Goal: Transaction & Acquisition: Purchase product/service

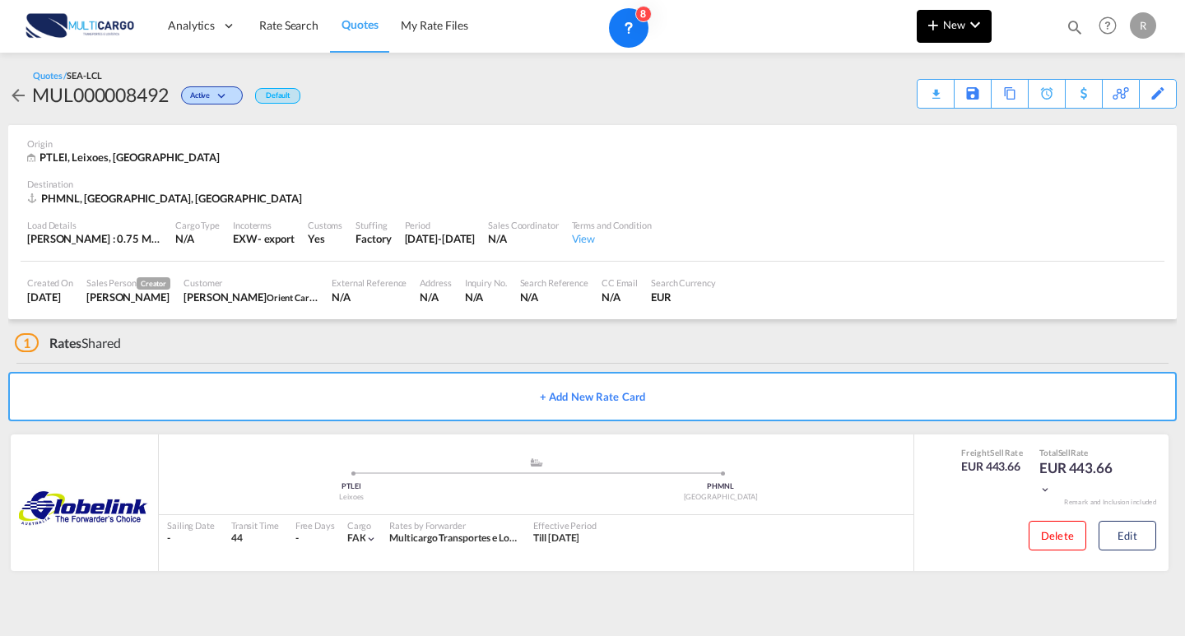
click at [917, 17] on button "New" at bounding box center [954, 26] width 75 height 33
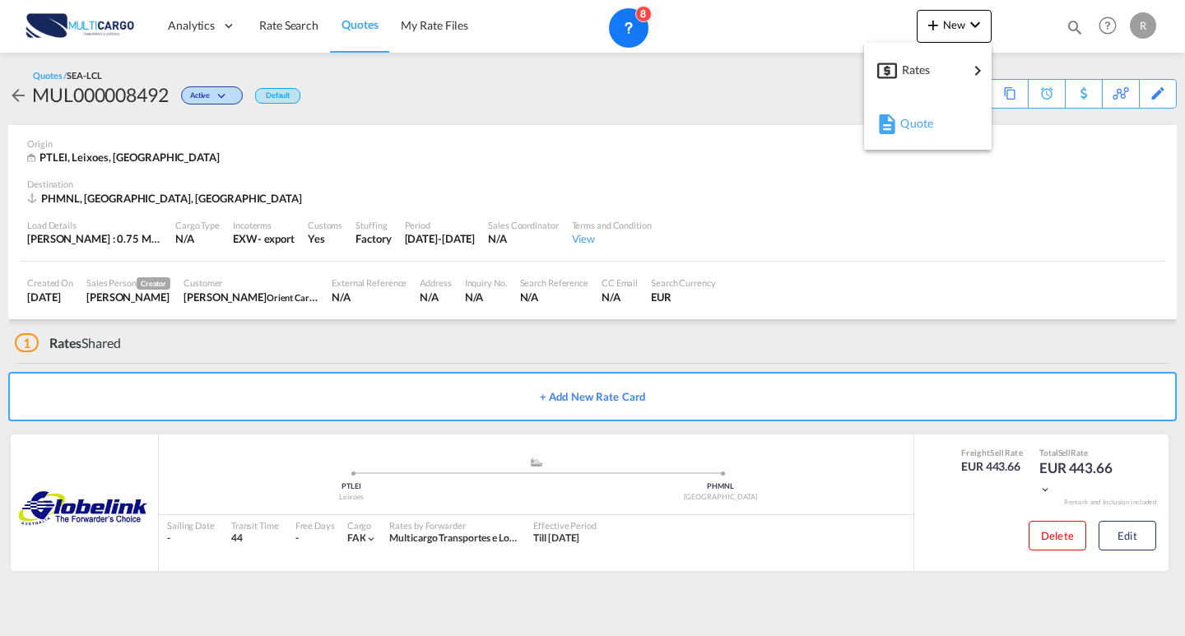
click at [917, 133] on span "Quote" at bounding box center [909, 123] width 18 height 33
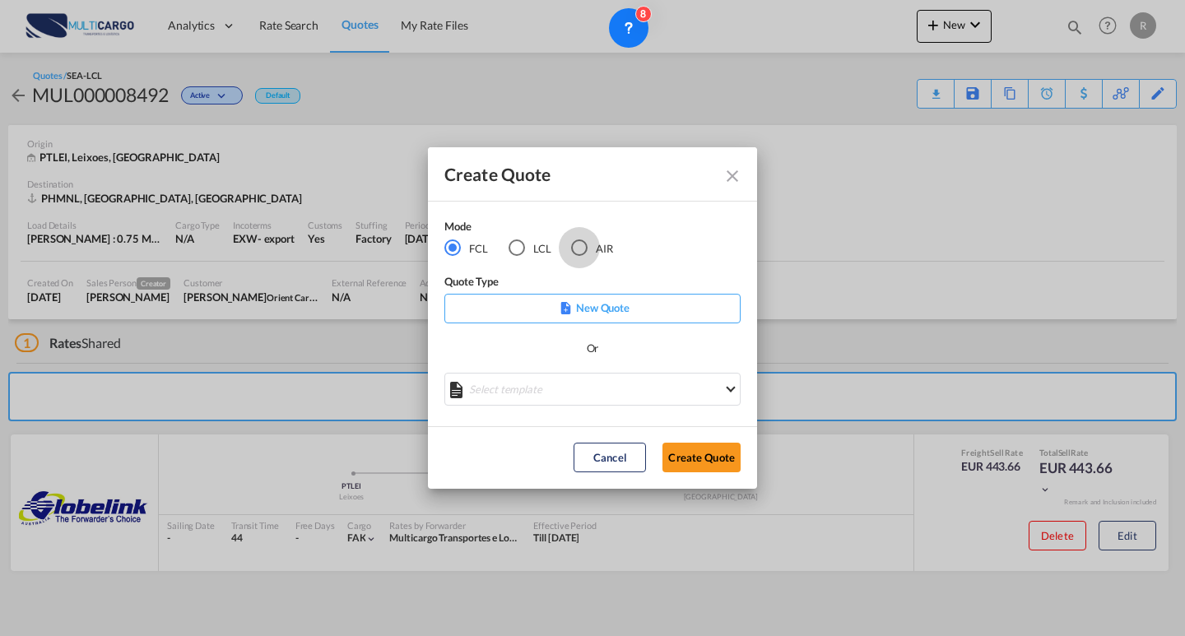
click at [584, 249] on div "AIR" at bounding box center [579, 247] width 16 height 16
click at [588, 395] on div "Create QuoteModeFCL LCLAIR ..." at bounding box center [592, 391] width 296 height 37
click at [584, 399] on div "Create QuoteModeFCL LCLAIR ..." at bounding box center [592, 391] width 296 height 37
click at [598, 394] on div "Create QuoteModeFCL LCLAIR ..." at bounding box center [592, 391] width 296 height 37
click at [676, 401] on md-select "Select template EXP EXW AIR 09/2025 [PERSON_NAME] | [DATE] IMP_DAP_AIR <500KG -…" at bounding box center [592, 389] width 296 height 33
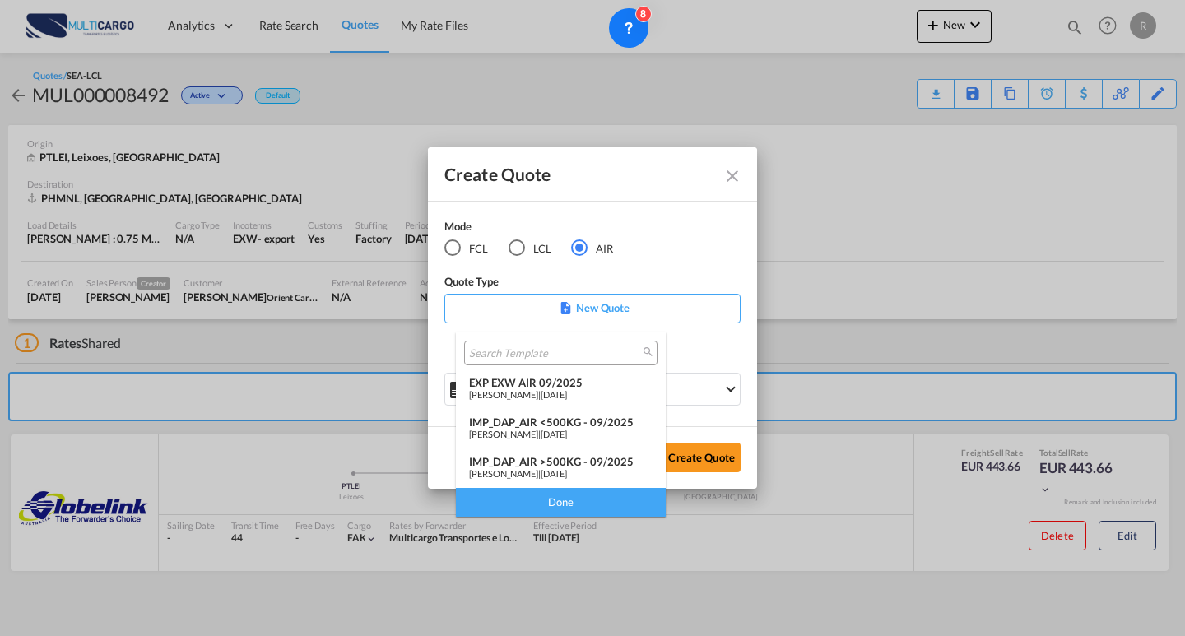
click at [561, 396] on span "[DATE]" at bounding box center [554, 394] width 26 height 11
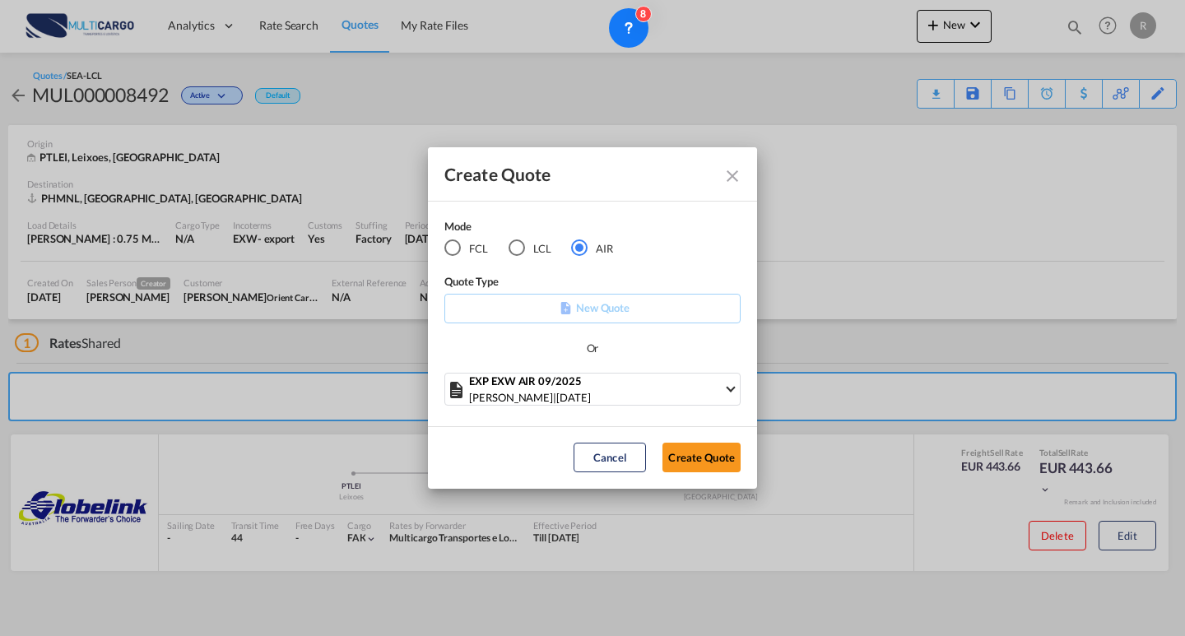
click at [661, 444] on div "Cancel Create Quote" at bounding box center [656, 458] width 183 height 30
drag, startPoint x: 673, startPoint y: 449, endPoint x: 692, endPoint y: 433, distance: 25.1
click at [674, 449] on button "Create Quote" at bounding box center [701, 458] width 78 height 30
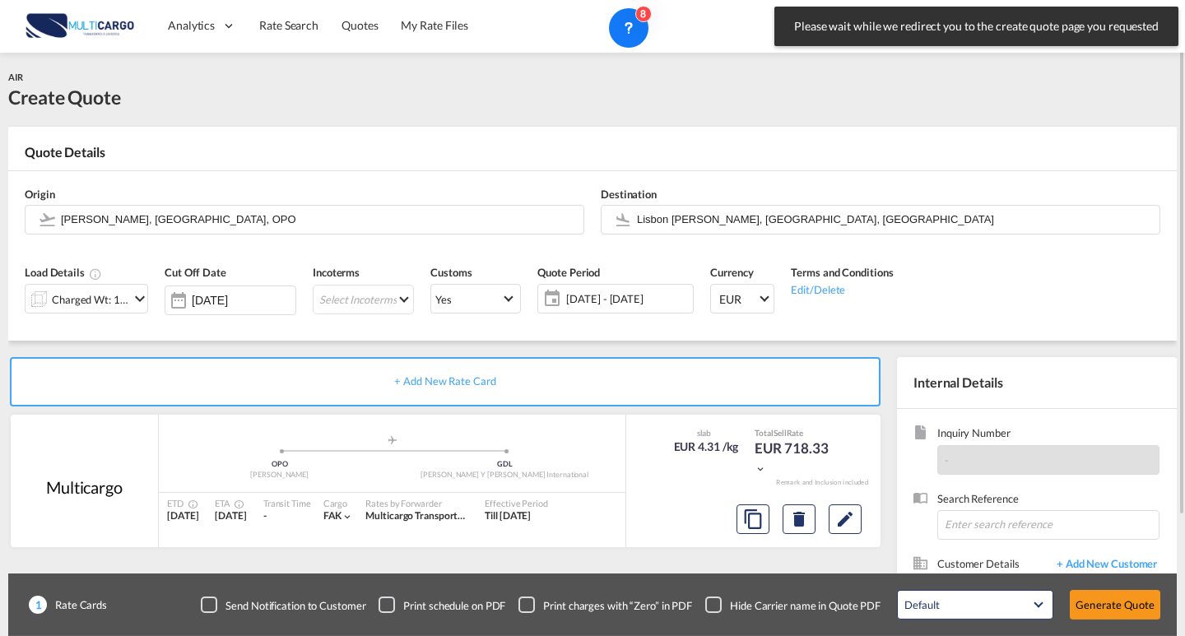
scroll to position [82, 0]
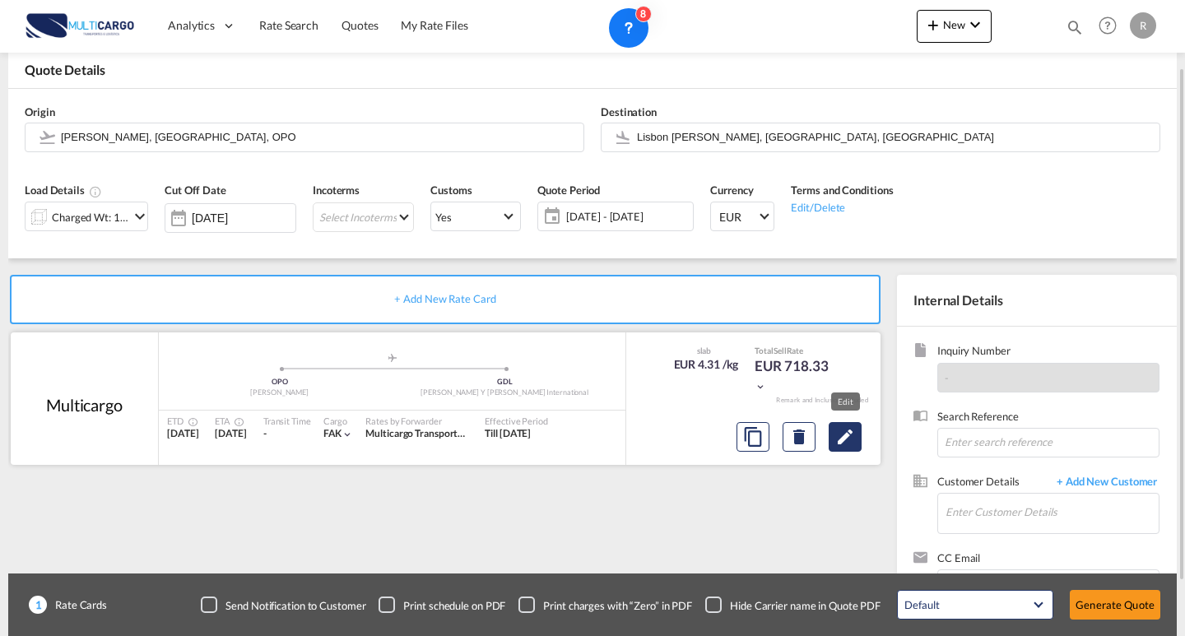
click at [850, 443] on md-icon "Edit" at bounding box center [845, 437] width 20 height 20
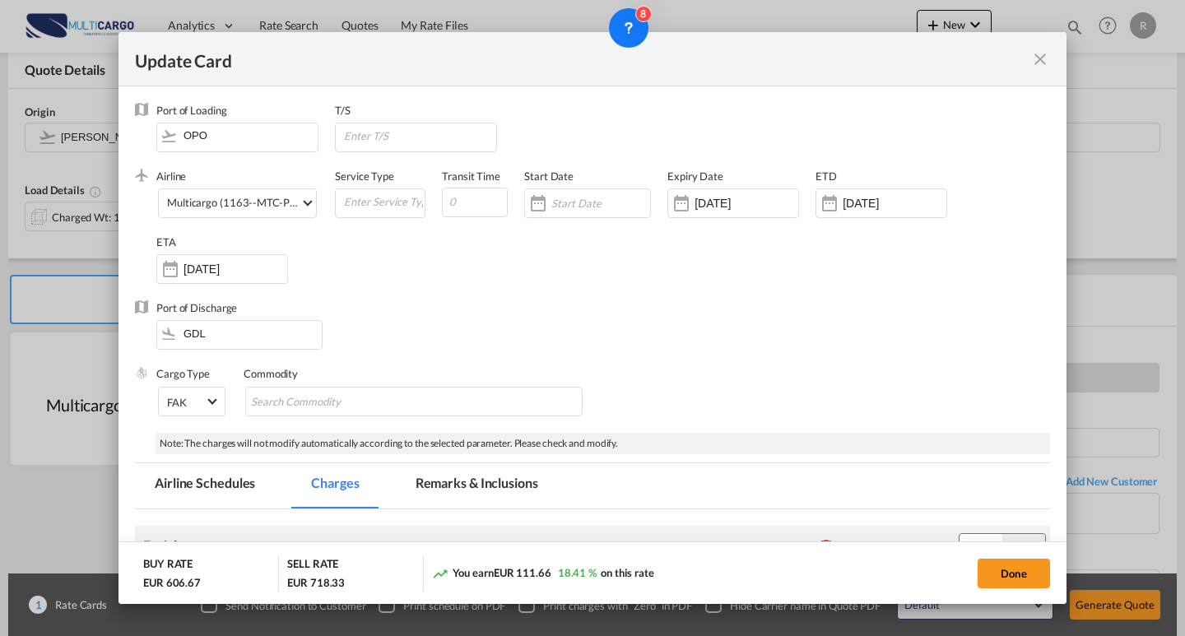
click at [1037, 64] on md-icon "icon-close fg-AAA8AD m-0 pointer" at bounding box center [1040, 59] width 20 height 20
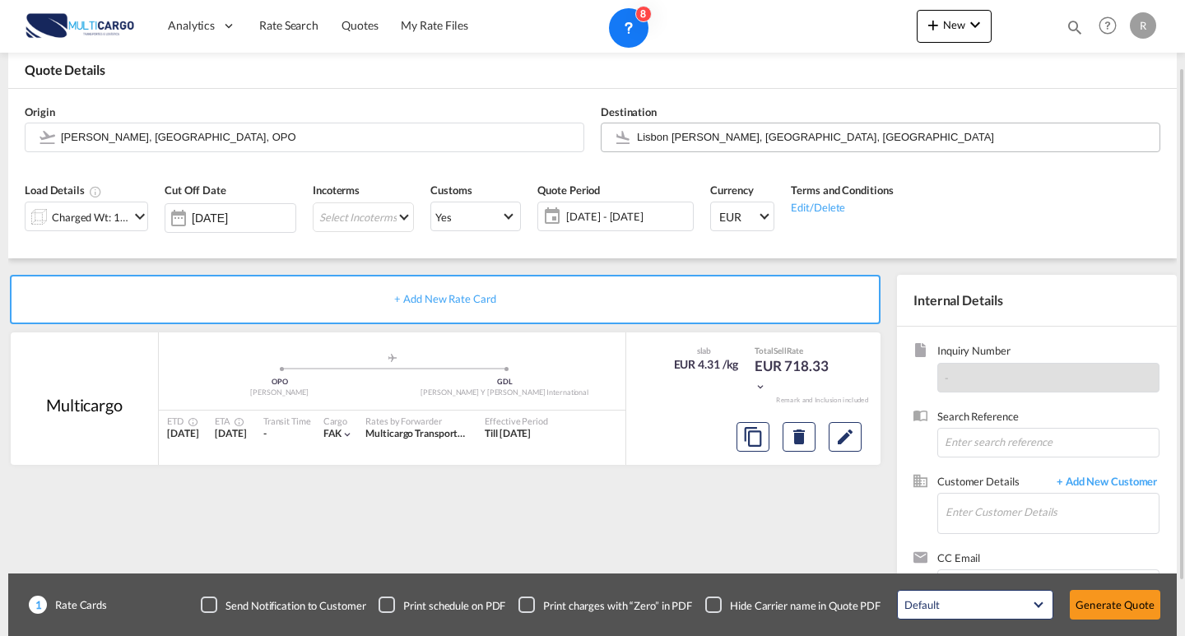
click at [821, 144] on input "Lisbon [PERSON_NAME], [GEOGRAPHIC_DATA], [GEOGRAPHIC_DATA]" at bounding box center [894, 137] width 514 height 29
drag, startPoint x: 821, startPoint y: 144, endPoint x: 590, endPoint y: 142, distance: 231.2
click at [593, 142] on div "Destination [GEOGRAPHIC_DATA] [PERSON_NAME], [GEOGRAPHIC_DATA], [GEOGRAPHIC_DAT…" at bounding box center [880, 128] width 576 height 66
click at [858, 138] on input "Lisbon [PERSON_NAME], [GEOGRAPHIC_DATA], [GEOGRAPHIC_DATA]" at bounding box center [894, 137] width 514 height 29
drag, startPoint x: 858, startPoint y: 138, endPoint x: 382, endPoint y: 137, distance: 476.4
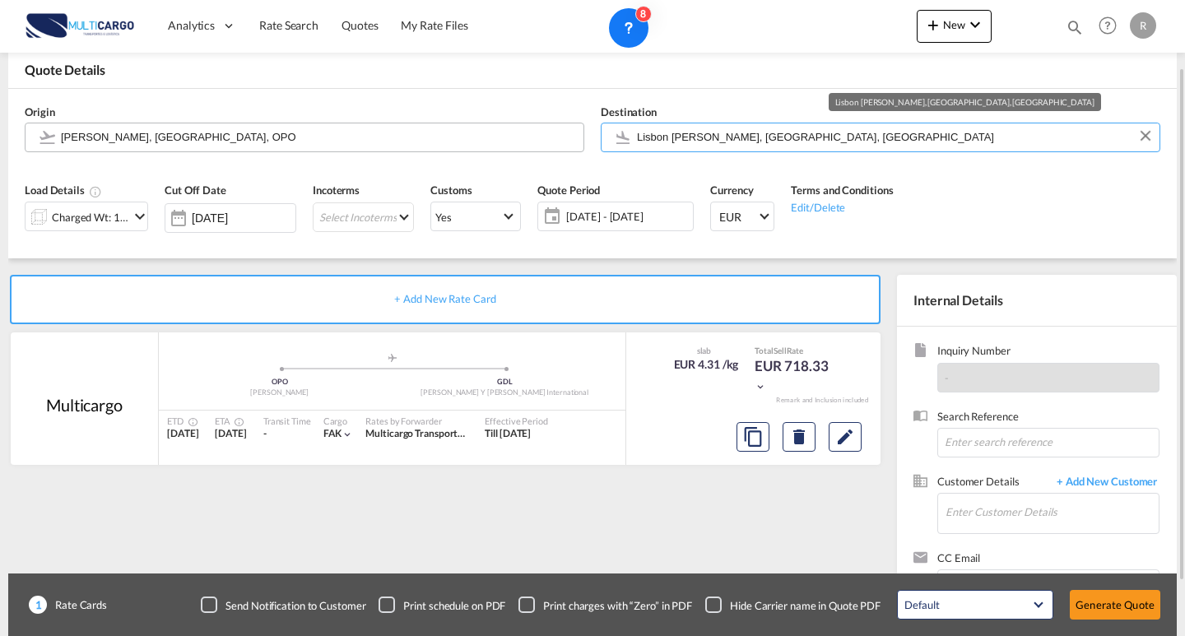
click at [416, 140] on div "Origin [PERSON_NAME], [GEOGRAPHIC_DATA], OPO Destination [GEOGRAPHIC_DATA] [GEO…" at bounding box center [592, 128] width 1152 height 79
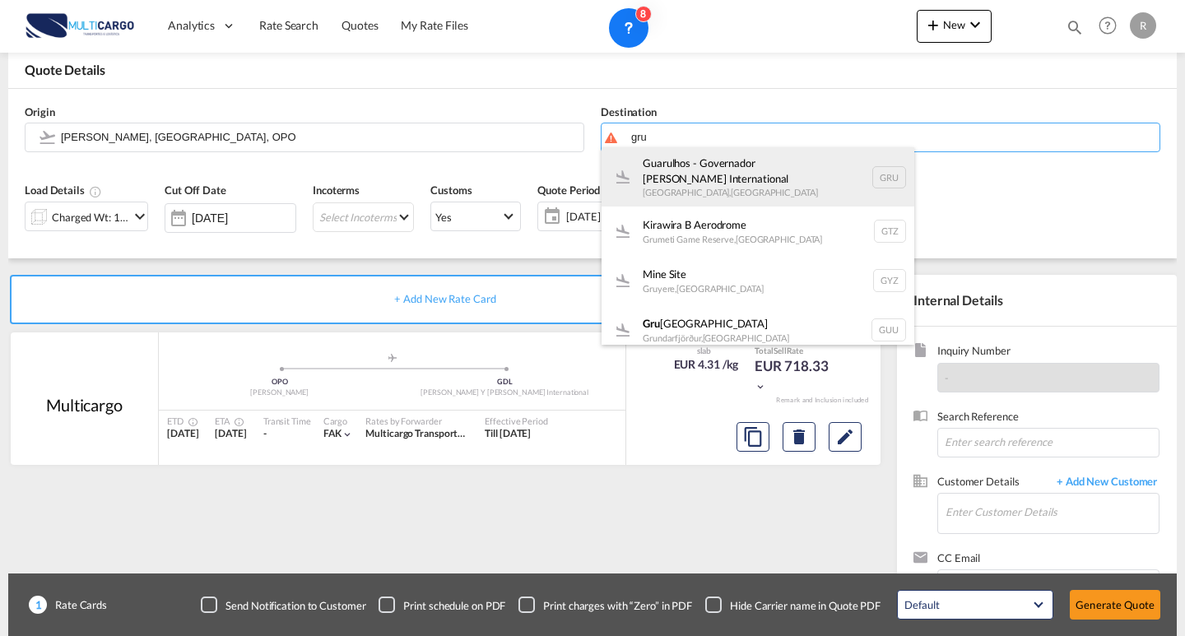
click at [772, 189] on div "Guarulhos - Governador [PERSON_NAME] International [GEOGRAPHIC_DATA] , [GEOGRAP…" at bounding box center [757, 176] width 313 height 59
type input "Guarulhos - Governador [PERSON_NAME] International, [GEOGRAPHIC_DATA], [GEOGRAP…"
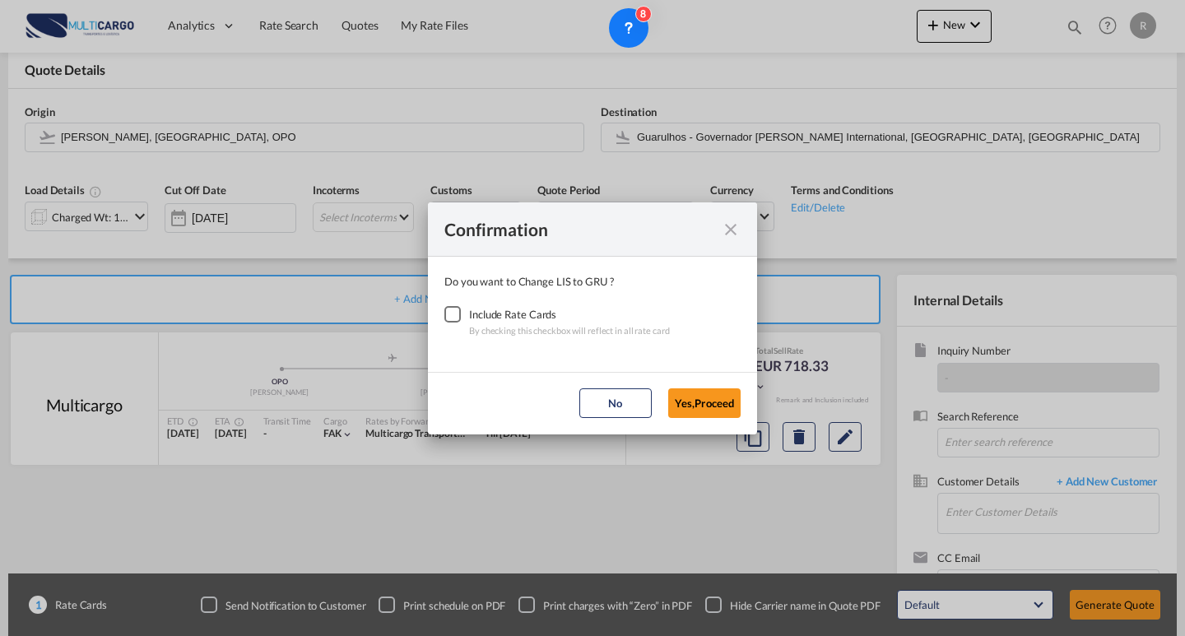
click at [450, 313] on div "Checkbox No Ink" at bounding box center [452, 314] width 16 height 16
click at [727, 402] on button "Yes,Proceed" at bounding box center [704, 403] width 72 height 30
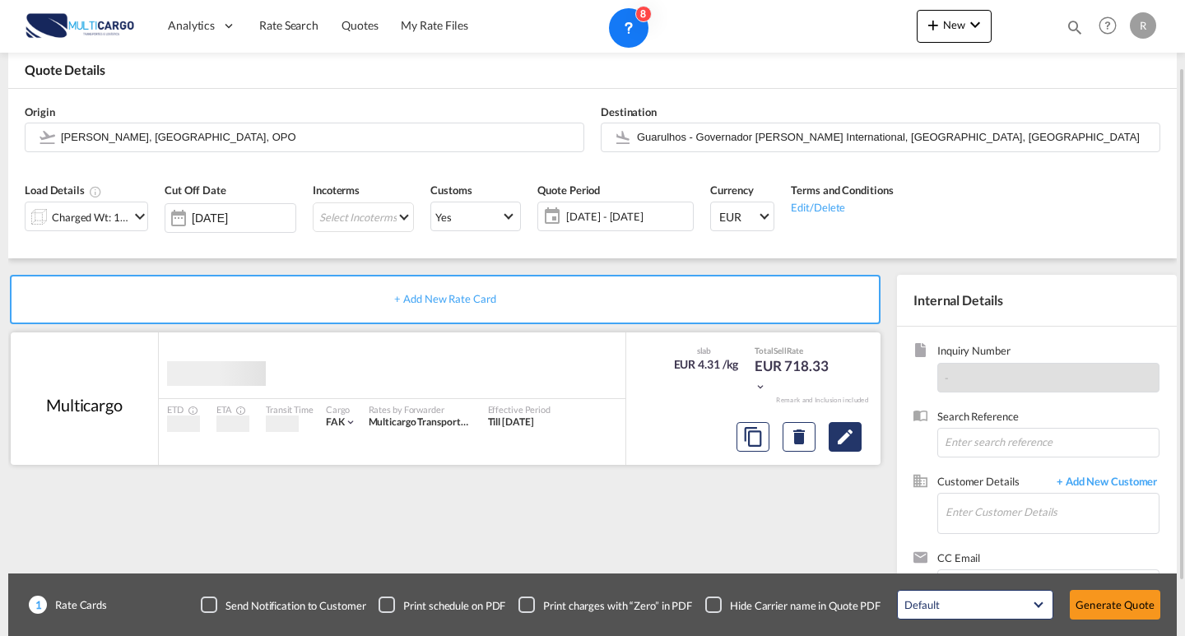
click at [843, 438] on md-icon "Edit" at bounding box center [845, 437] width 20 height 20
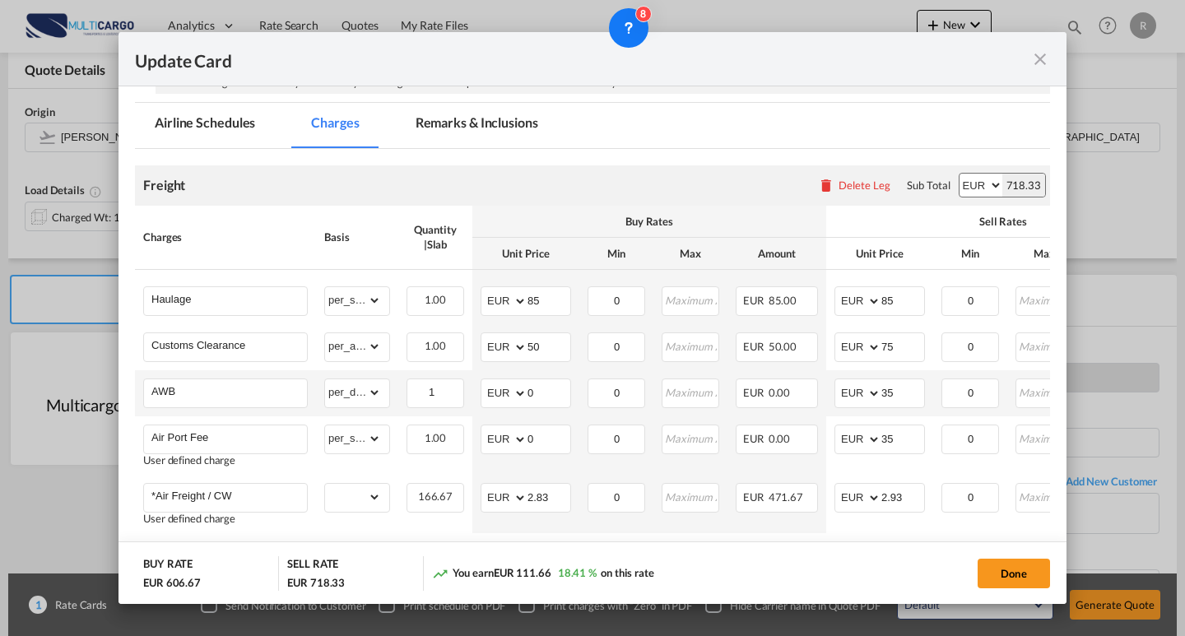
scroll to position [411, 0]
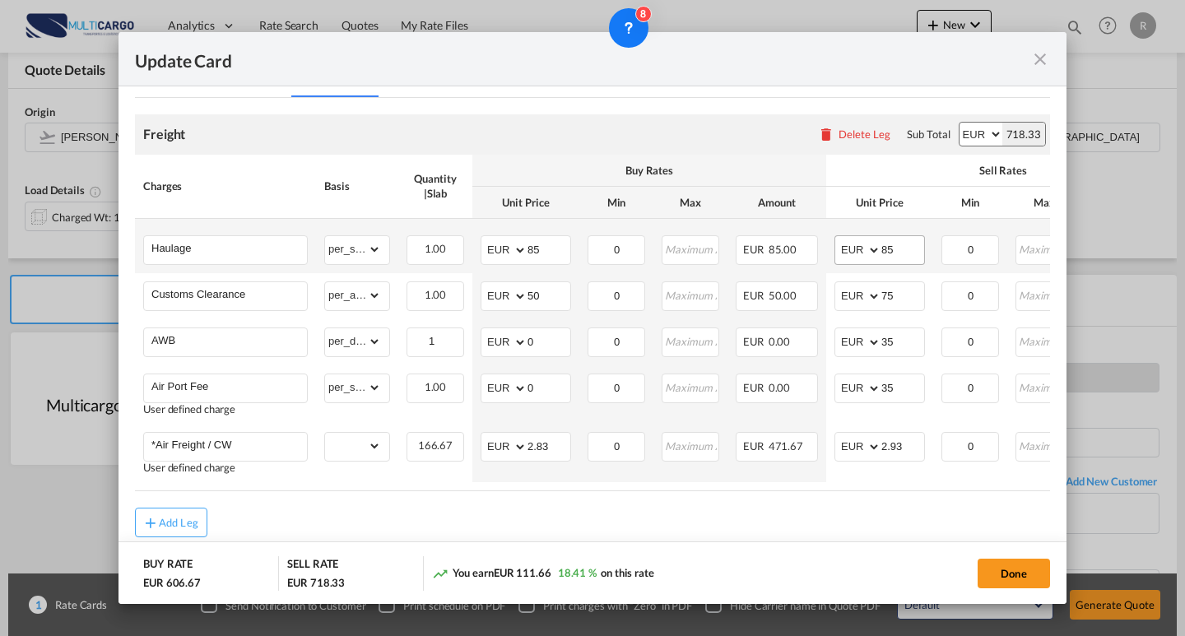
click at [903, 258] on md-input-container "AED AFN ALL AMD ANG AOA ARS AUD AWG AZN BAM BBD BDT BGN BHD BIF BMD BND BOB BRL…" at bounding box center [879, 250] width 91 height 30
drag, startPoint x: 906, startPoint y: 249, endPoint x: 769, endPoint y: 250, distance: 136.6
click at [769, 250] on tr "Haulage Please Enter Already Exists gross_weight volumetric_weight per_shipment…" at bounding box center [718, 246] width 1166 height 54
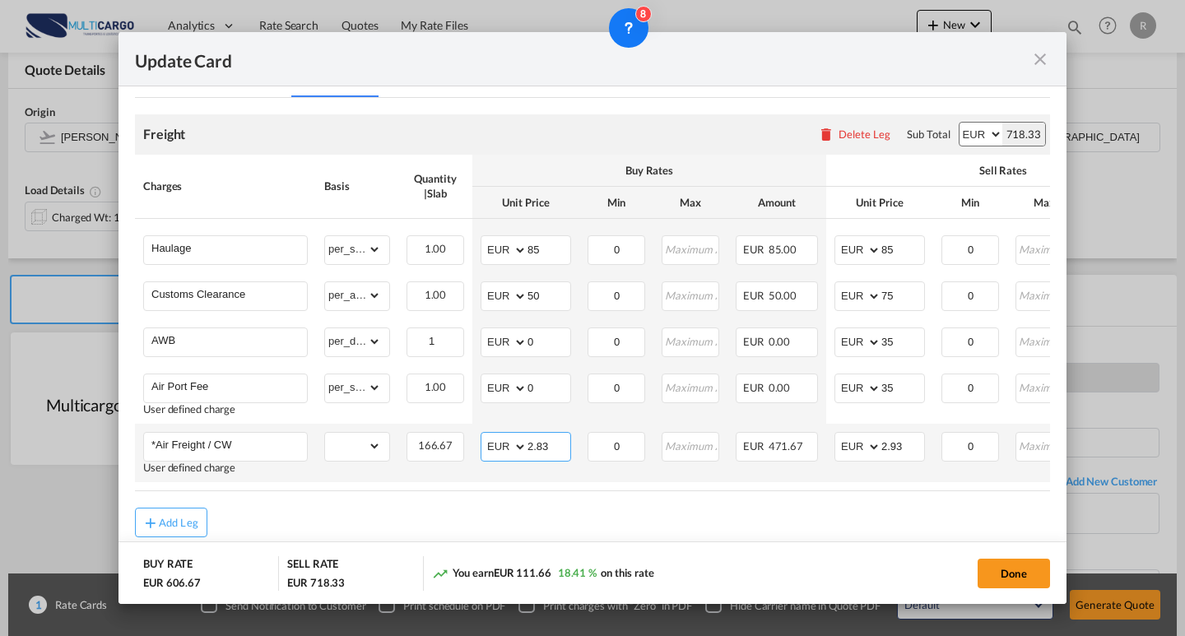
drag, startPoint x: 546, startPoint y: 455, endPoint x: 508, endPoint y: 453, distance: 37.9
click at [508, 453] on md-input-container "AED AFN ALL AMD ANG AOA ARS AUD AWG AZN BAM BBD BDT BGN BHD BIF BMD BND [PERSON…" at bounding box center [526, 447] width 91 height 30
type input "2.65"
drag, startPoint x: 897, startPoint y: 452, endPoint x: 871, endPoint y: 455, distance: 25.7
click at [871, 455] on md-input-container "AED AFN ALL AMD ANG AOA ARS AUD AWG AZN BAM BBD BDT BGN BHD BIF BMD BND [PERSON…" at bounding box center [879, 447] width 91 height 30
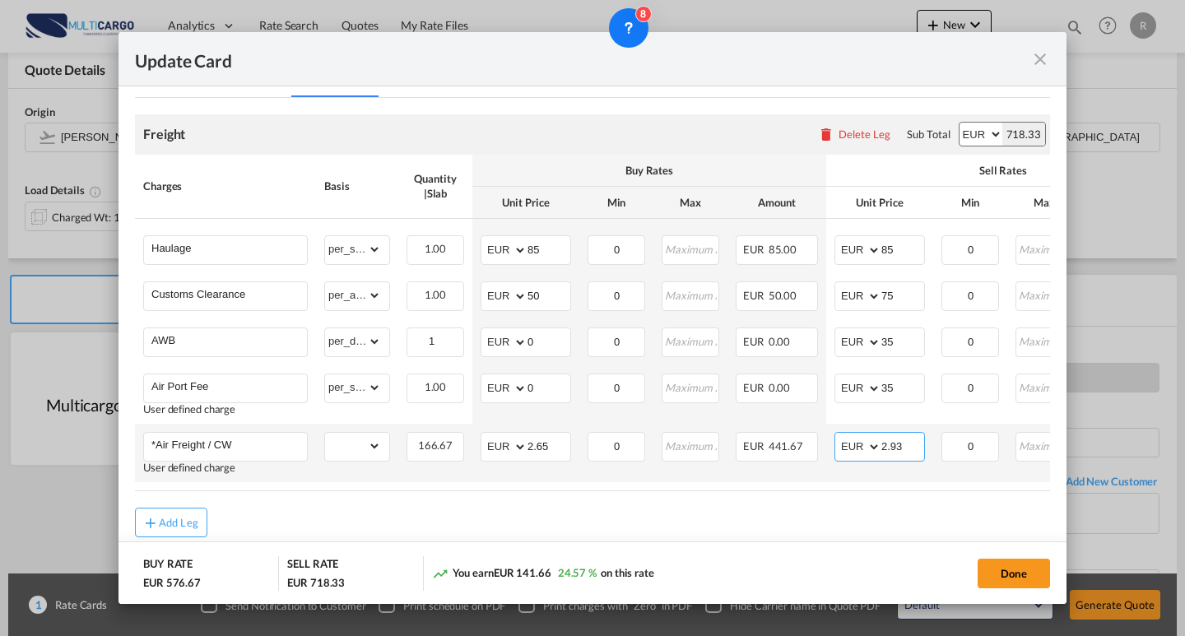
click at [894, 454] on input "2.93" at bounding box center [902, 445] width 43 height 25
drag, startPoint x: 908, startPoint y: 454, endPoint x: 762, endPoint y: 454, distance: 146.5
click at [870, 457] on md-input-container "AED AFN ALL AMD ANG AOA ARS AUD AWG AZN BAM BBD BDT BGN BHD BIF BMD BND [PERSON…" at bounding box center [879, 447] width 91 height 30
click at [870, 457] on select "AED AFN ALL AMD ANG AOA ARS AUD AWG AZN BAM BBD BDT BGN BHD BIF BMD BND BOB BRL…" at bounding box center [859, 446] width 43 height 23
click at [902, 478] on td "AED AFN ALL AMD ANG AOA ARS AUD AWG AZN BAM BBD BDT BGN BHD BIF BMD BND [PERSON…" at bounding box center [879, 453] width 107 height 58
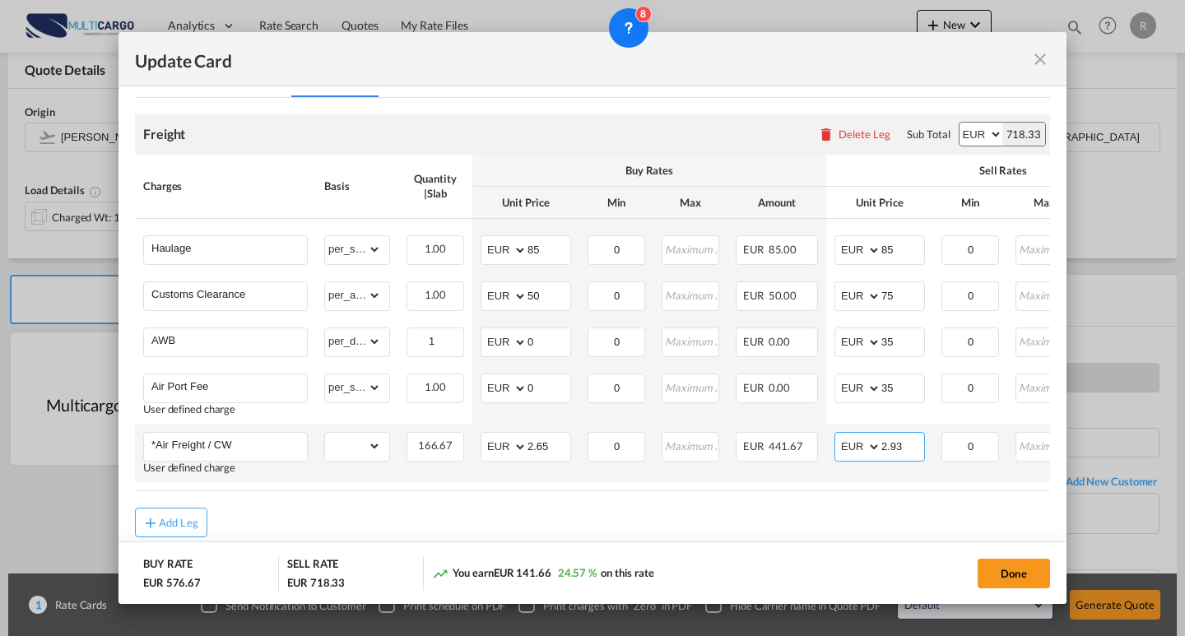
click at [896, 455] on input "2.93" at bounding box center [902, 445] width 43 height 25
type input "2.95"
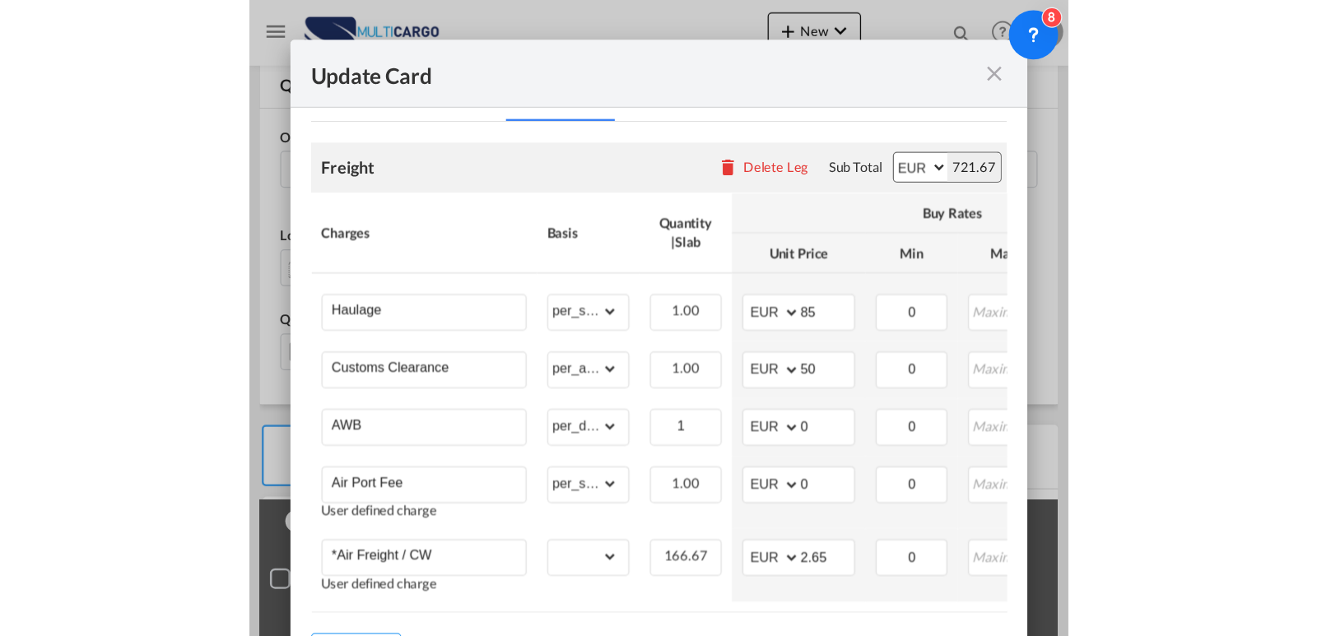
scroll to position [346, 0]
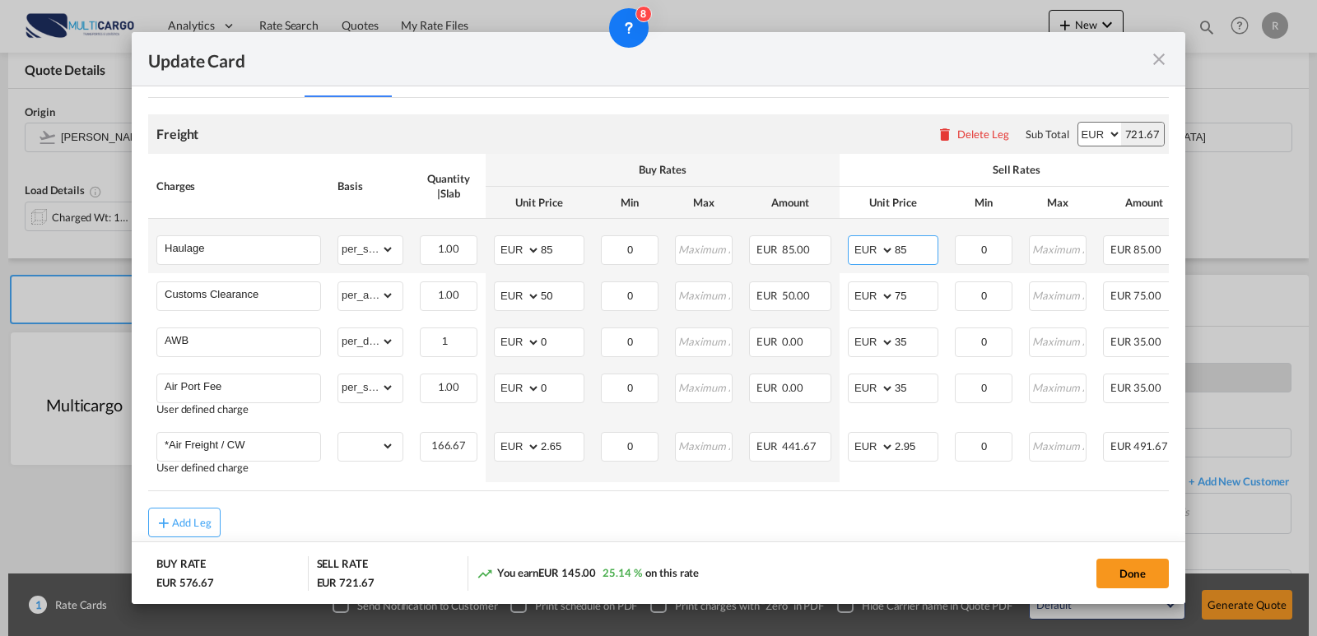
drag, startPoint x: 918, startPoint y: 259, endPoint x: 884, endPoint y: 256, distance: 34.7
click at [884, 256] on md-input-container "AED AFN ALL AMD ANG AOA ARS AUD AWG AZN BAM BBD BDT BGN BHD BIF BMD BND BOB BRL…" at bounding box center [893, 250] width 91 height 30
click at [912, 245] on input "85" at bounding box center [915, 248] width 43 height 25
drag, startPoint x: 918, startPoint y: 249, endPoint x: 875, endPoint y: 247, distance: 43.7
click at [875, 247] on md-input-container "AED AFN ALL AMD ANG AOA ARS AUD AWG AZN BAM BBD BDT BGN BHD BIF BMD BND BOB BRL…" at bounding box center [893, 250] width 91 height 30
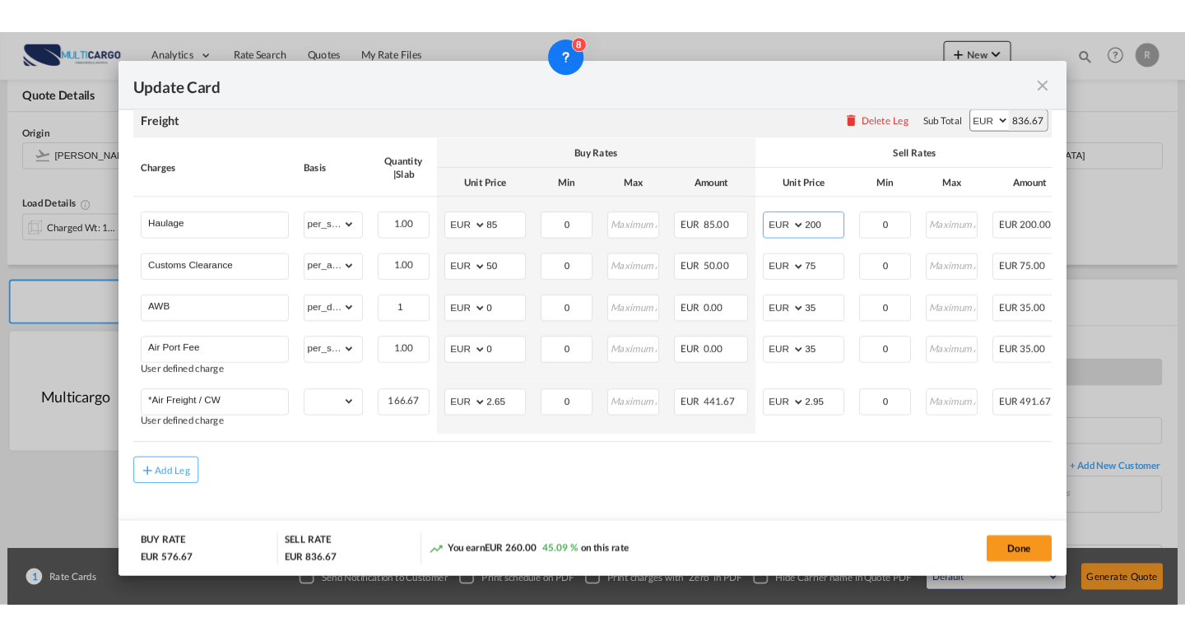
scroll to position [400, 0]
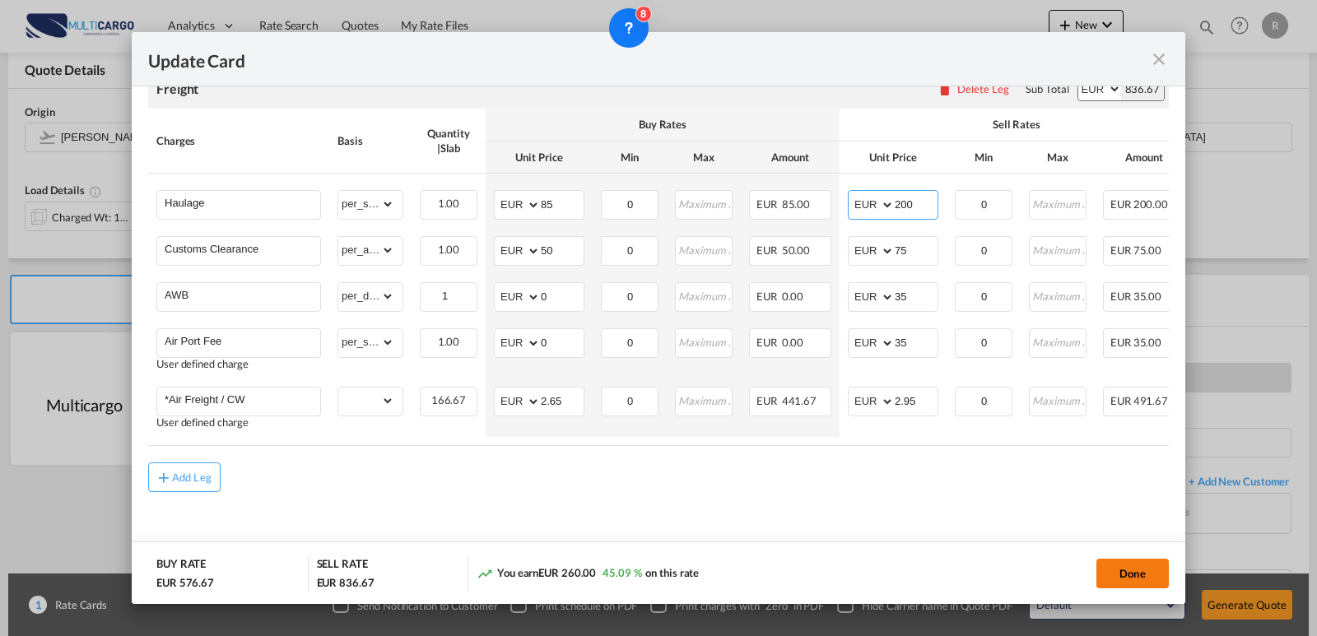
type input "200"
click at [1161, 574] on button "Done" at bounding box center [1132, 574] width 72 height 30
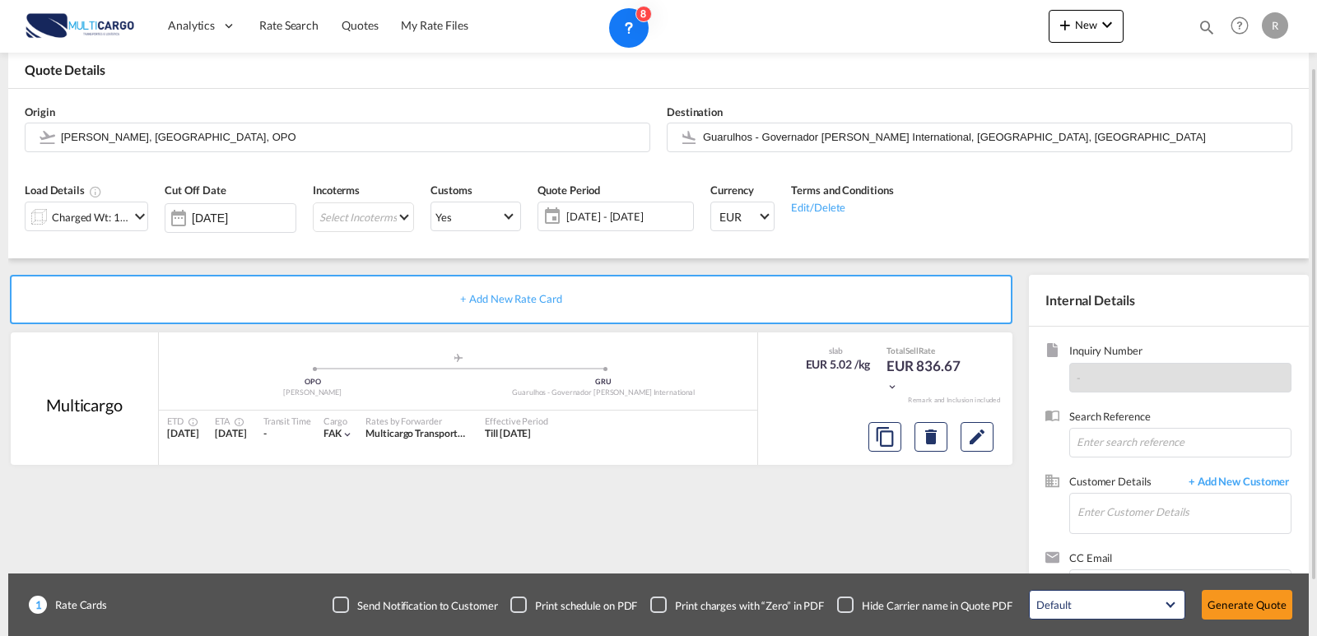
click at [136, 219] on md-icon "icon-chevron-down" at bounding box center [140, 217] width 20 height 20
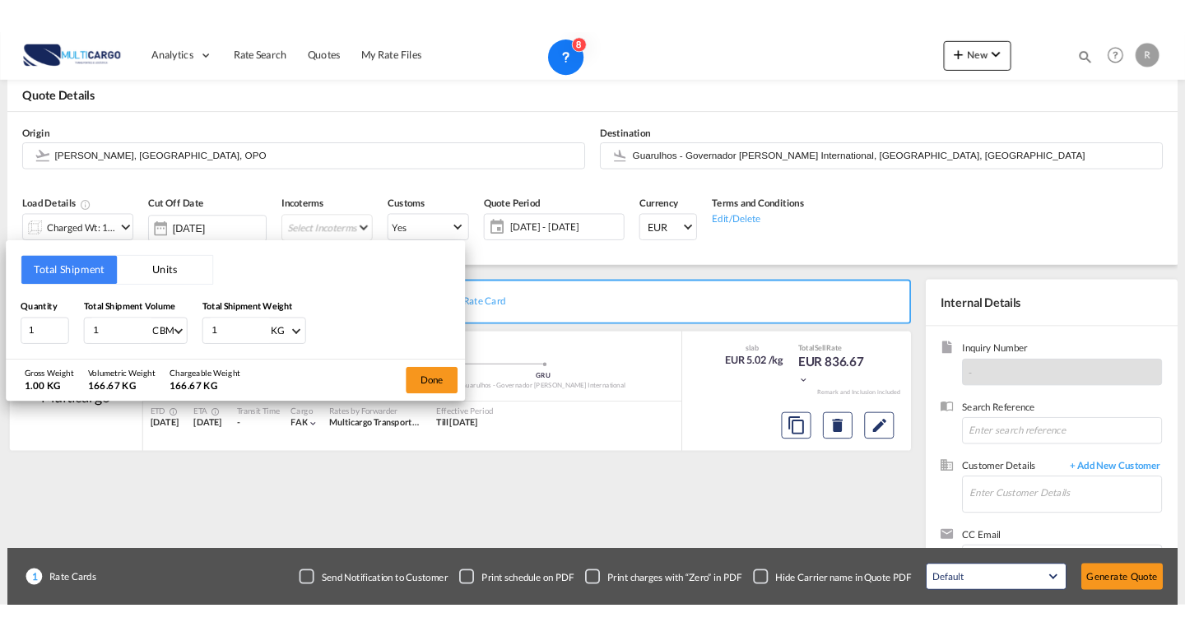
scroll to position [82, 0]
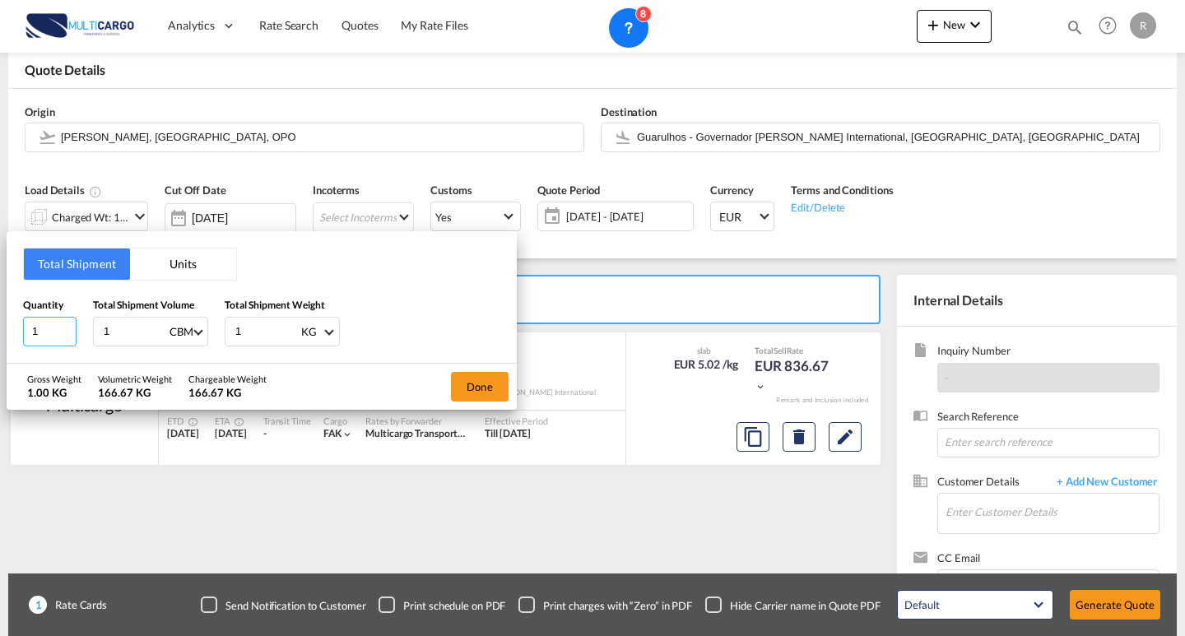
drag, startPoint x: 58, startPoint y: 341, endPoint x: 15, endPoint y: 336, distance: 44.0
click at [15, 336] on div "Total Shipment Units Quantity 1 Total Shipment Volume 1 CBM CBM CFT KG LB Total…" at bounding box center [262, 297] width 510 height 132
type input "8"
drag, startPoint x: 91, startPoint y: 327, endPoint x: 165, endPoint y: 332, distance: 74.3
click at [29, 318] on div "Quantity 8 Total Shipment Volume 1 CBM CBM CFT KG LB Total Shipment Weight 1 KG…" at bounding box center [261, 321] width 477 height 49
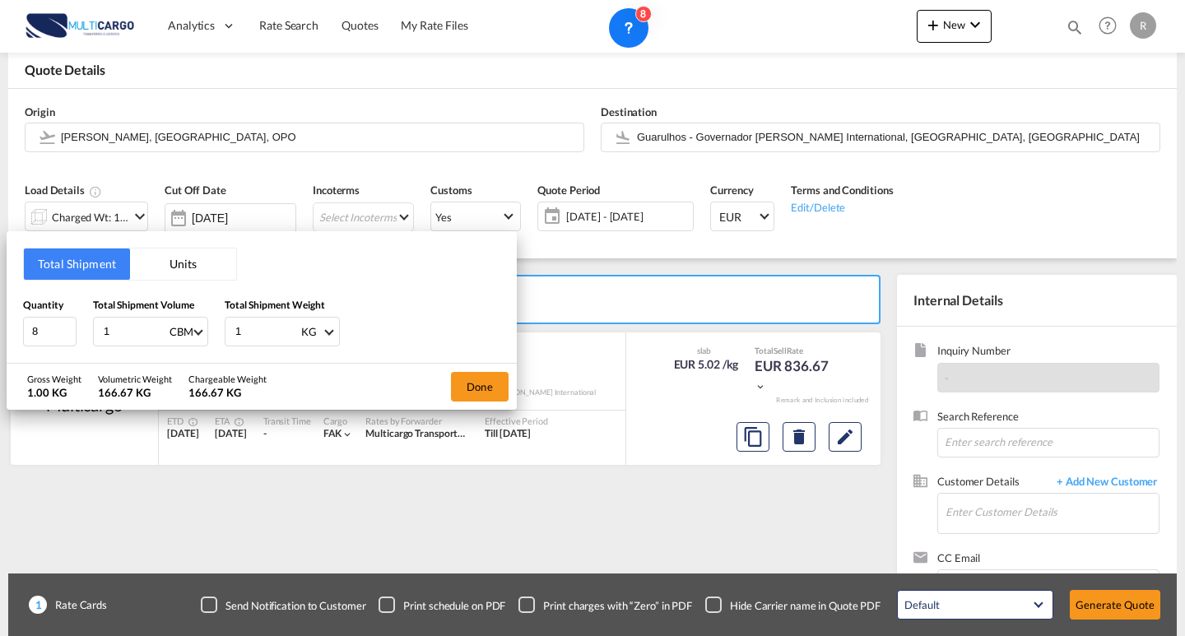
type input "10"
type input "10.6"
drag, startPoint x: 264, startPoint y: 335, endPoint x: 216, endPoint y: 331, distance: 48.7
click at [204, 334] on div "Quantity 8 Total Shipment Volume 10.6 CBM CBM CFT KG LB Total Shipment Weight 1…" at bounding box center [261, 321] width 477 height 49
type input "1552"
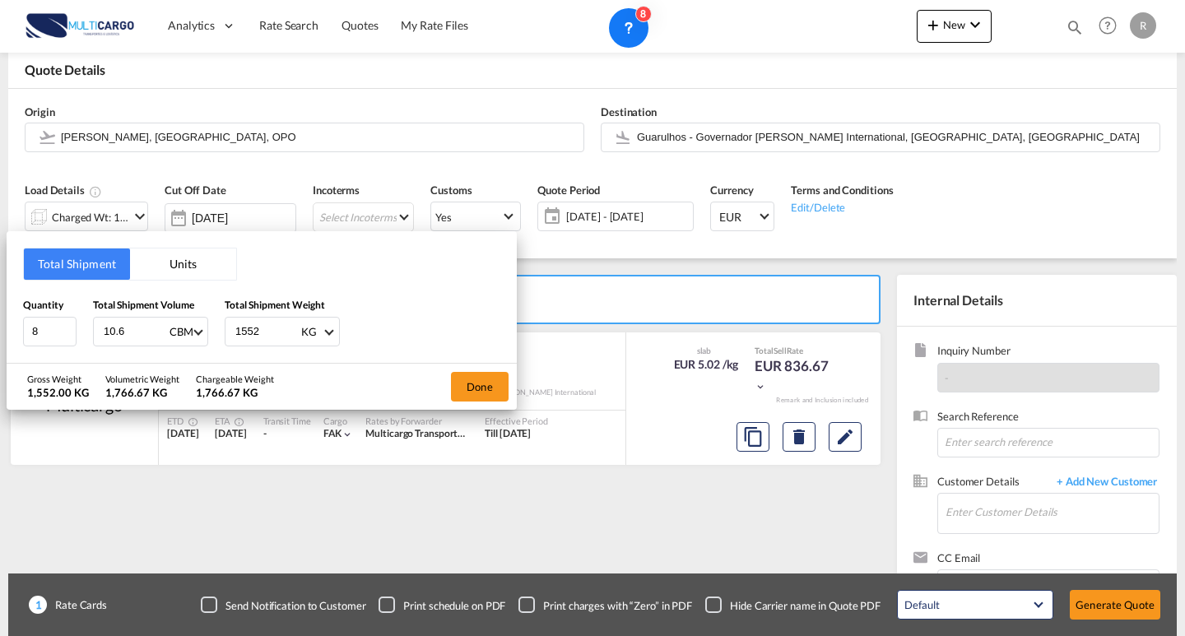
click at [426, 315] on div "Quantity 8 Total Shipment Volume 10.6 CBM CBM CFT KG LB Total Shipment Weight 1…" at bounding box center [261, 321] width 477 height 49
click at [480, 386] on button "Done" at bounding box center [480, 387] width 58 height 30
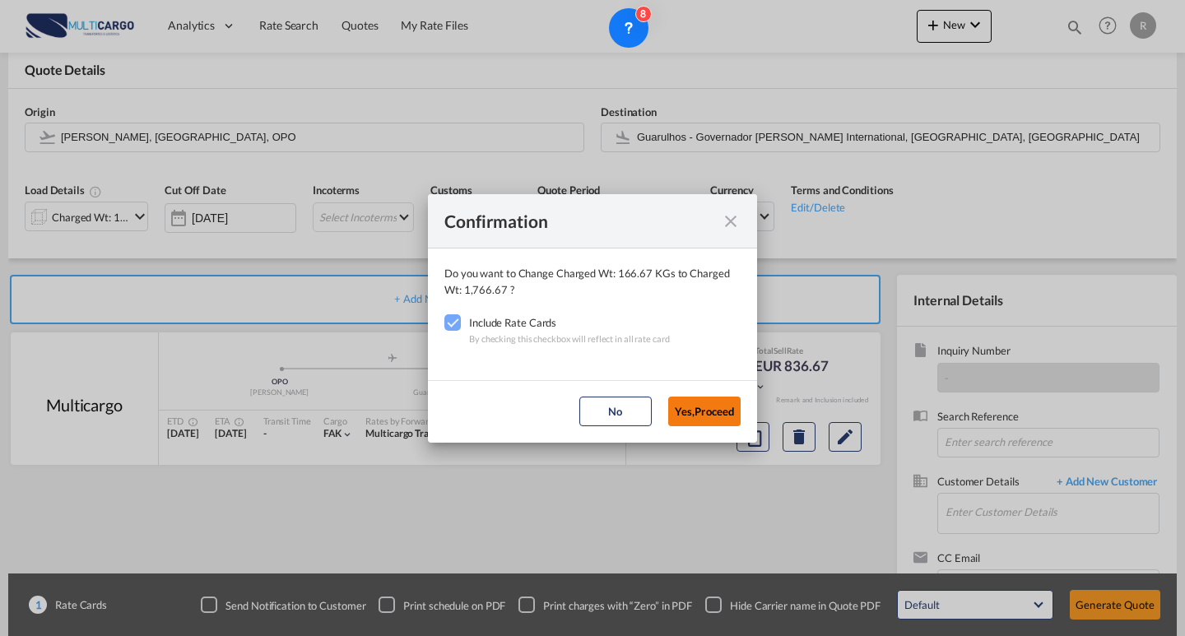
click at [718, 413] on button "Yes,Proceed" at bounding box center [704, 412] width 72 height 30
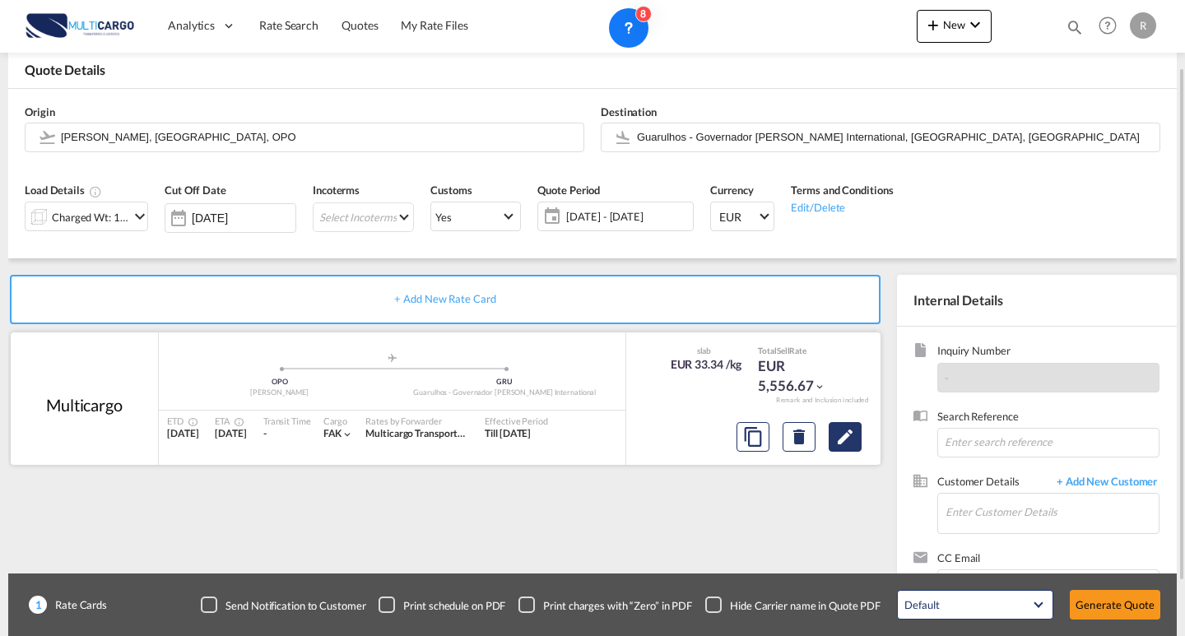
click at [856, 431] on button "Edit" at bounding box center [845, 437] width 33 height 30
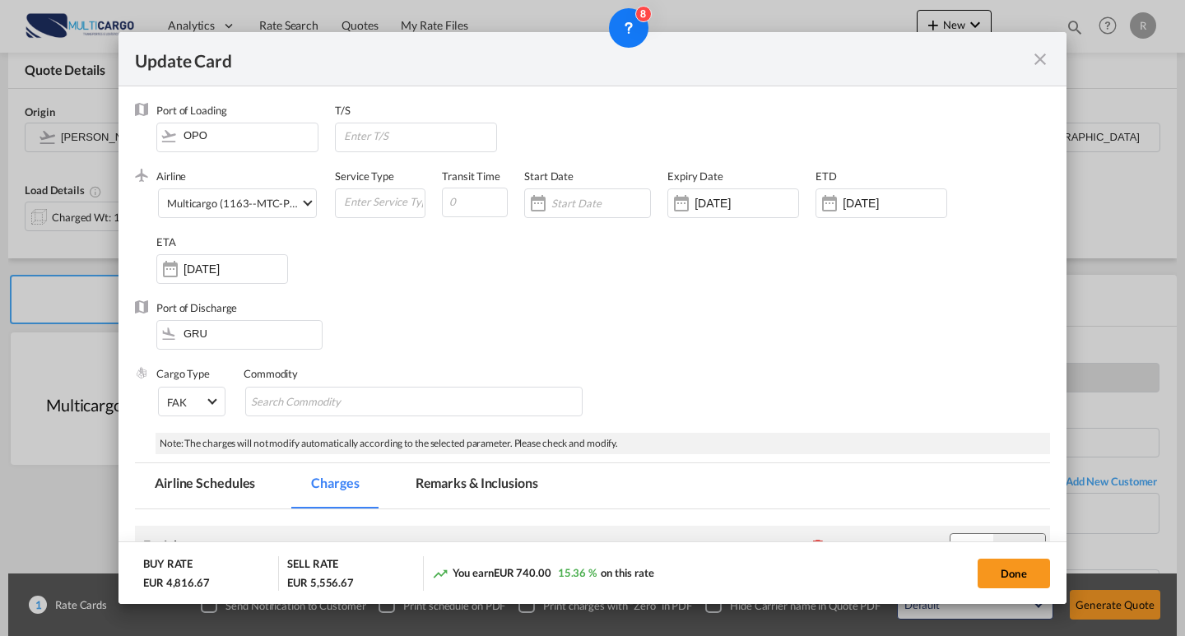
scroll to position [411, 0]
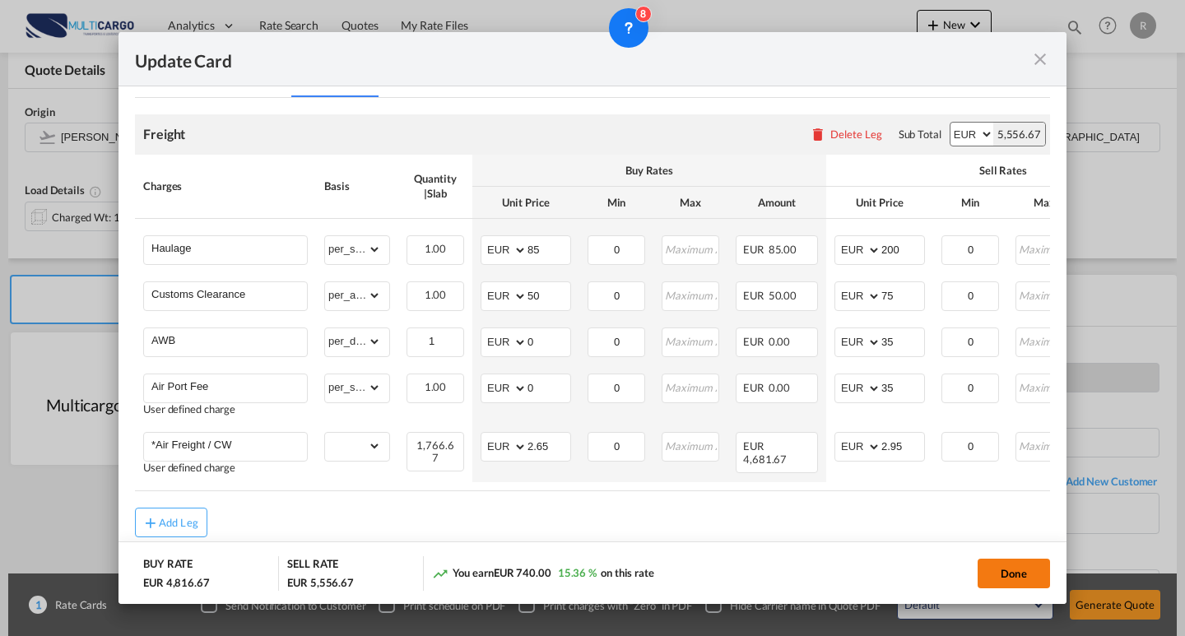
click at [989, 574] on button "Done" at bounding box center [1014, 574] width 72 height 30
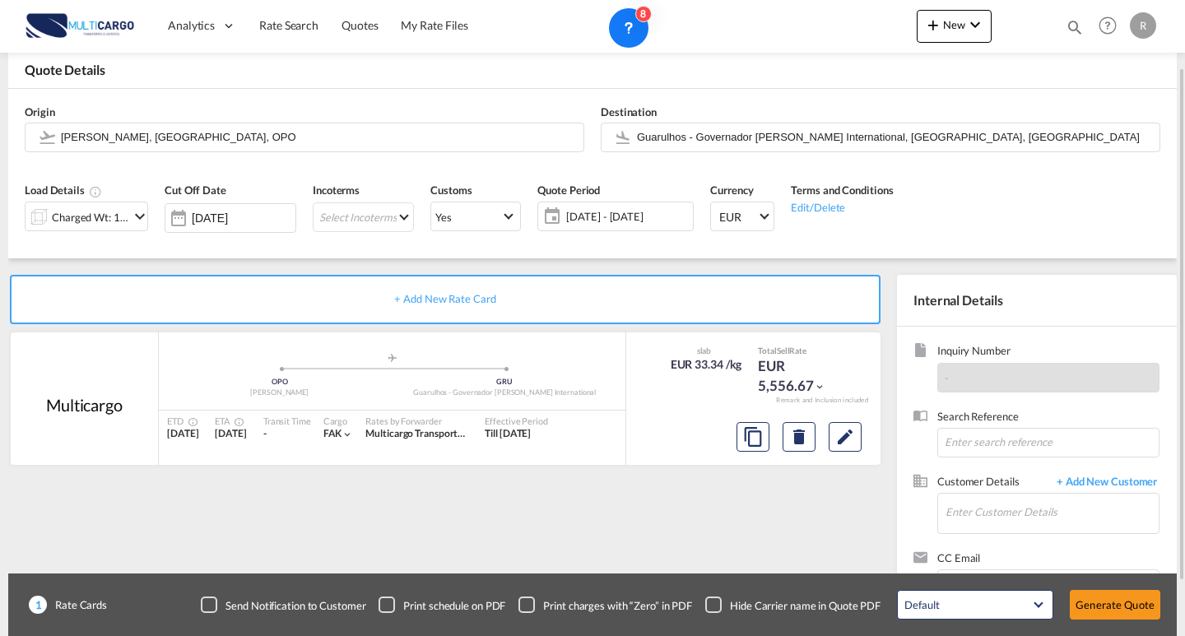
scroll to position [148, 0]
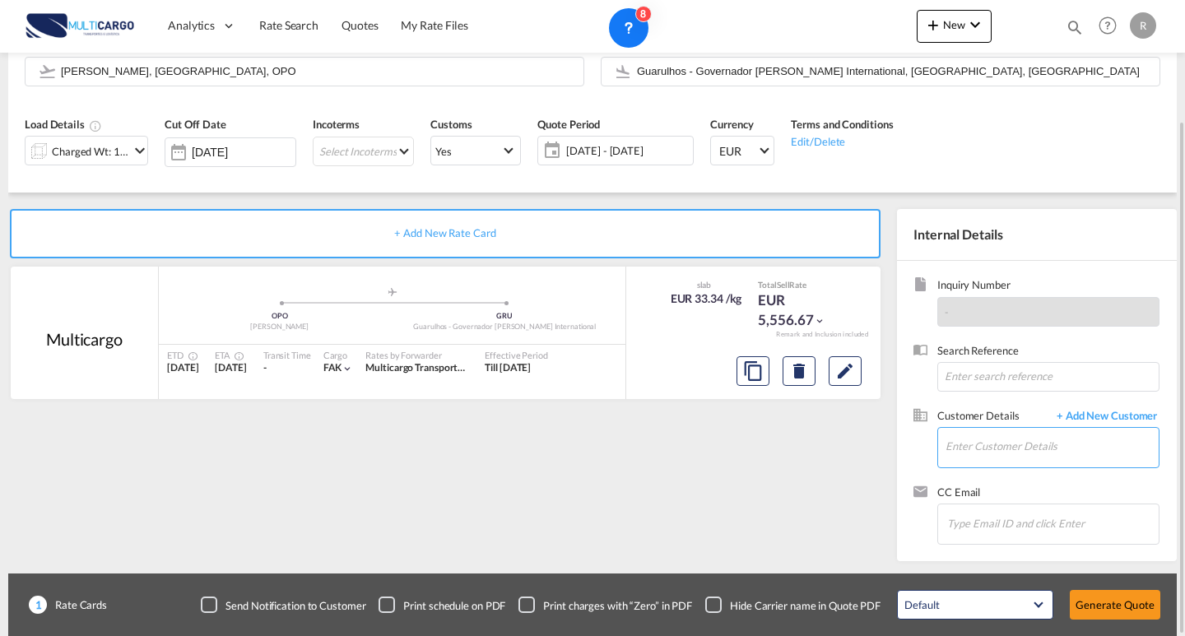
click at [973, 457] on input "Enter Customer Details" at bounding box center [1051, 446] width 213 height 37
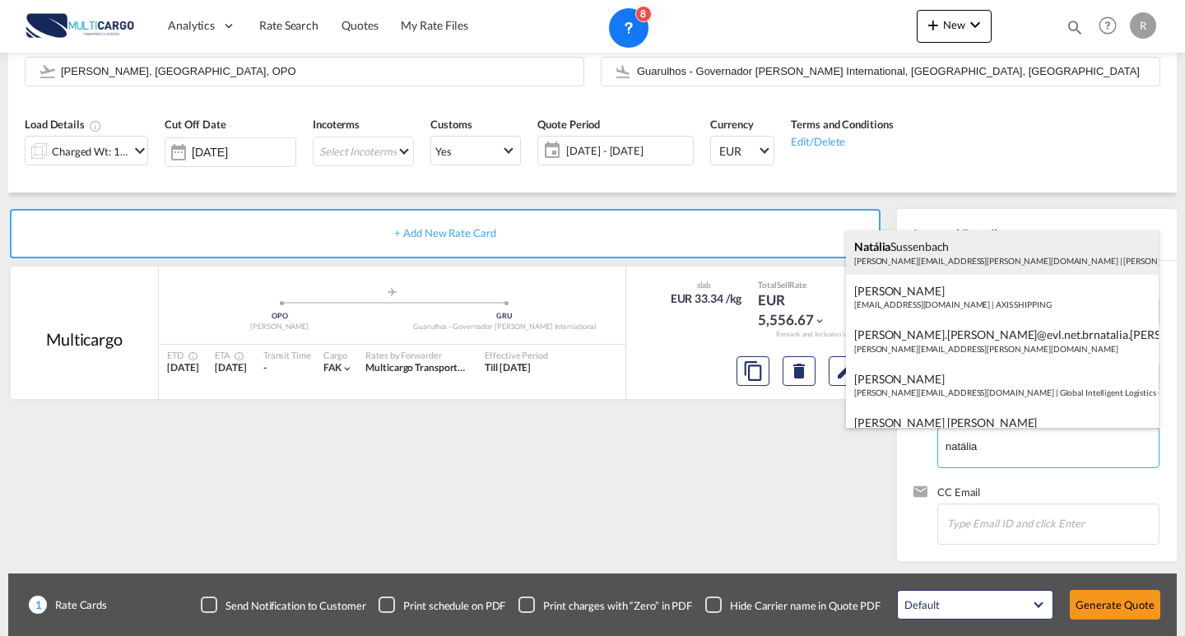
click at [980, 251] on div "[PERSON_NAME] [PERSON_NAME][EMAIL_ADDRESS][PERSON_NAME][DOMAIN_NAME] | [PERSON_…" at bounding box center [1002, 252] width 313 height 44
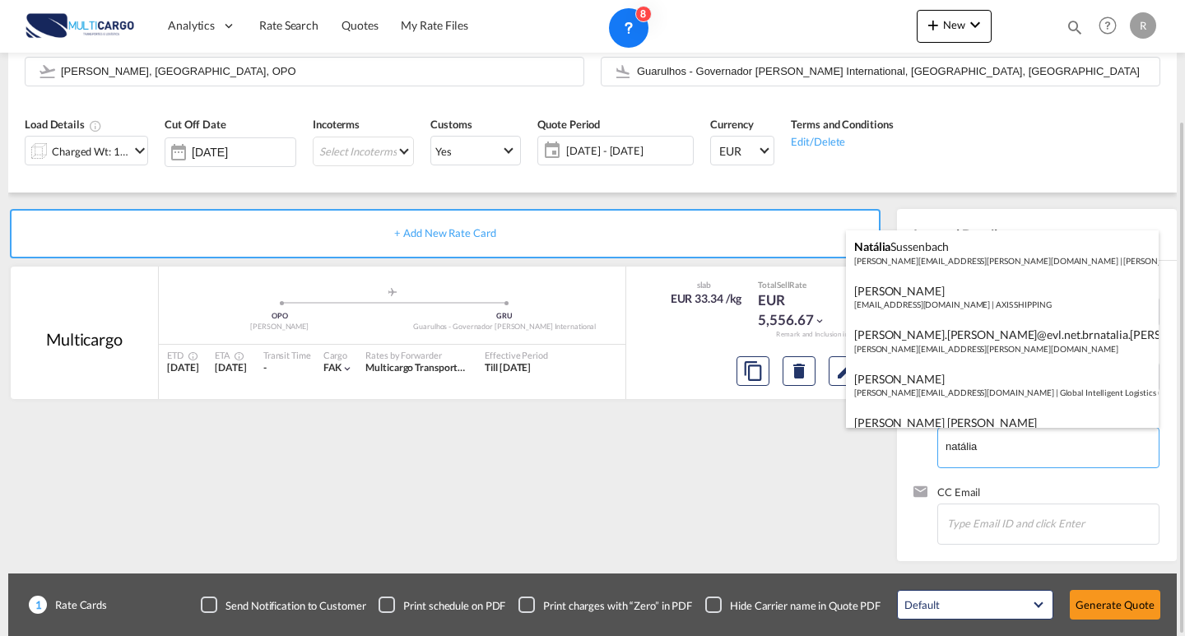
type input "[PERSON_NAME][EMAIL_ADDRESS][PERSON_NAME][DOMAIN_NAME], [PERSON_NAME], [PERSON_…"
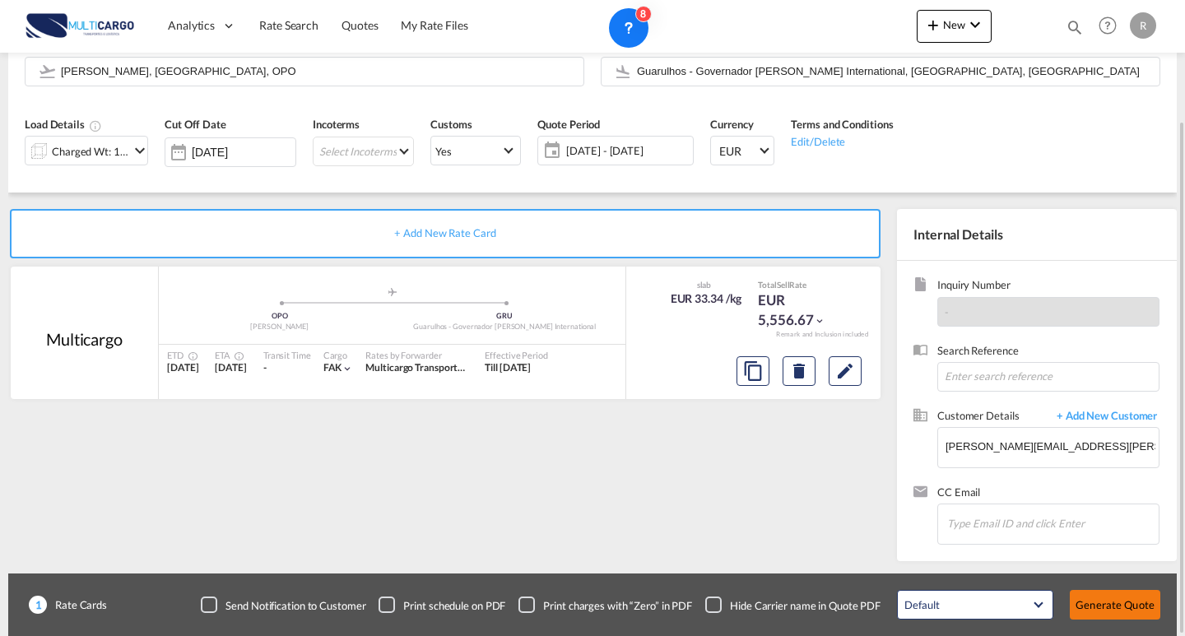
click at [1126, 604] on button "Generate Quote" at bounding box center [1115, 605] width 91 height 30
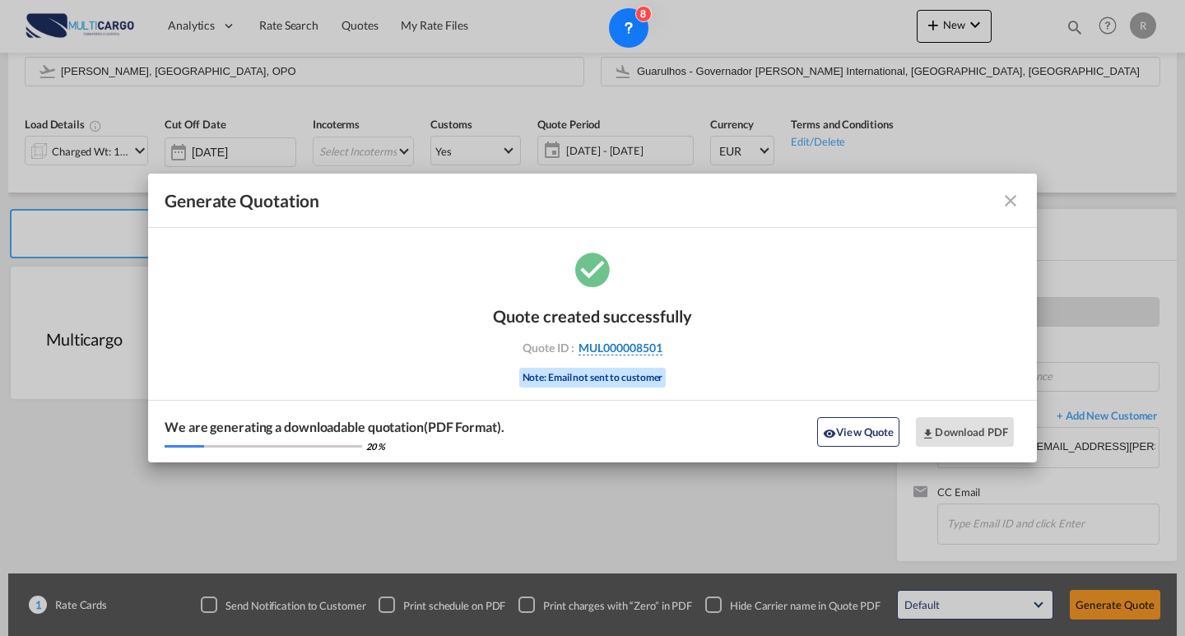
click at [600, 351] on span "MUL000008501" at bounding box center [620, 348] width 84 height 15
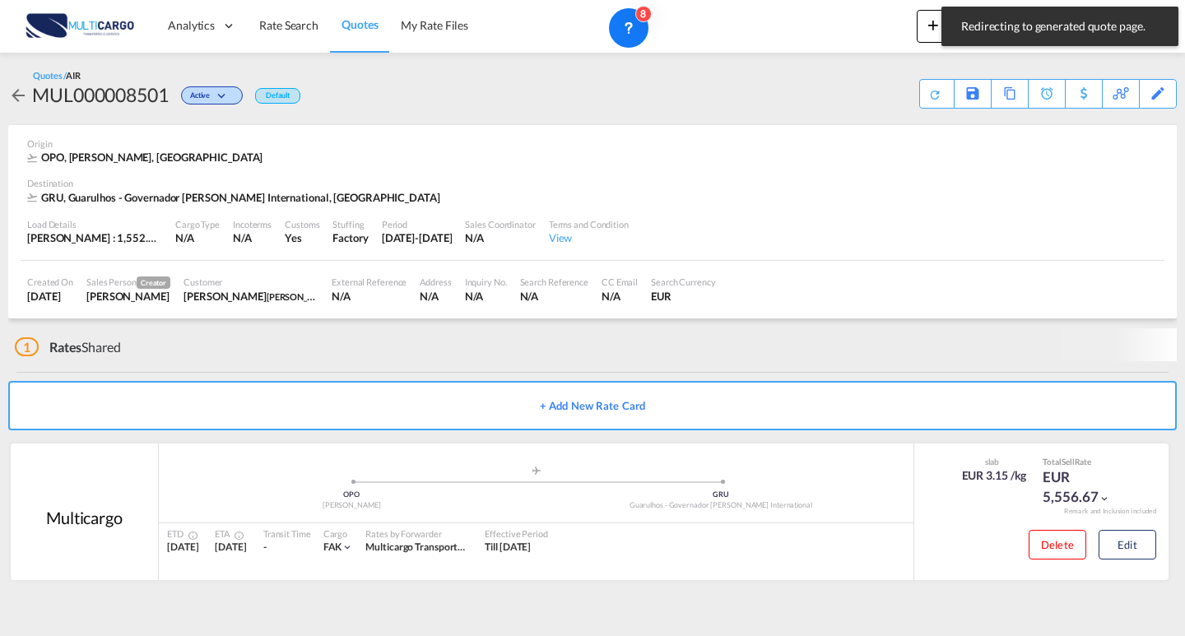
click at [262, 74] on div "Quotes / AIR MUL000008501 Active Default" at bounding box center [154, 88] width 292 height 39
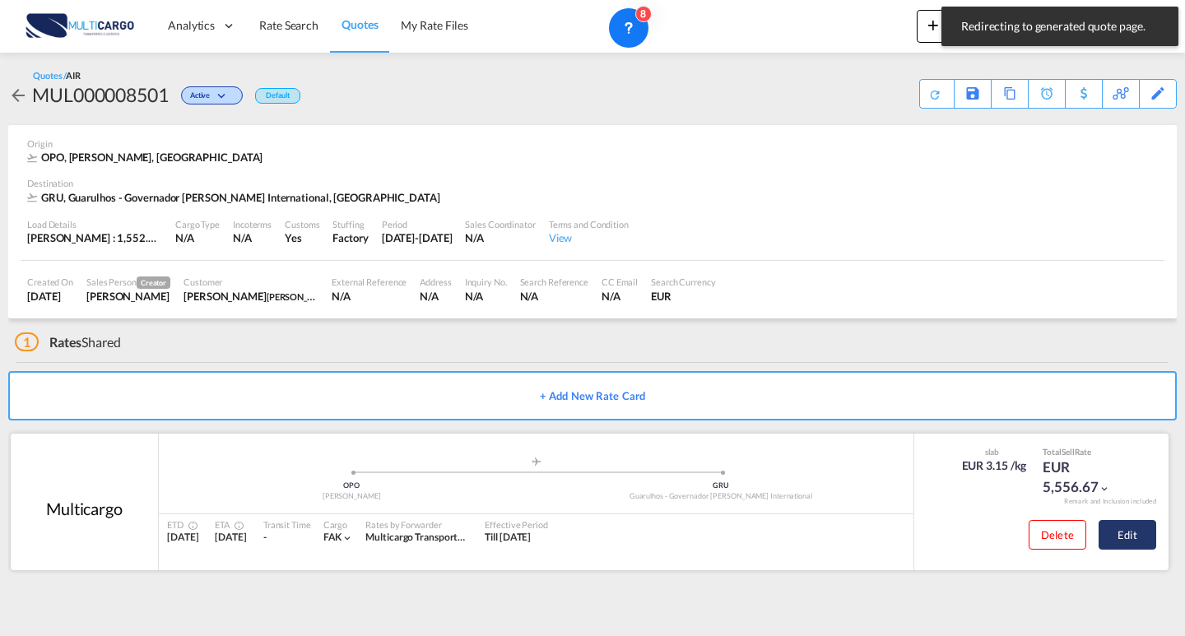
click at [1150, 535] on button "Edit" at bounding box center [1127, 535] width 58 height 30
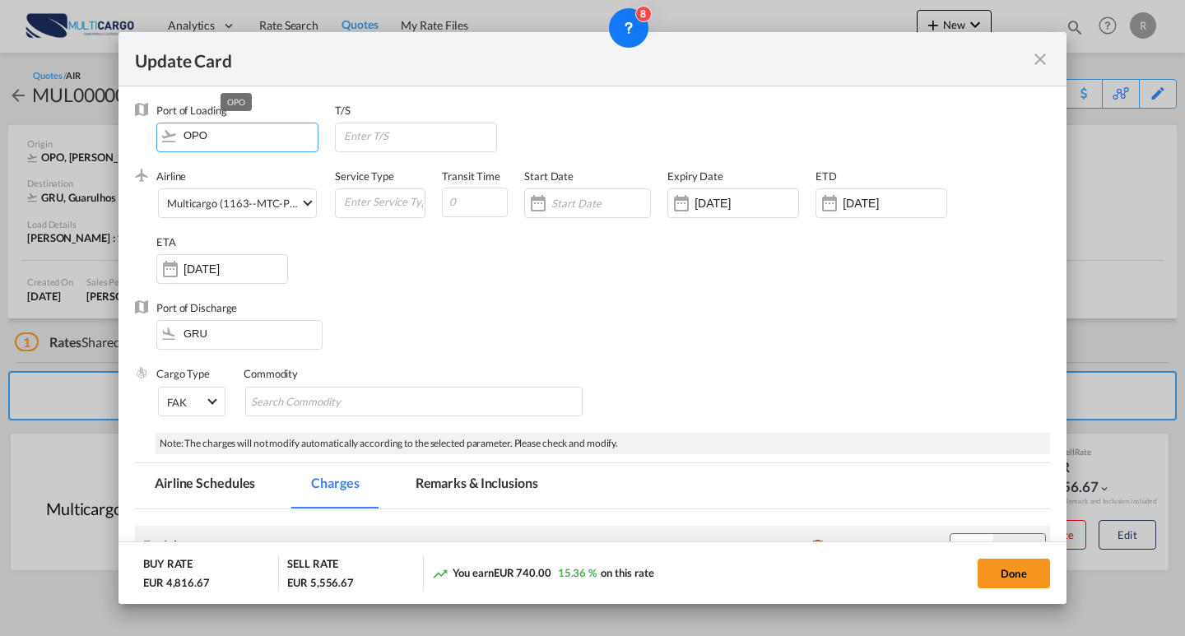
drag, startPoint x: 249, startPoint y: 141, endPoint x: 28, endPoint y: 125, distance: 221.9
click at [28, 125] on div "Update Card Port of [GEOGRAPHIC_DATA] OPO T/S .a{fill:#aaa8ad;} Airline Multica…" at bounding box center [592, 318] width 1185 height 636
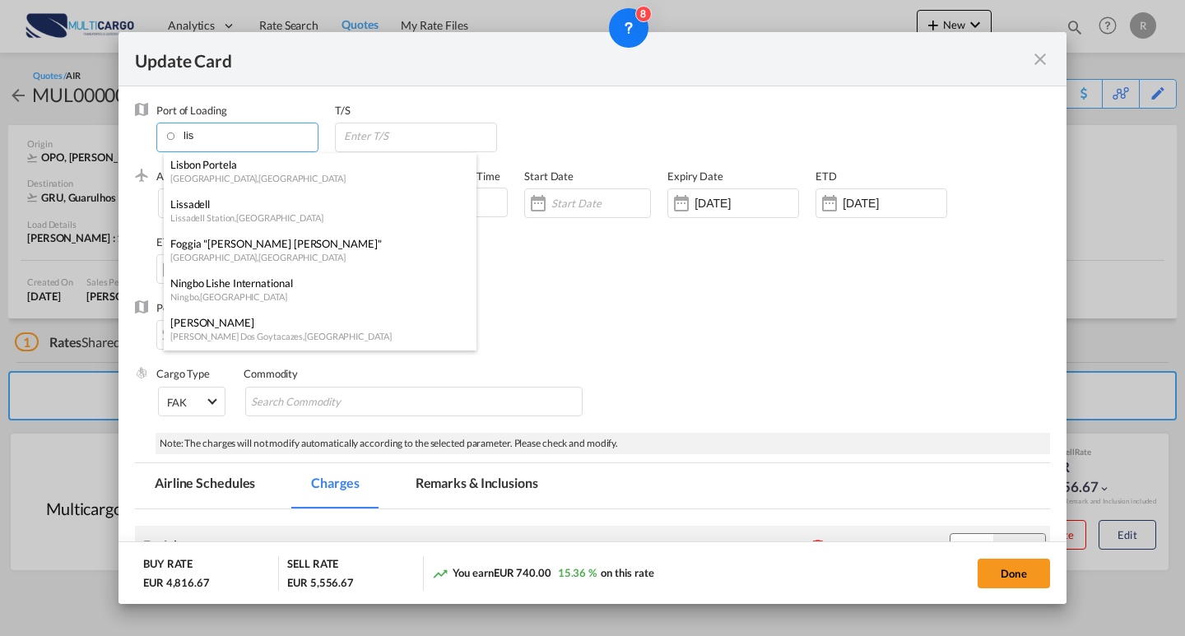
click at [272, 174] on div "[GEOGRAPHIC_DATA] , [GEOGRAPHIC_DATA]" at bounding box center [315, 178] width 290 height 12
type input "Lisbon [PERSON_NAME], [GEOGRAPHIC_DATA], [GEOGRAPHIC_DATA]"
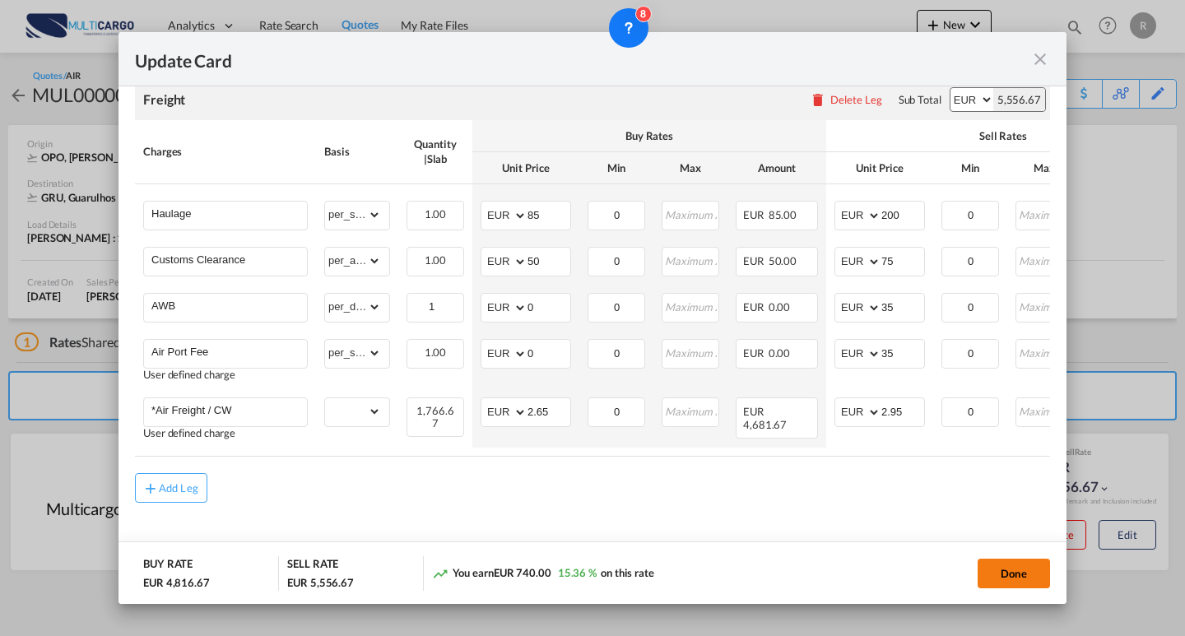
scroll to position [458, 0]
click at [1010, 572] on button "Done" at bounding box center [1014, 574] width 72 height 30
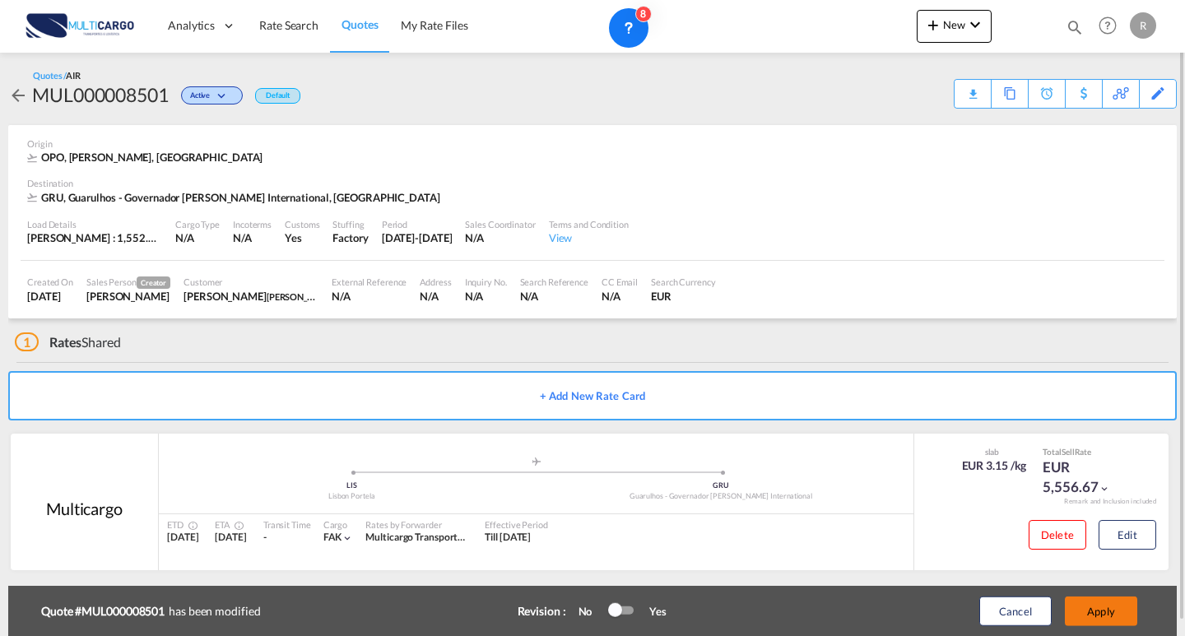
click at [1120, 607] on button "Apply" at bounding box center [1101, 612] width 72 height 30
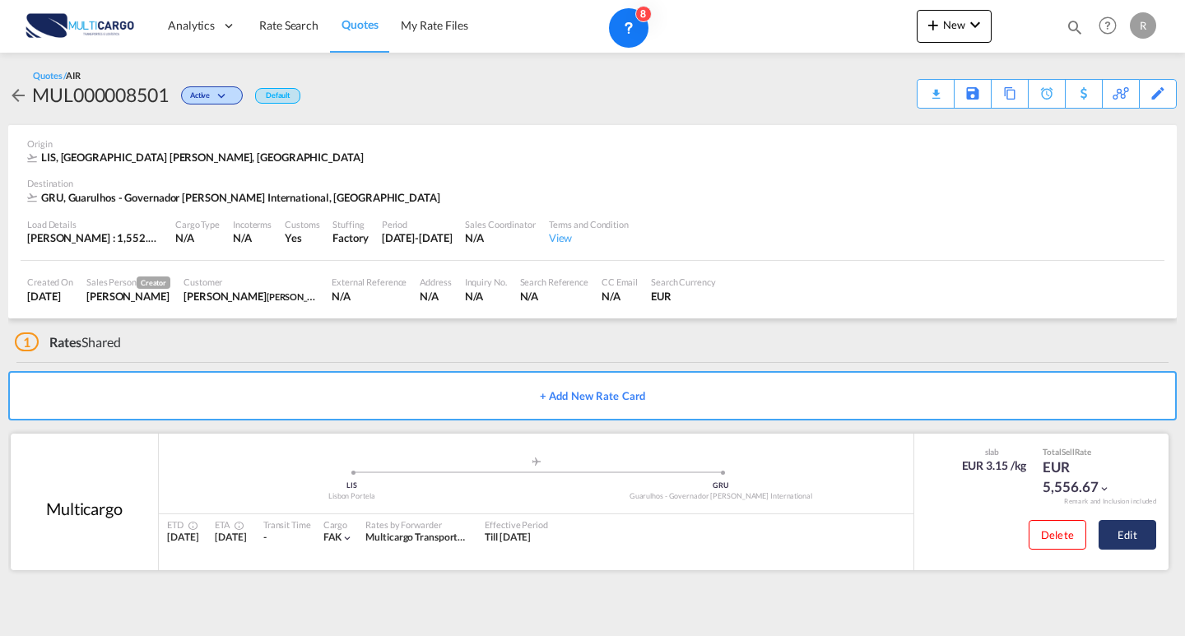
click at [1149, 545] on button "Edit" at bounding box center [1127, 535] width 58 height 30
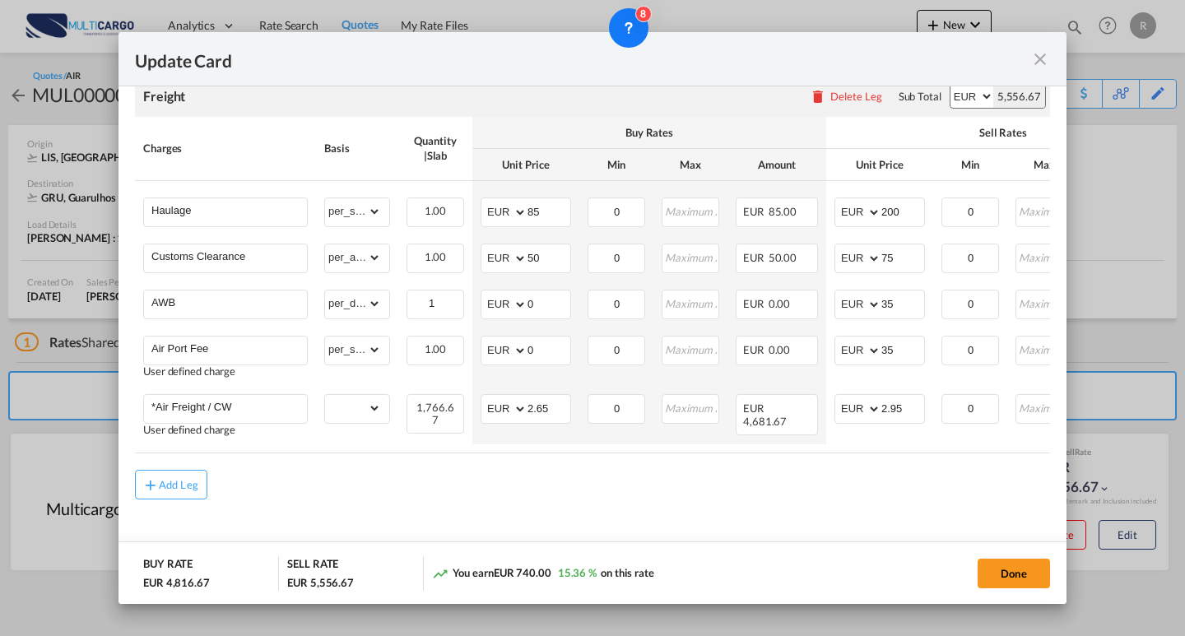
click at [1040, 56] on md-icon "icon-close fg-AAA8AD m-0 pointer" at bounding box center [1040, 59] width 20 height 20
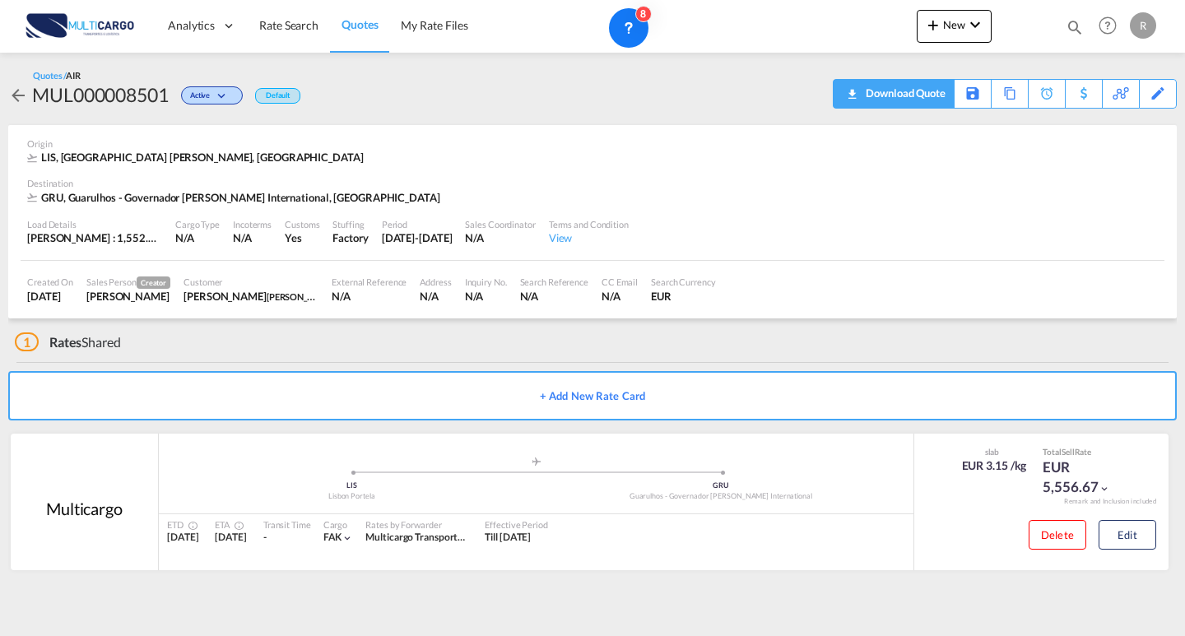
click at [871, 97] on div "Download Quote" at bounding box center [904, 93] width 84 height 26
drag, startPoint x: 715, startPoint y: 219, endPoint x: 857, endPoint y: 387, distance: 219.6
click at [715, 218] on div "Load Details [PERSON_NAME] : 1,552.00 KG | Volumetric Wt : 1,766.67 KG Cargo Ty…" at bounding box center [593, 233] width 1144 height 56
click at [1158, 546] on div "Delete Edit" at bounding box center [1041, 538] width 254 height 48
click at [1149, 541] on button "Edit" at bounding box center [1127, 535] width 58 height 30
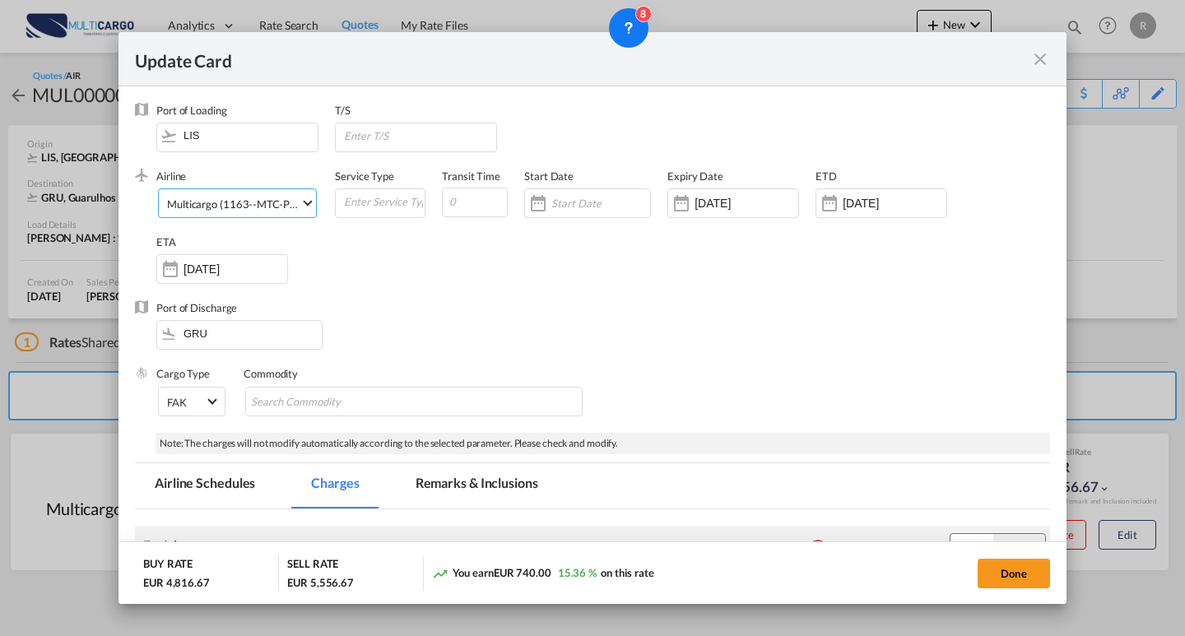
click at [269, 210] on div "Multicargo (1163--MTC-PT / -)" at bounding box center [239, 203] width 145 height 13
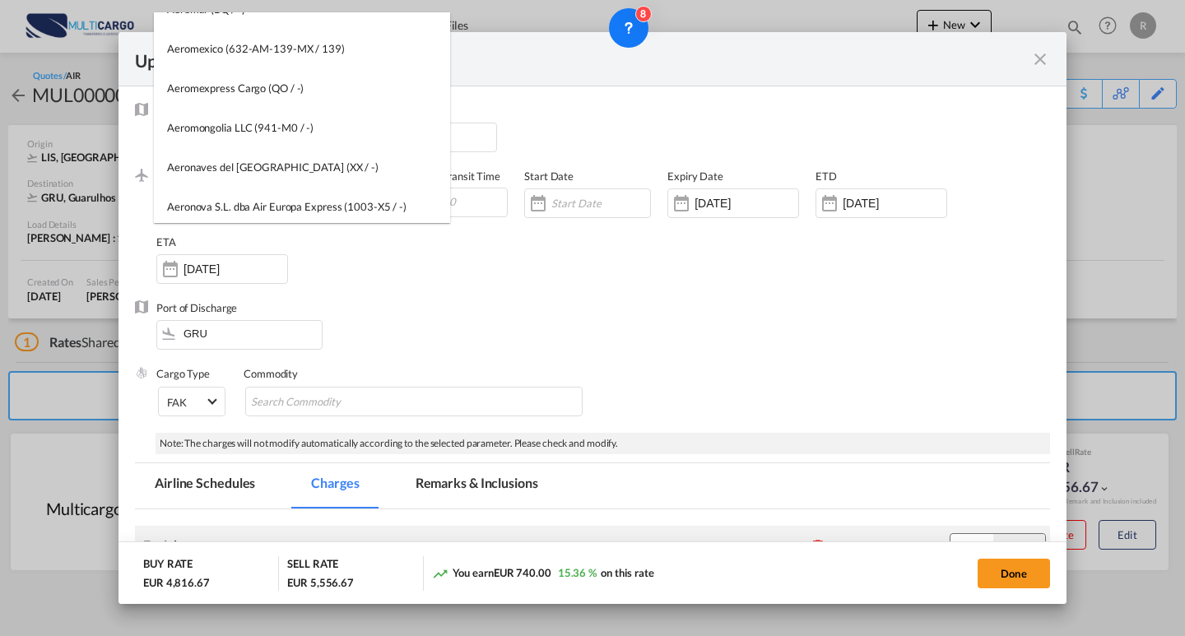
scroll to position [0, 0]
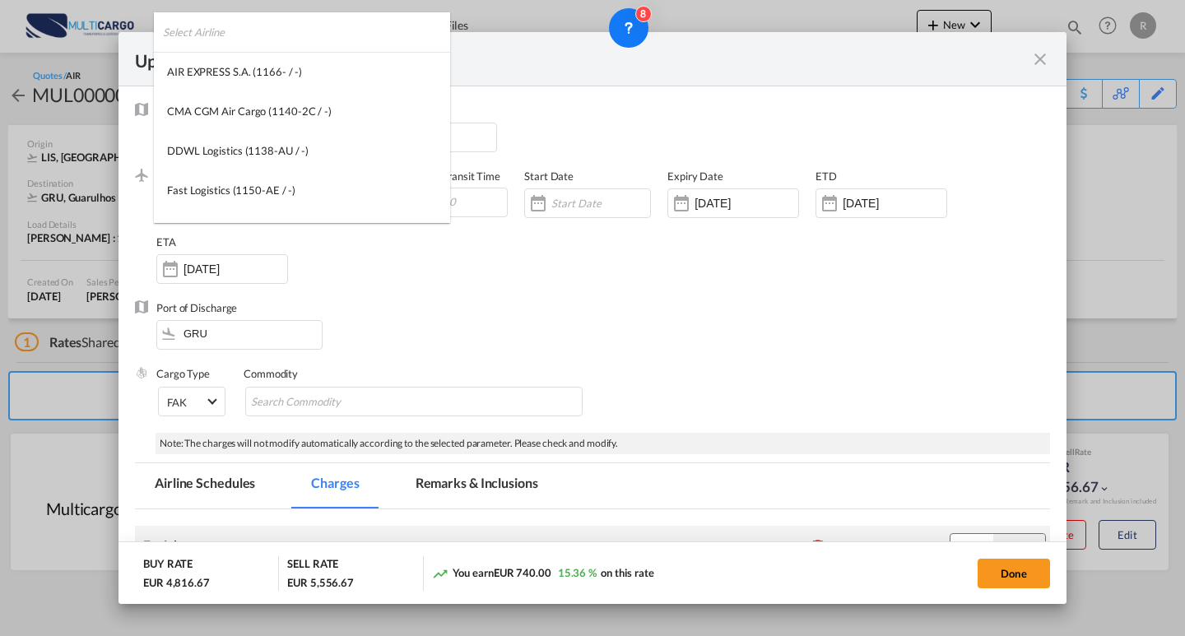
click at [268, 34] on input "search" at bounding box center [306, 31] width 287 height 39
drag, startPoint x: 238, startPoint y: 35, endPoint x: 132, endPoint y: 25, distance: 106.7
click at [132, 25] on body "Analytics Reports Dashboard Rate Search Quotes My Rate Files Analytics" at bounding box center [592, 318] width 1185 height 636
type input "t"
click at [550, 98] on md-backdrop at bounding box center [592, 318] width 1185 height 636
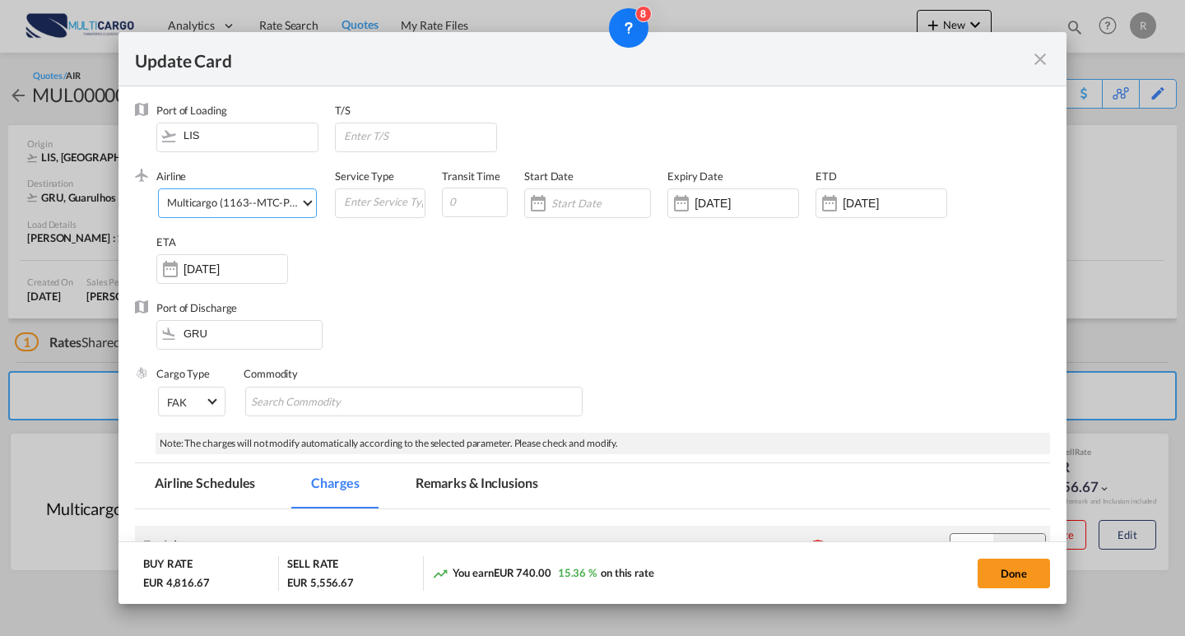
click at [1104, 307] on div "Update Card Port of [GEOGRAPHIC_DATA] LIS T/S .a{fill:#aaa8ad;} Airline Multica…" at bounding box center [592, 318] width 1185 height 636
drag, startPoint x: 1045, startPoint y: 63, endPoint x: 765, endPoint y: 350, distance: 400.3
click at [1045, 63] on md-icon "icon-close fg-AAA8AD m-0 pointer" at bounding box center [1040, 59] width 20 height 20
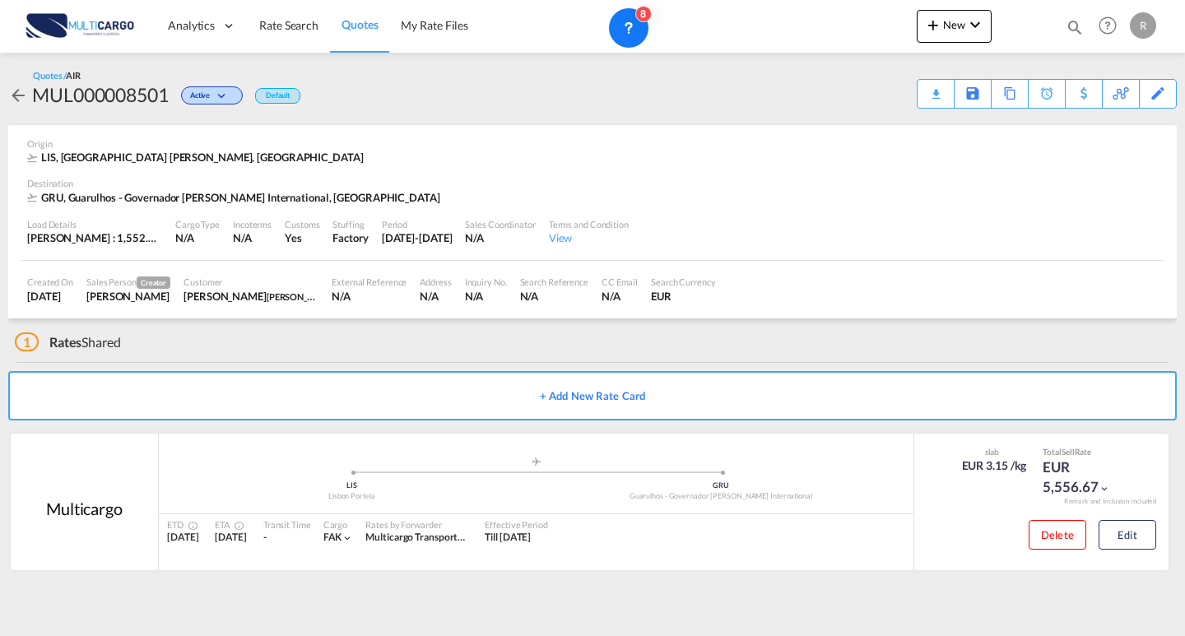
click at [953, 49] on md-menu "New Rates Ratecard Ratesheet Quote" at bounding box center [954, 30] width 75 height 41
click at [953, 36] on button "New" at bounding box center [954, 26] width 75 height 33
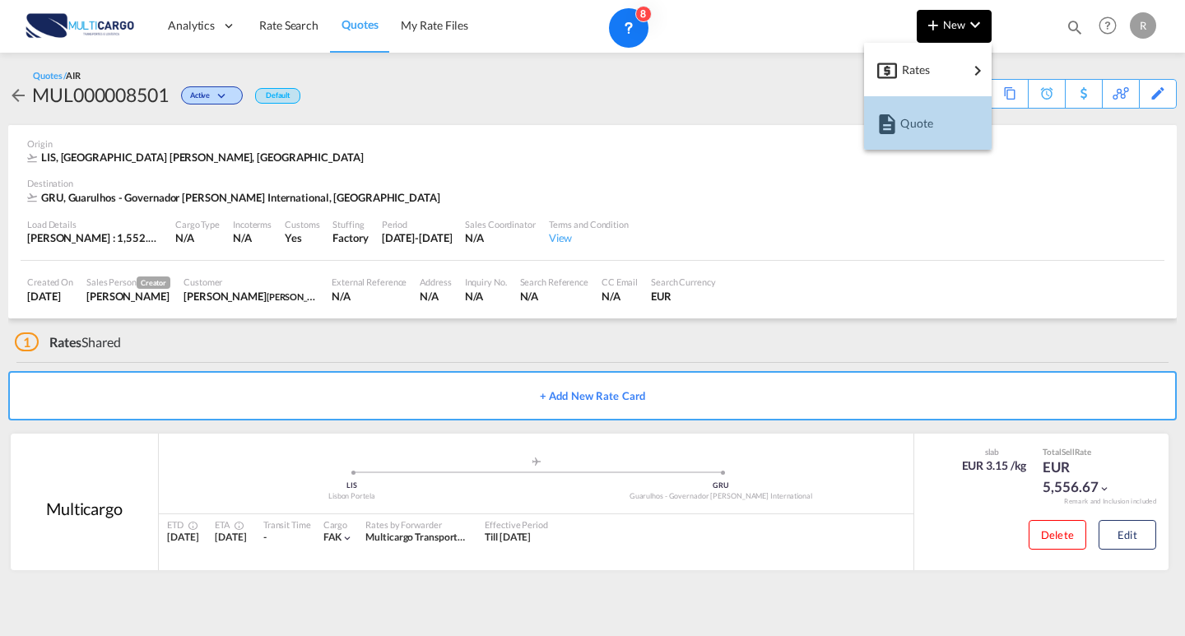
click at [951, 129] on div "Quote" at bounding box center [930, 123] width 61 height 41
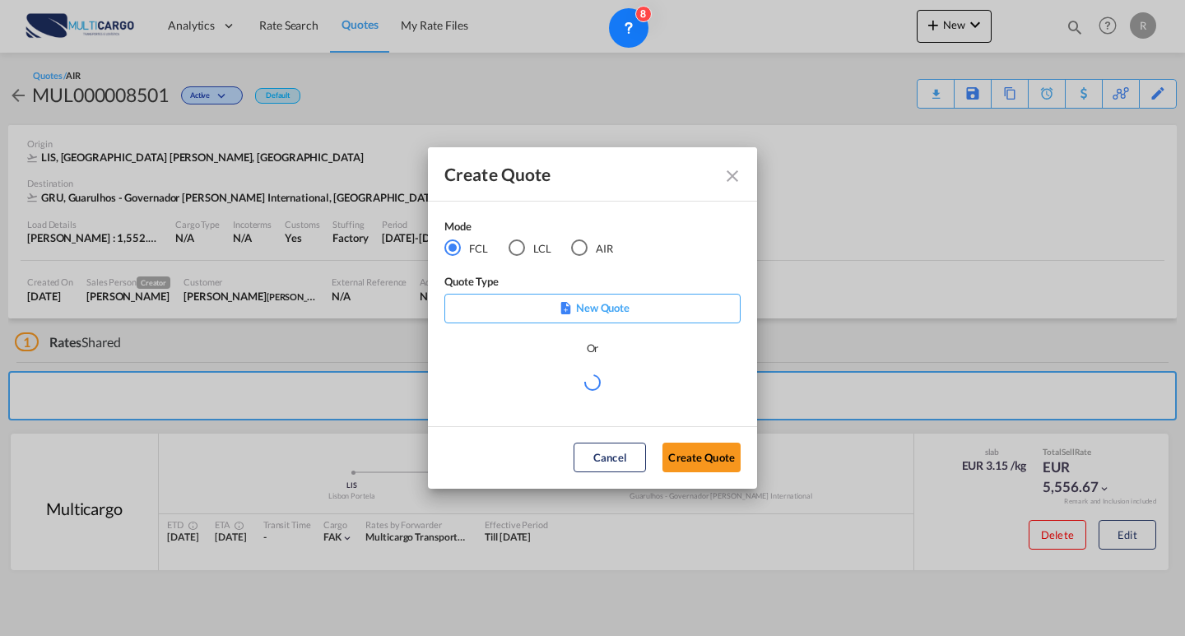
click at [523, 248] on div "LCL" at bounding box center [517, 247] width 16 height 16
click at [619, 248] on md-radio-group "FCL LCL AIR" at bounding box center [538, 248] width 189 height 18
click at [602, 247] on md-radio-button "AIR" at bounding box center [592, 248] width 42 height 18
click at [673, 397] on md-select "Select template EXP EXW AIR 09/2025 [PERSON_NAME] | [DATE] IMP_DAP_AIR <500KG -…" at bounding box center [592, 389] width 296 height 33
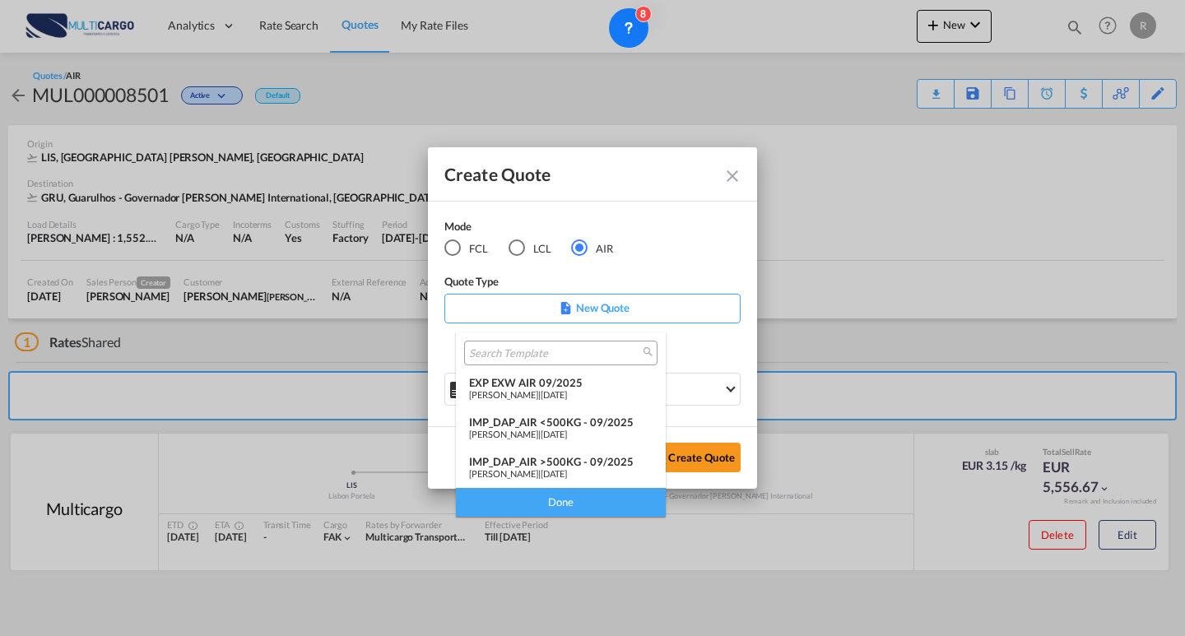
click at [563, 394] on span "[DATE]" at bounding box center [554, 394] width 26 height 11
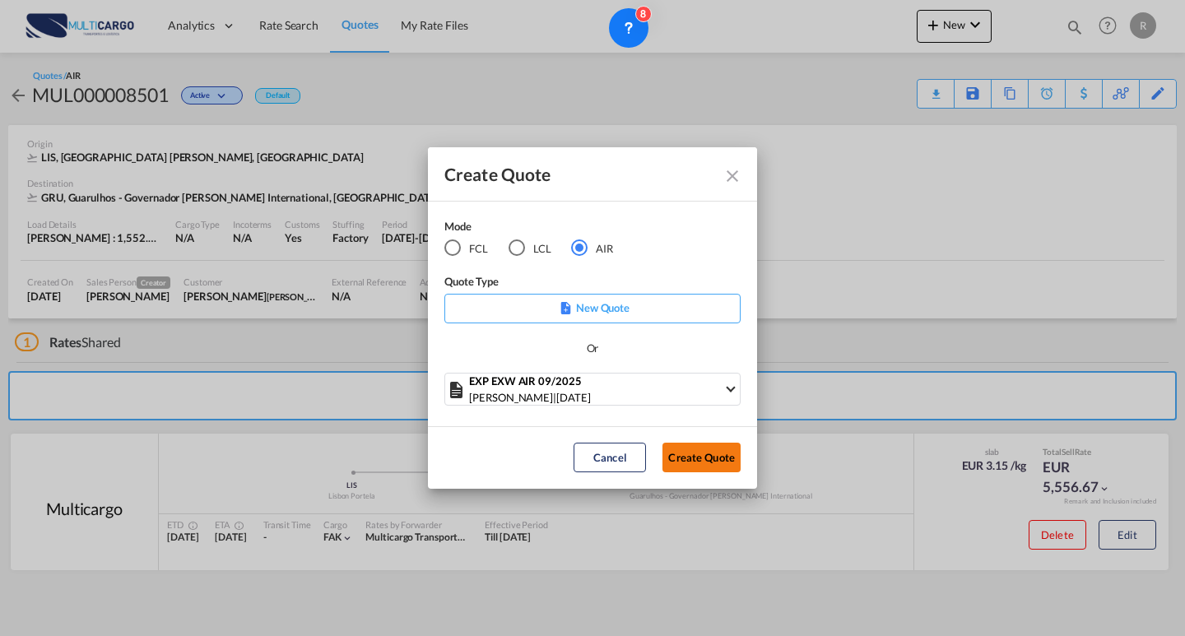
click at [709, 451] on button "Create Quote" at bounding box center [701, 458] width 78 height 30
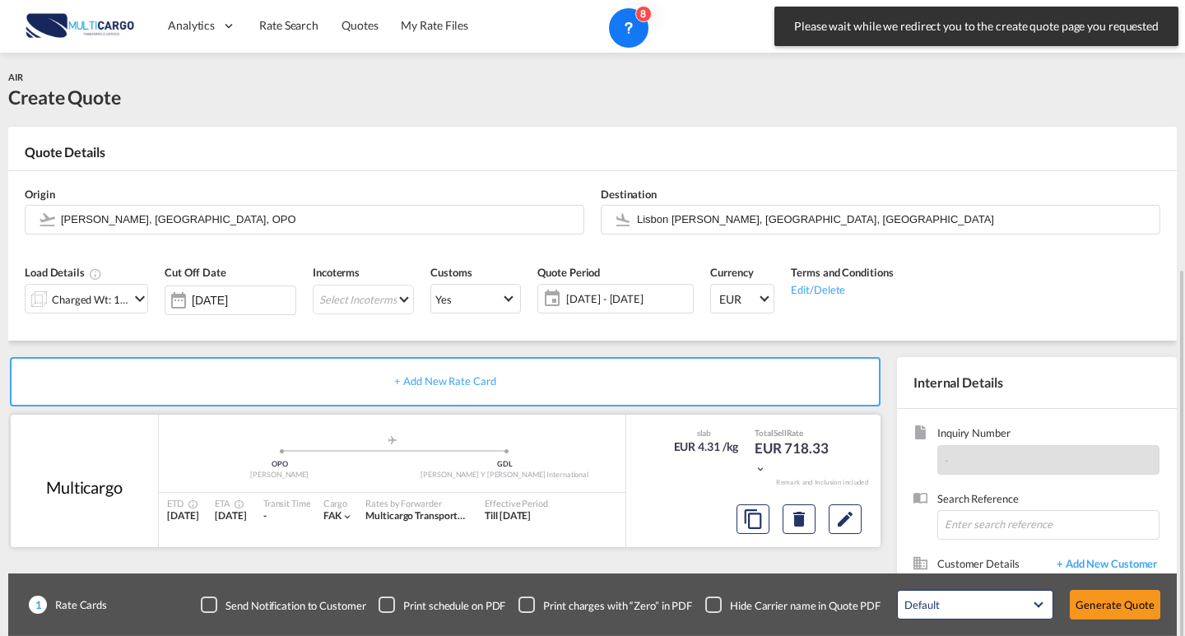
scroll to position [148, 0]
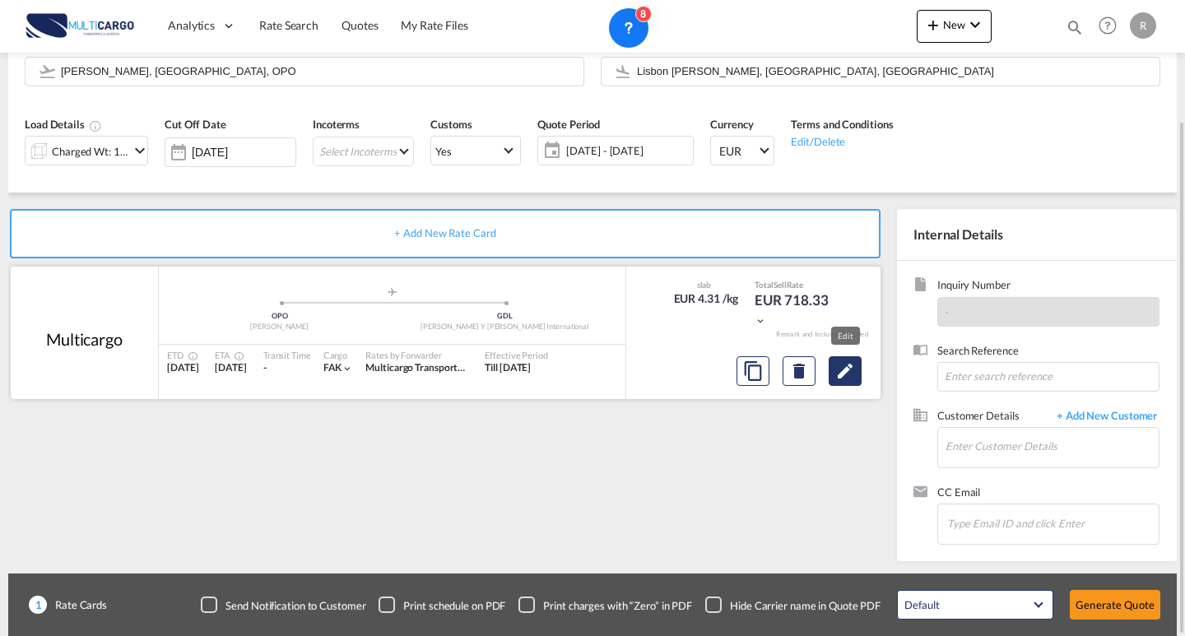
click at [835, 365] on md-icon "Edit" at bounding box center [845, 371] width 20 height 20
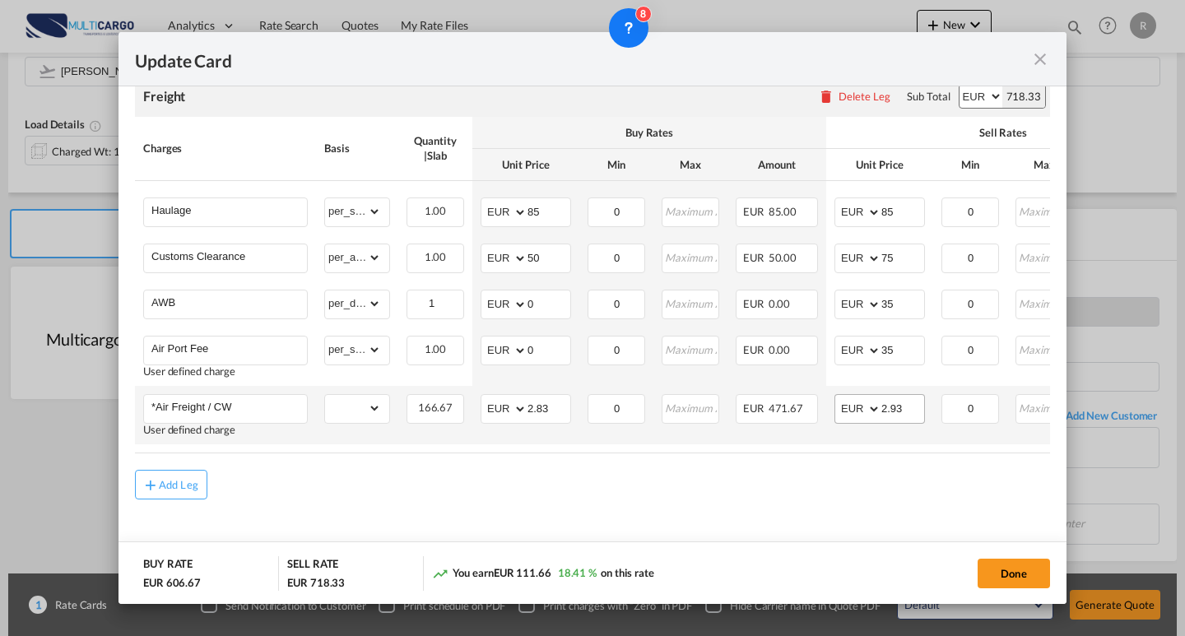
scroll to position [458, 0]
drag, startPoint x: 532, startPoint y: 404, endPoint x: 480, endPoint y: 404, distance: 52.7
click at [480, 404] on td "AED AFN ALL AMD ANG AOA ARS AUD AWG AZN BAM BBD BDT BGN BHD BIF BMD BND [PERSON…" at bounding box center [525, 415] width 107 height 58
type input "2.66"
drag, startPoint x: 913, startPoint y: 404, endPoint x: 834, endPoint y: 397, distance: 80.1
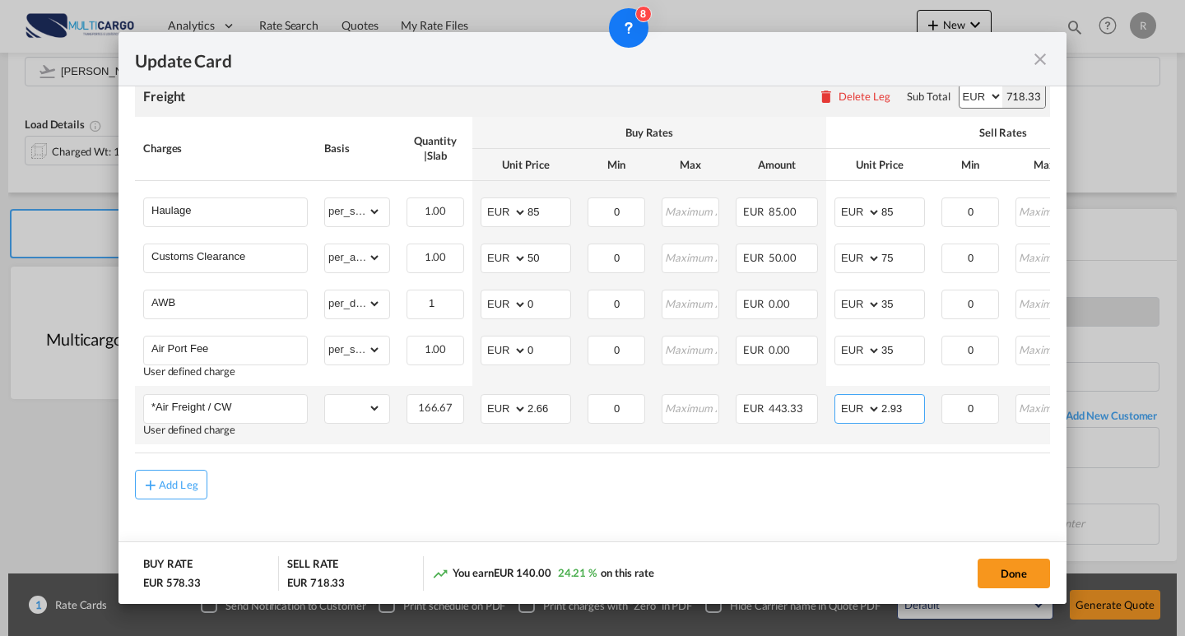
click at [834, 397] on td "AED AFN ALL AMD ANG AOA ARS AUD AWG AZN BAM BBD BDT BGN BHD BIF BMD BND [PERSON…" at bounding box center [879, 415] width 107 height 58
type input "2.95"
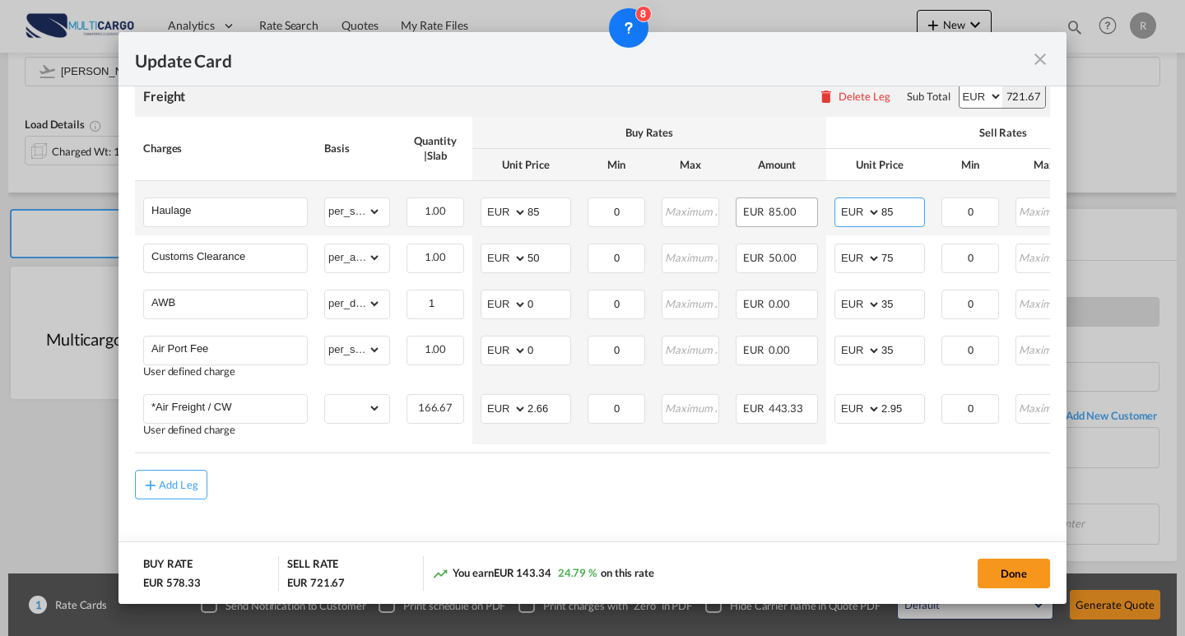
drag, startPoint x: 897, startPoint y: 200, endPoint x: 811, endPoint y: 200, distance: 85.6
click at [811, 200] on tr "Haulage Please Enter Already Exists gross_weight volumetric_weight per_shipment…" at bounding box center [718, 208] width 1166 height 54
type input "140"
drag, startPoint x: 545, startPoint y: 204, endPoint x: 527, endPoint y: 197, distance: 18.5
click at [503, 199] on md-input-container "AED AFN ALL AMD ANG AOA ARS AUD AWG AZN BAM BBD BDT BGN BHD BIF BMD BND BOB BRL…" at bounding box center [526, 212] width 91 height 30
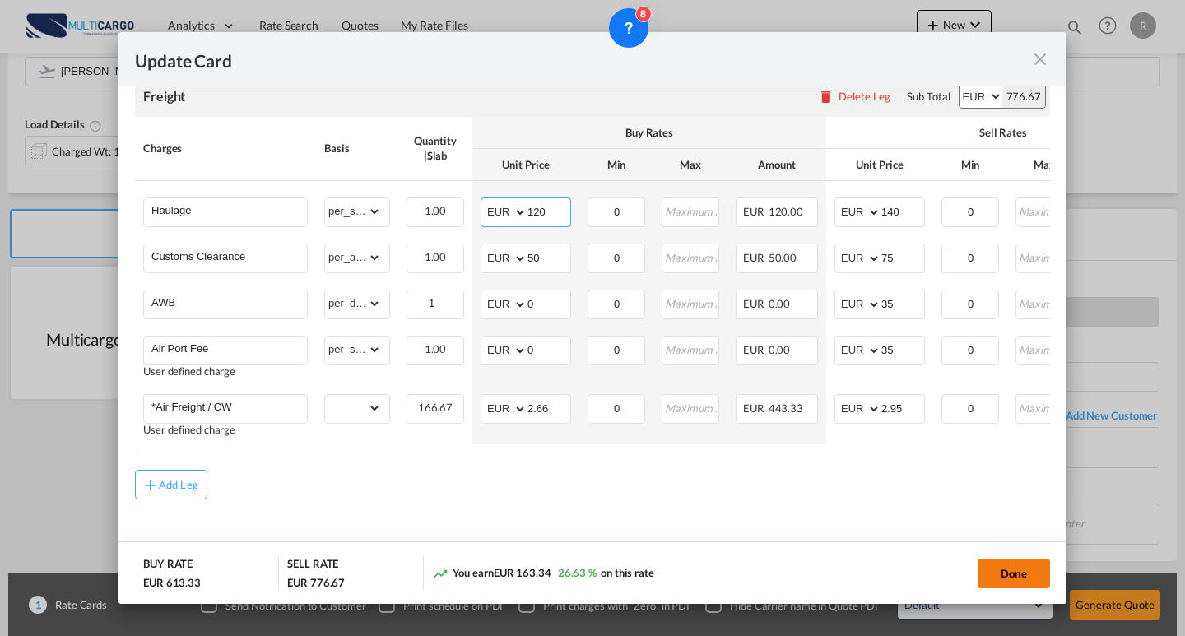
type input "120"
drag, startPoint x: 997, startPoint y: 572, endPoint x: 1178, endPoint y: 374, distance: 267.9
click at [998, 571] on button "Done" at bounding box center [1014, 574] width 72 height 30
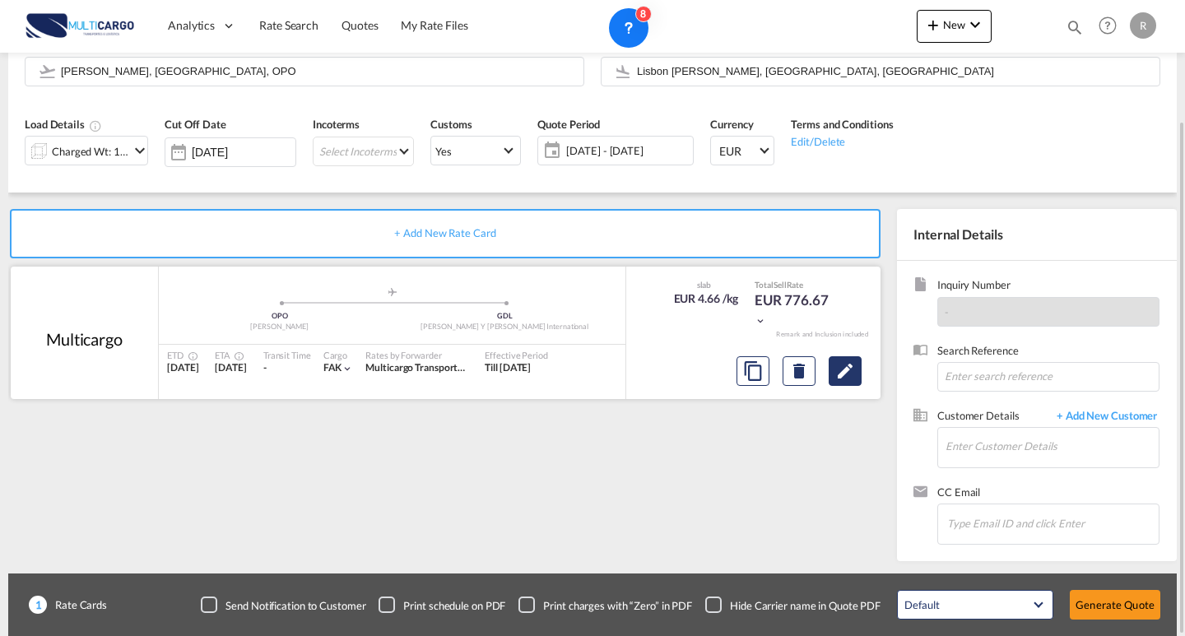
click at [849, 365] on md-icon "Edit" at bounding box center [845, 371] width 20 height 20
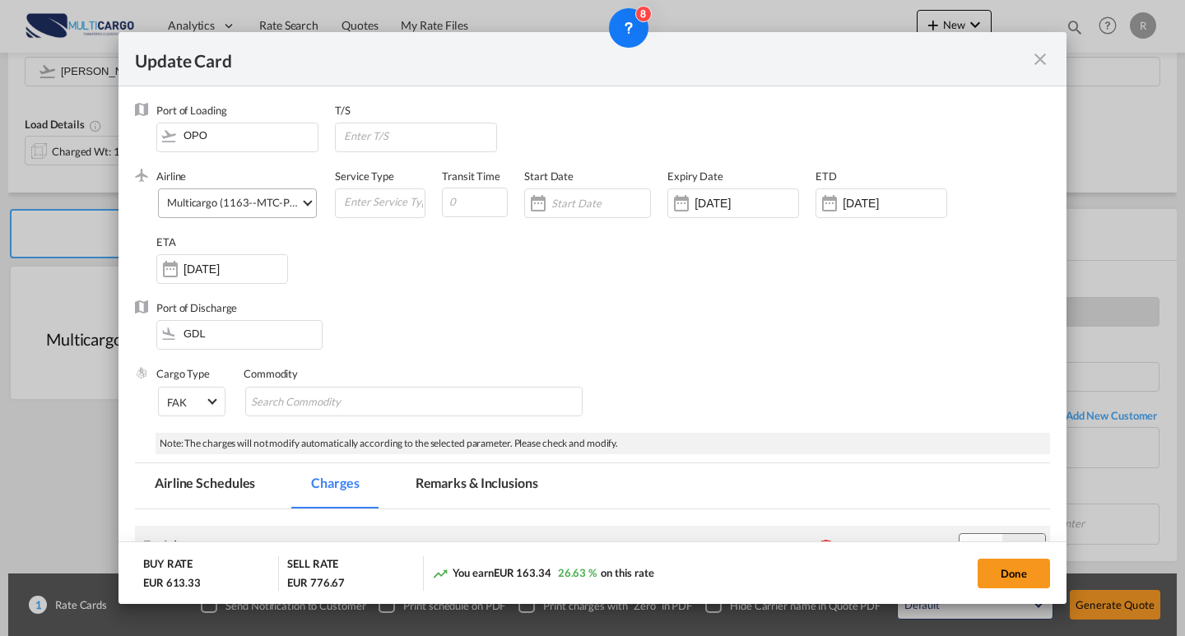
click at [258, 192] on md-select-value "Multicargo (1163--MTC-PT / -)" at bounding box center [240, 202] width 151 height 26
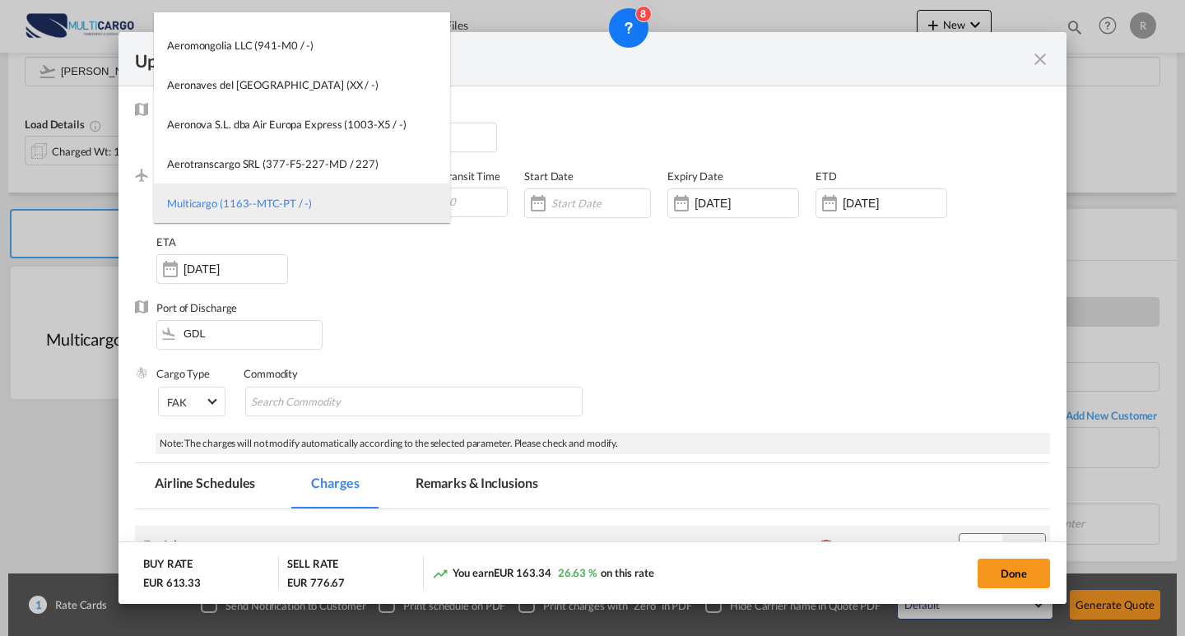
scroll to position [0, 0]
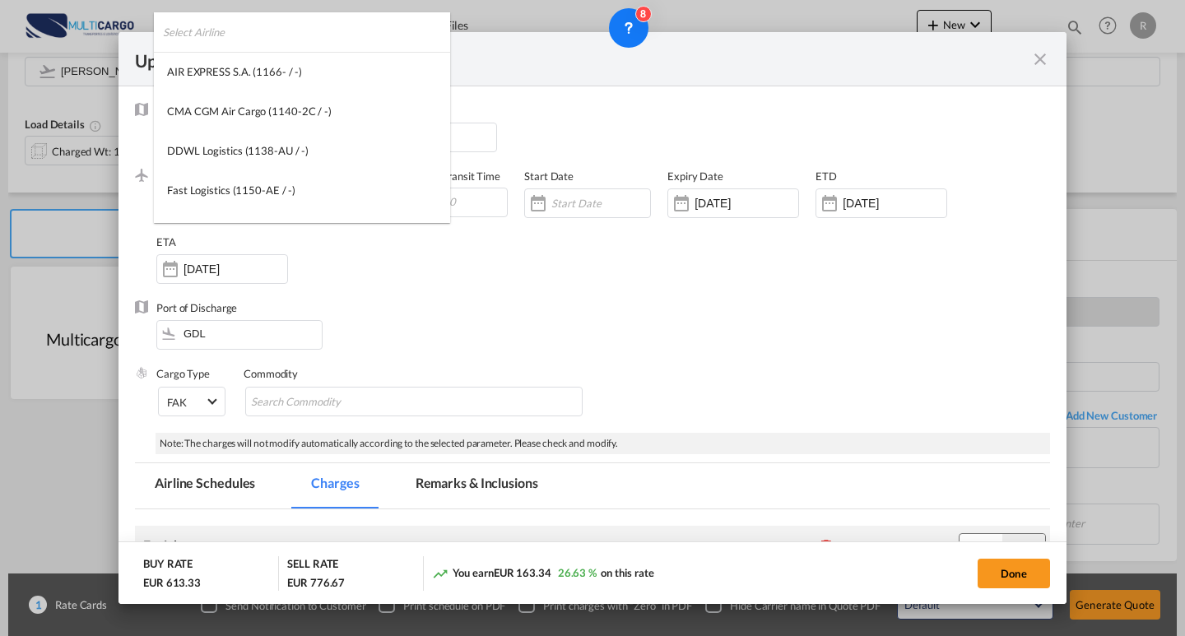
click at [299, 35] on input "search" at bounding box center [306, 31] width 287 height 39
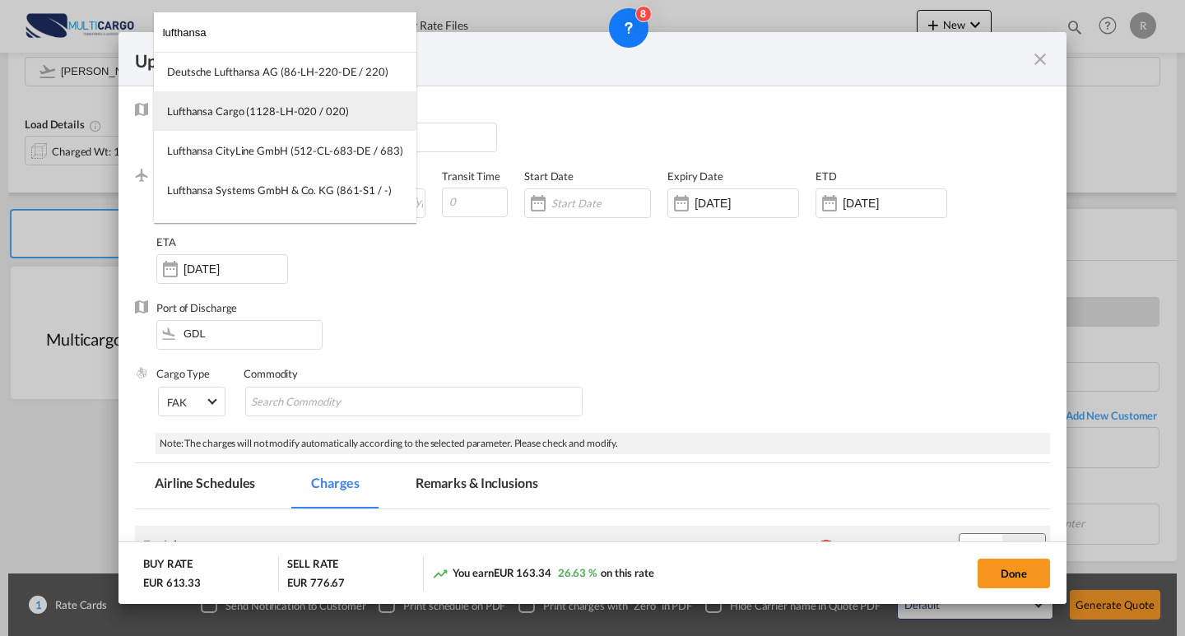
type input "lufthansa"
click at [338, 121] on md-option "Lufthansa Cargo (1128-LH-020 / 020)" at bounding box center [285, 110] width 262 height 39
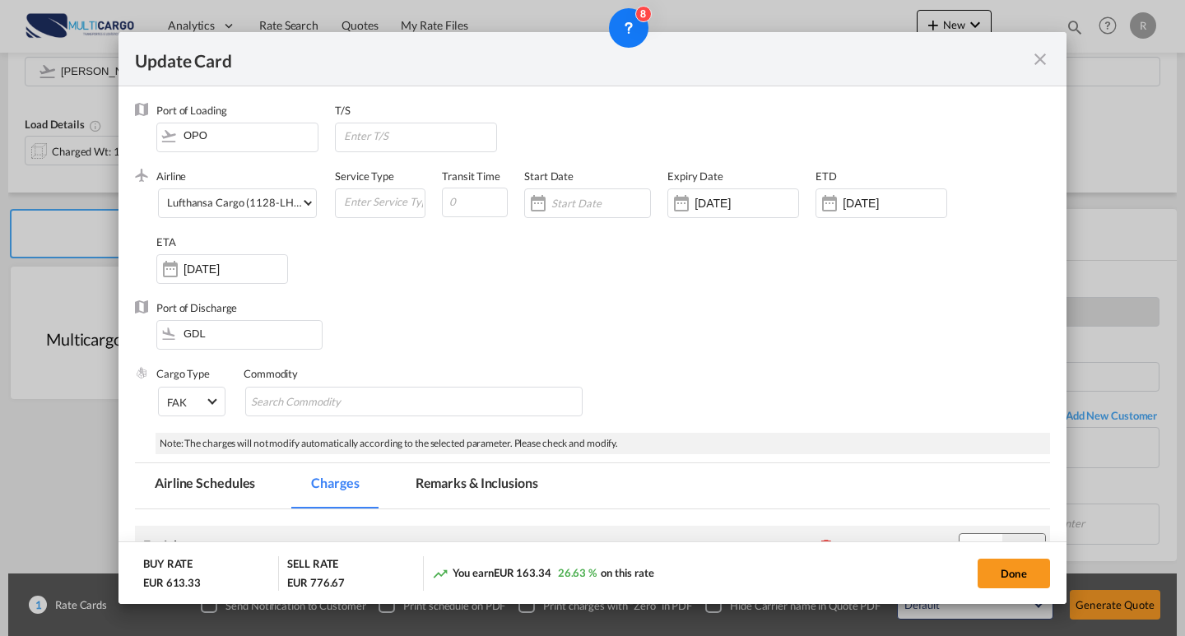
click at [729, 337] on div "Port of Discharge GDL" at bounding box center [592, 333] width 915 height 66
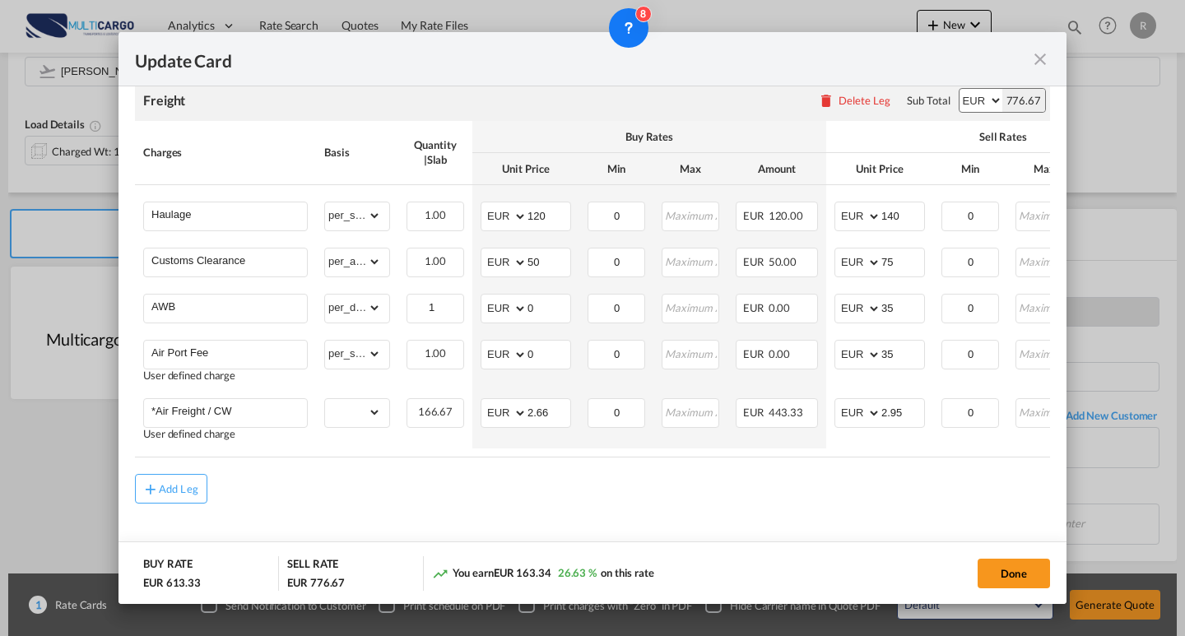
scroll to position [458, 0]
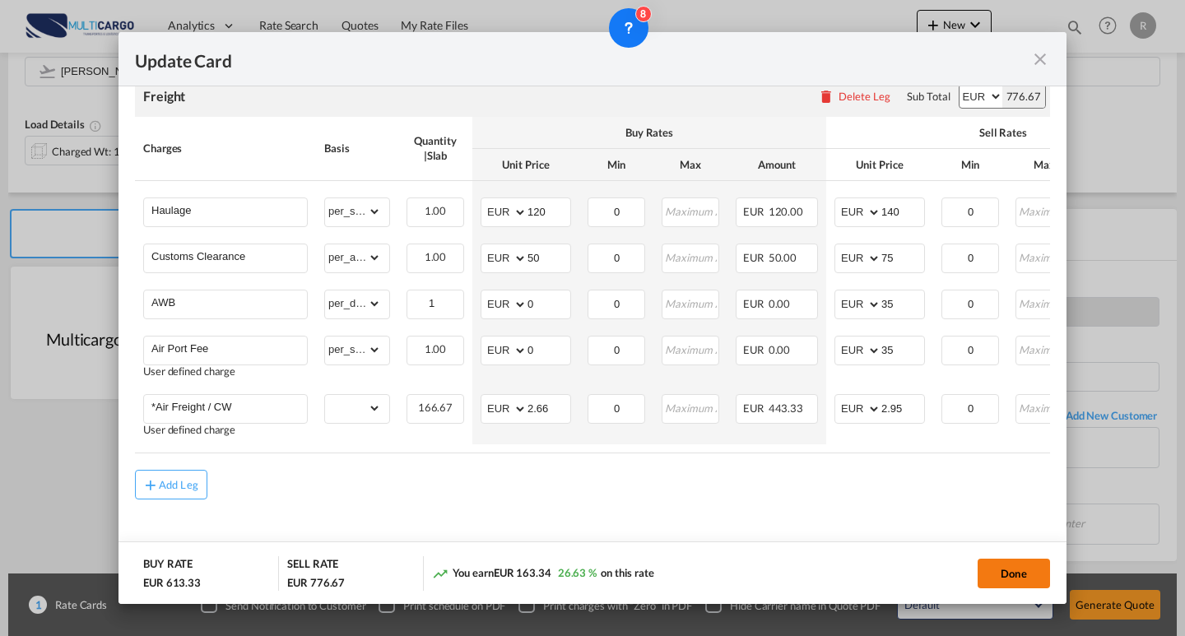
click at [994, 574] on button "Done" at bounding box center [1014, 574] width 72 height 30
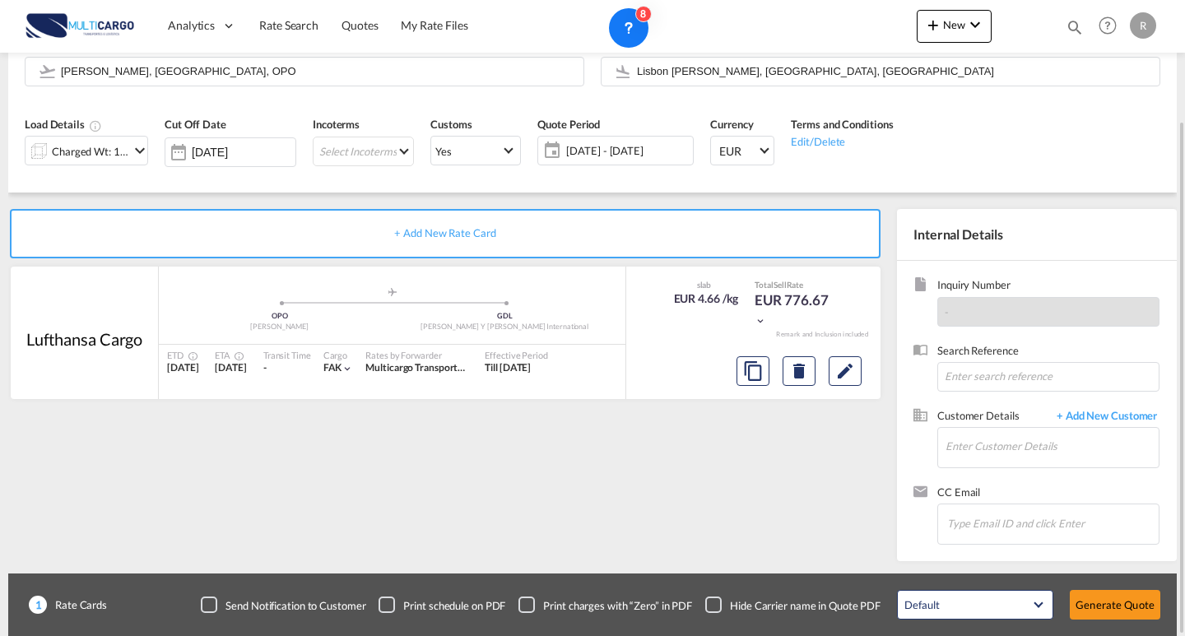
click at [138, 156] on md-icon "icon-chevron-down" at bounding box center [140, 151] width 20 height 20
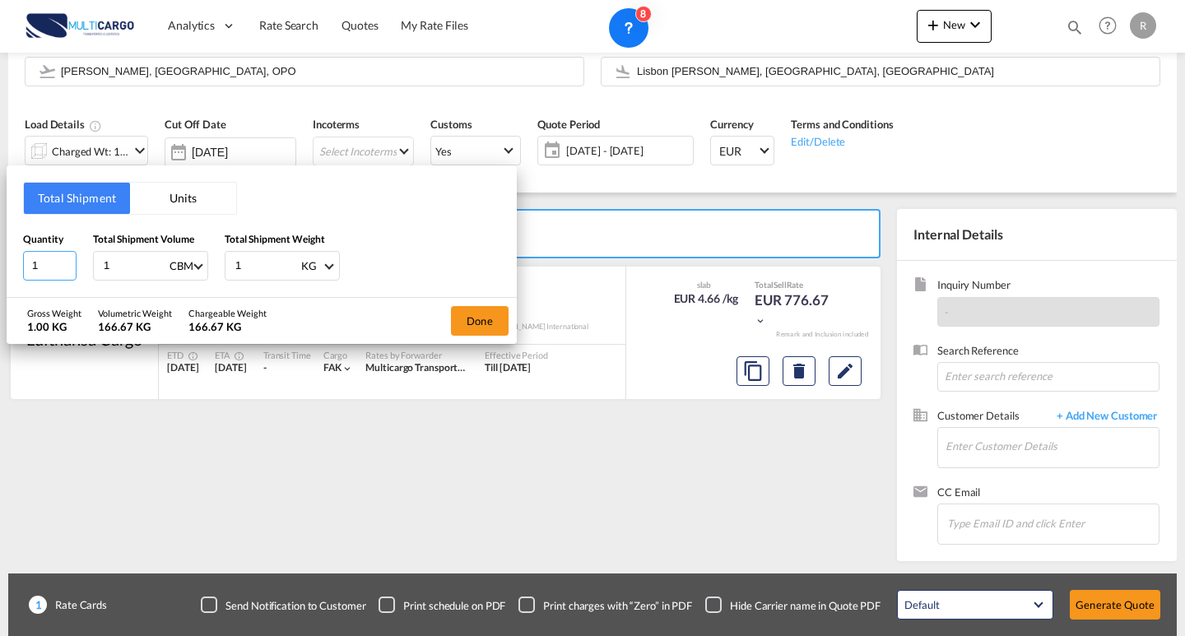
drag, startPoint x: 53, startPoint y: 262, endPoint x: 18, endPoint y: 262, distance: 35.4
click at [18, 262] on div "Total Shipment Units Quantity 1 Total Shipment Volume 1 CBM CBM CFT KG LB Total…" at bounding box center [262, 231] width 510 height 132
type input "3"
drag, startPoint x: 120, startPoint y: 273, endPoint x: 93, endPoint y: 273, distance: 27.2
click at [93, 273] on div "1 CBM CBM CFT KG LB" at bounding box center [150, 266] width 115 height 30
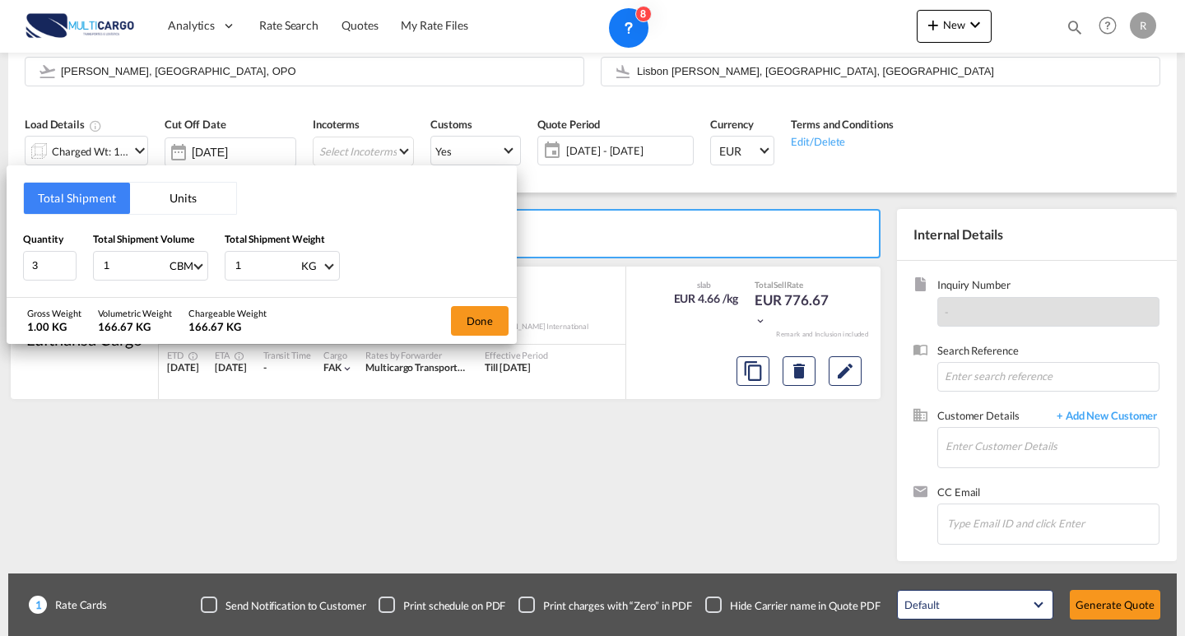
type input "0"
type input "0.27"
drag, startPoint x: 248, startPoint y: 265, endPoint x: 216, endPoint y: 268, distance: 32.3
click at [216, 268] on div "Quantity 3 Total Shipment Volume 0.27 CBM CBM CFT KG LB Total Shipment Weight 1…" at bounding box center [261, 255] width 477 height 49
type input "60"
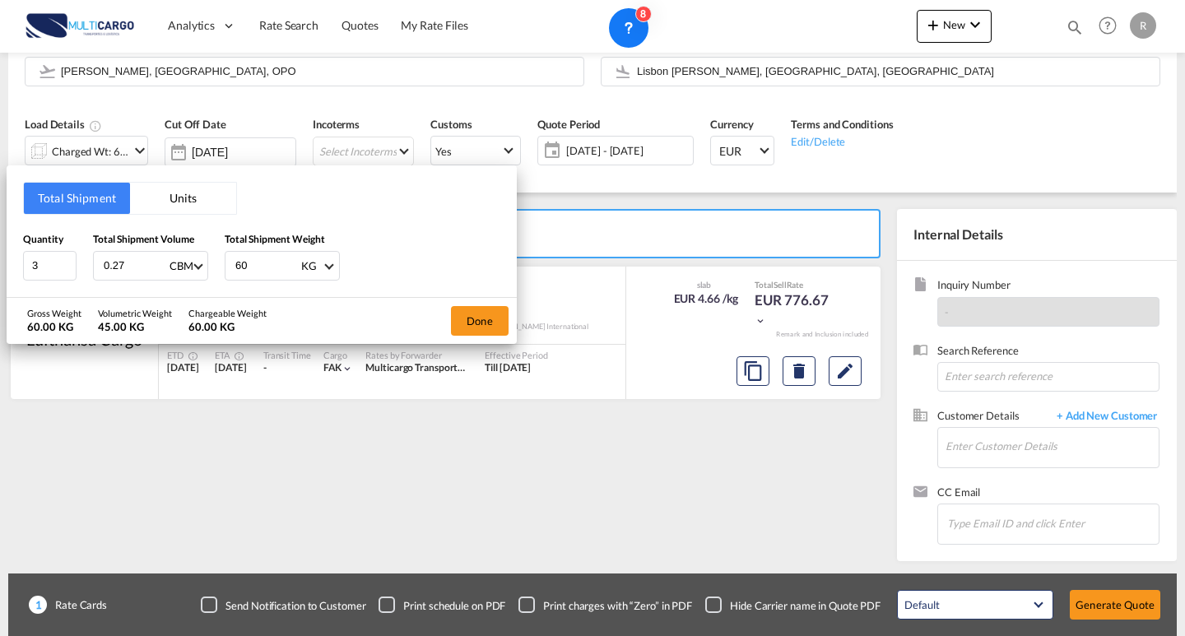
click at [442, 235] on div "Quantity 3 Total Shipment Volume 0.27 CBM CBM CFT KG LB Total Shipment Weight 6…" at bounding box center [261, 255] width 477 height 49
click at [476, 322] on button "Done" at bounding box center [480, 321] width 58 height 30
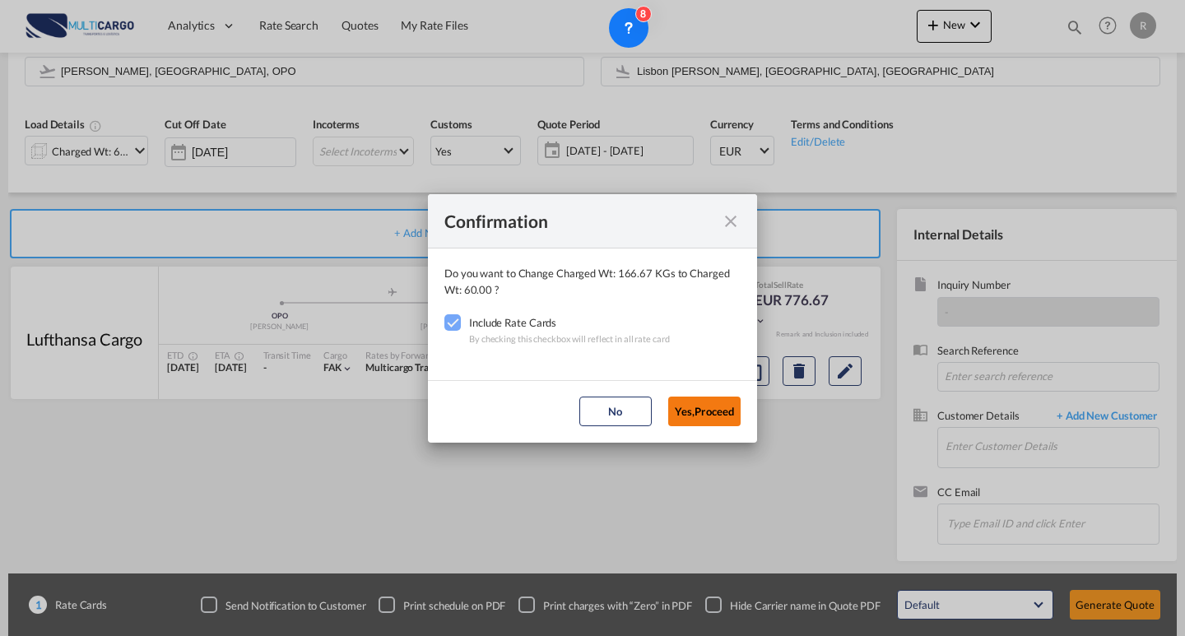
drag, startPoint x: 704, startPoint y: 414, endPoint x: 775, endPoint y: 414, distance: 70.8
click at [706, 414] on button "Yes,Proceed" at bounding box center [704, 412] width 72 height 30
click at [853, 367] on div "Confirmation Do you want to Change Charged Wt: 166.67 KGs to Charged Wt: 60.00 …" at bounding box center [592, 318] width 1185 height 636
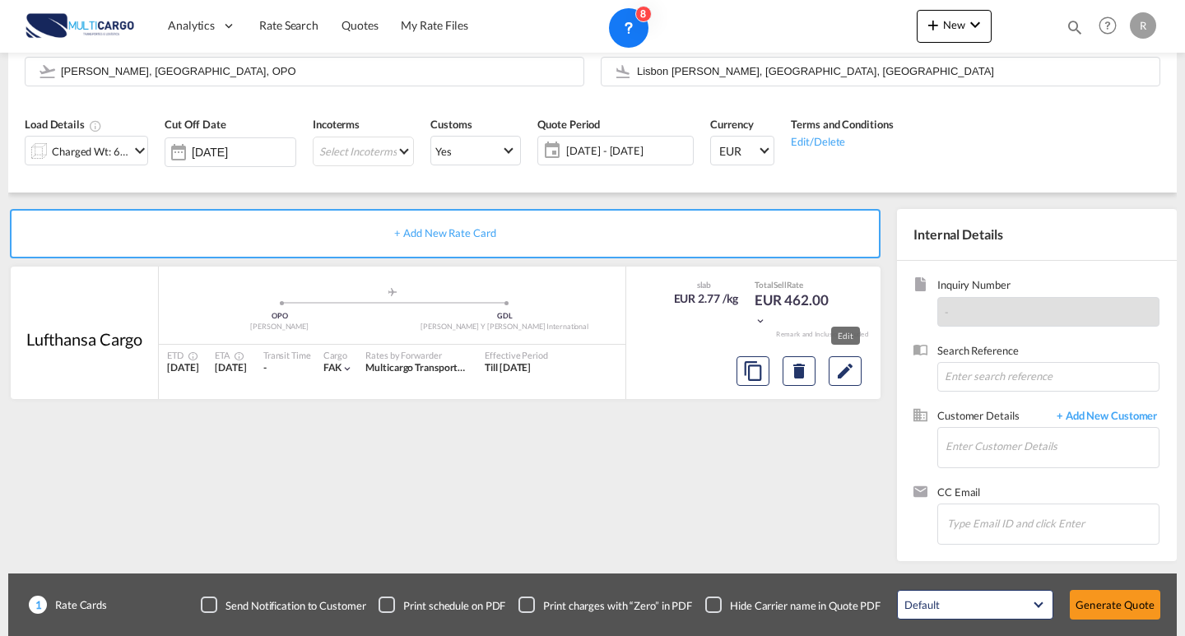
click at [850, 379] on md-icon "Edit" at bounding box center [845, 371] width 20 height 20
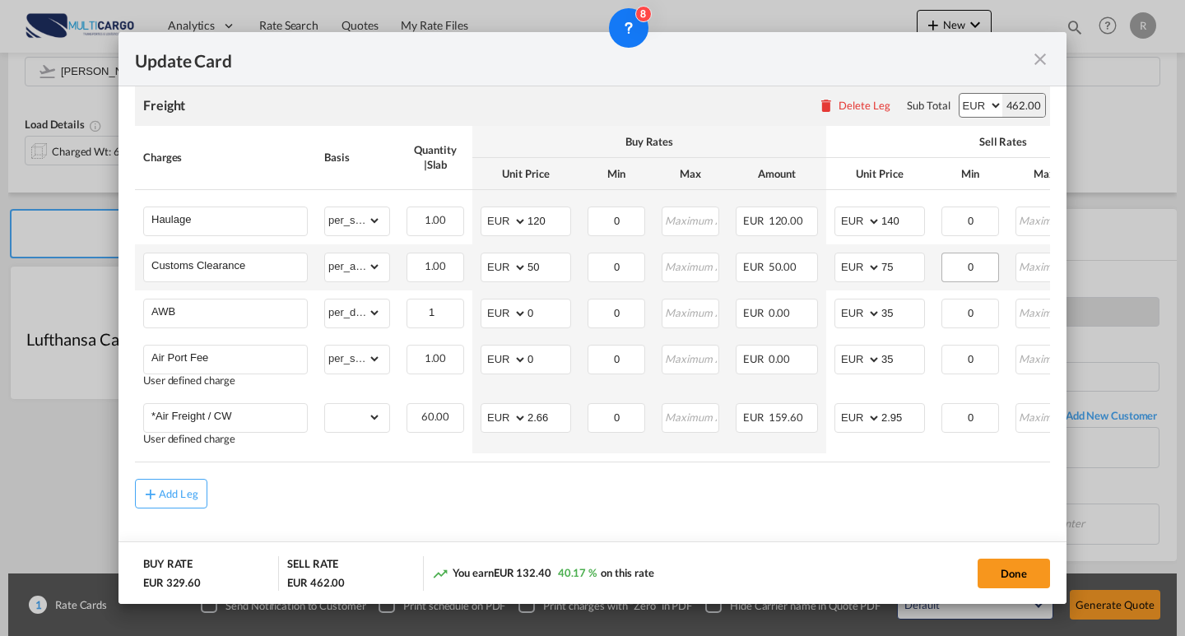
scroll to position [377, 0]
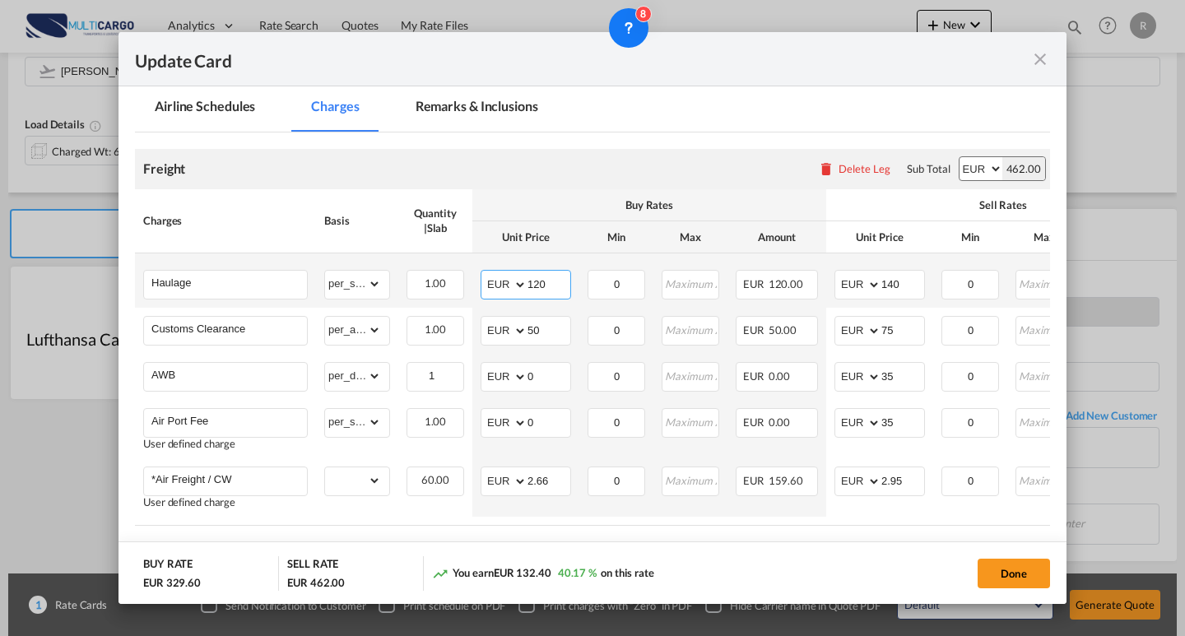
drag, startPoint x: 548, startPoint y: 284, endPoint x: 511, endPoint y: 283, distance: 37.0
click at [511, 283] on md-input-container "AED AFN ALL AMD ANG AOA ARS AUD AWG AZN BAM BBD BDT BGN BHD BIF BMD BND [PERSON…" at bounding box center [526, 285] width 91 height 30
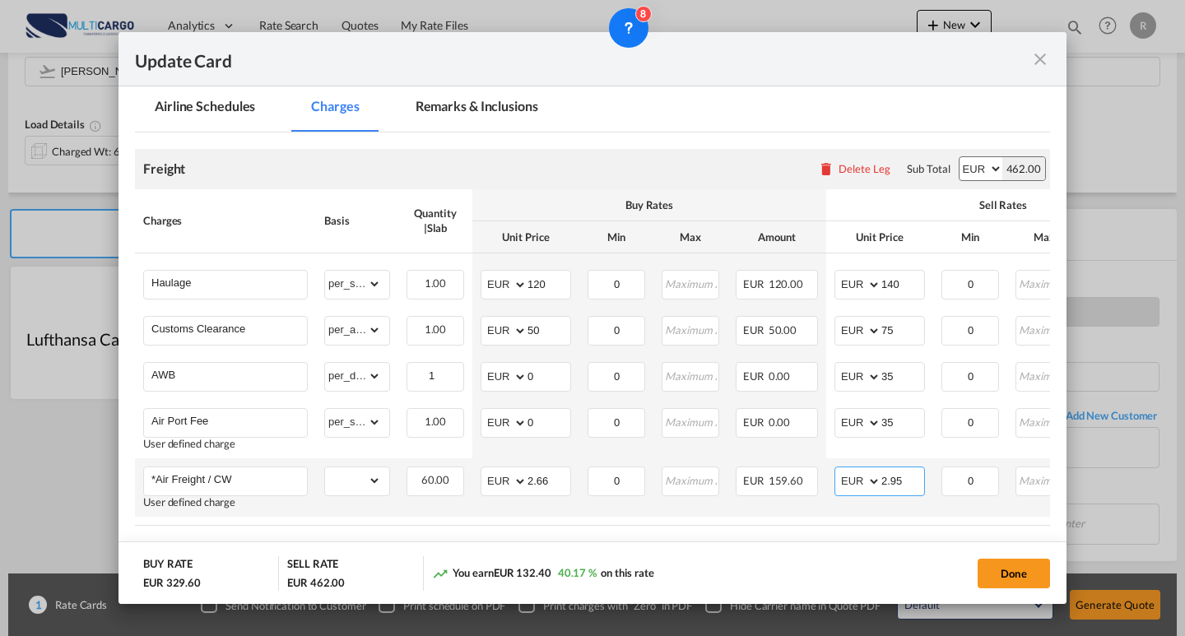
drag, startPoint x: 906, startPoint y: 486, endPoint x: 871, endPoint y: 488, distance: 34.6
click at [871, 488] on md-input-container "AED AFN ALL AMD ANG AOA ARS AUD AWG AZN BAM BBD BDT BGN BHD BIF BMD BND [PERSON…" at bounding box center [879, 482] width 91 height 30
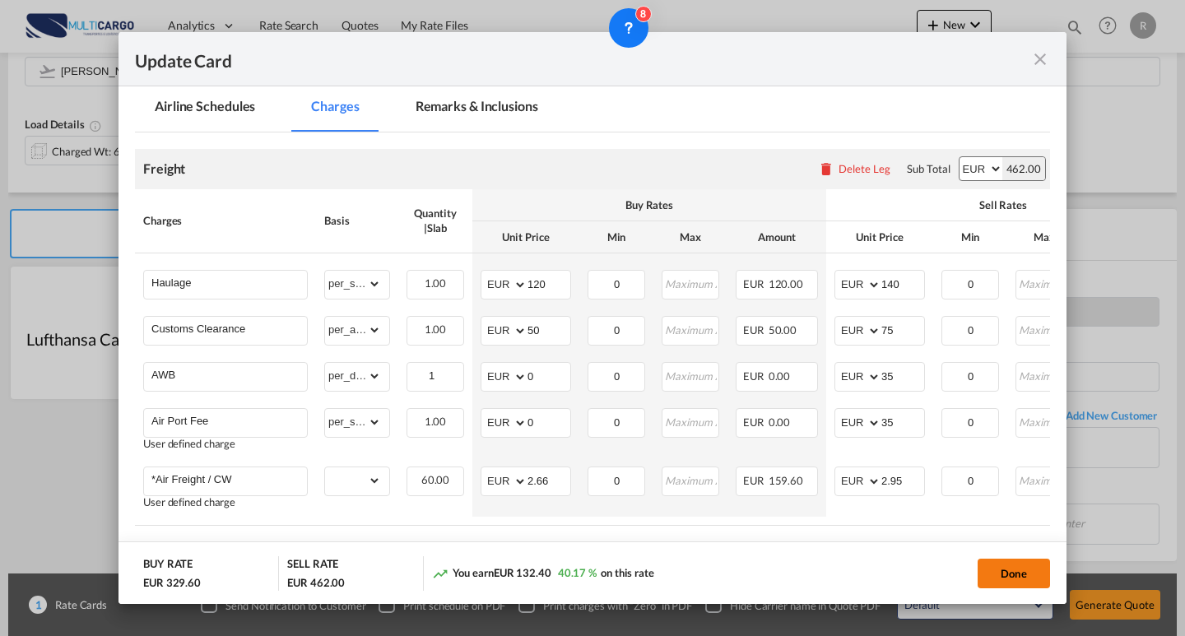
click at [1035, 574] on button "Done" at bounding box center [1014, 574] width 72 height 30
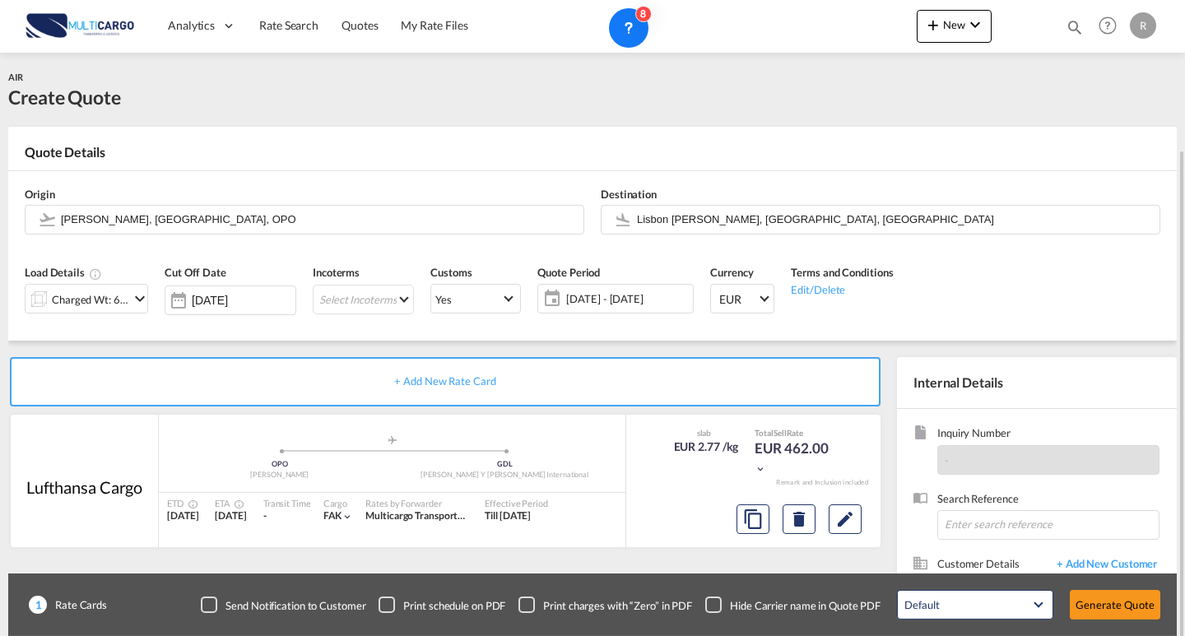
scroll to position [148, 0]
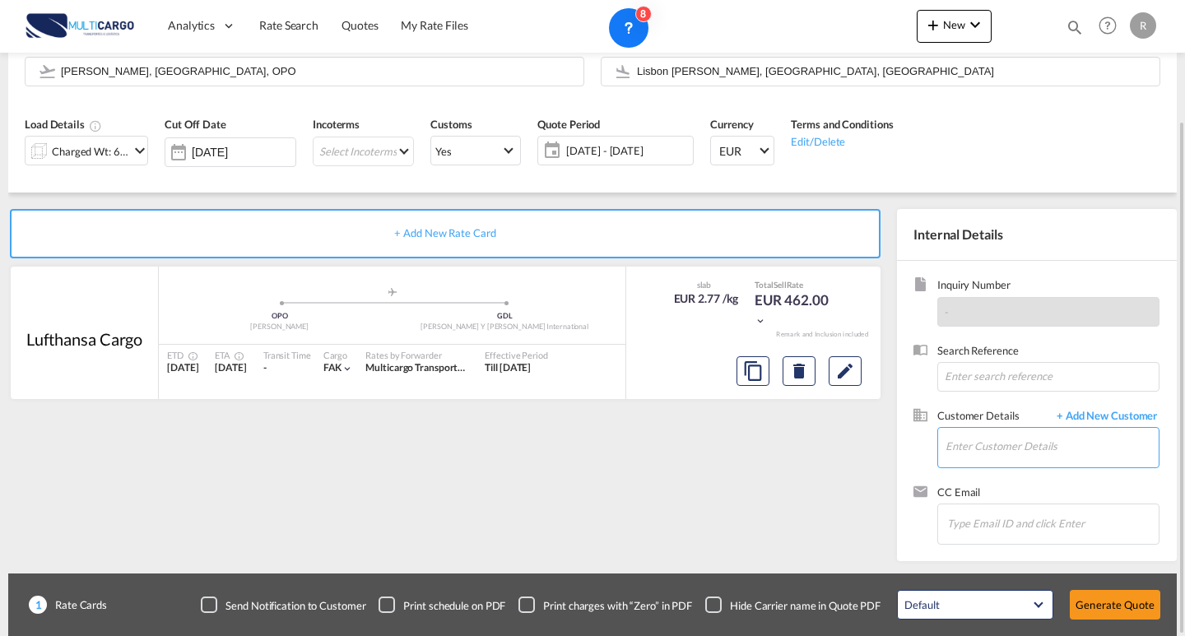
click at [987, 452] on input "Enter Customer Details" at bounding box center [1051, 446] width 213 height 37
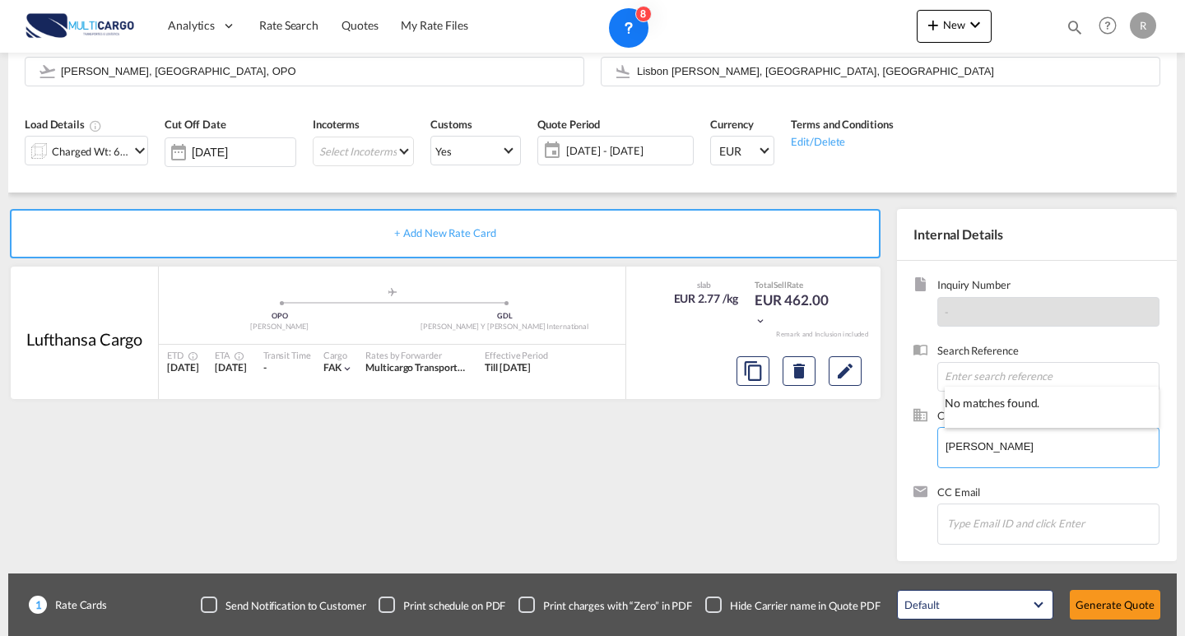
type input "[PERSON_NAME]"
drag, startPoint x: 1063, startPoint y: 461, endPoint x: 1073, endPoint y: 453, distance: 12.3
drag, startPoint x: 1073, startPoint y: 453, endPoint x: 836, endPoint y: 452, distance: 237.0
click at [836, 452] on div "+ Add New Rate Card Lufthansa Cargo added by you .a{fill:#aaa8ad;} .a{fill:#aaa…" at bounding box center [592, 377] width 1168 height 369
click at [1077, 416] on body "Analytics Reports Dashboard Rate Search Quotes My Rate Files Analytics" at bounding box center [592, 318] width 1185 height 636
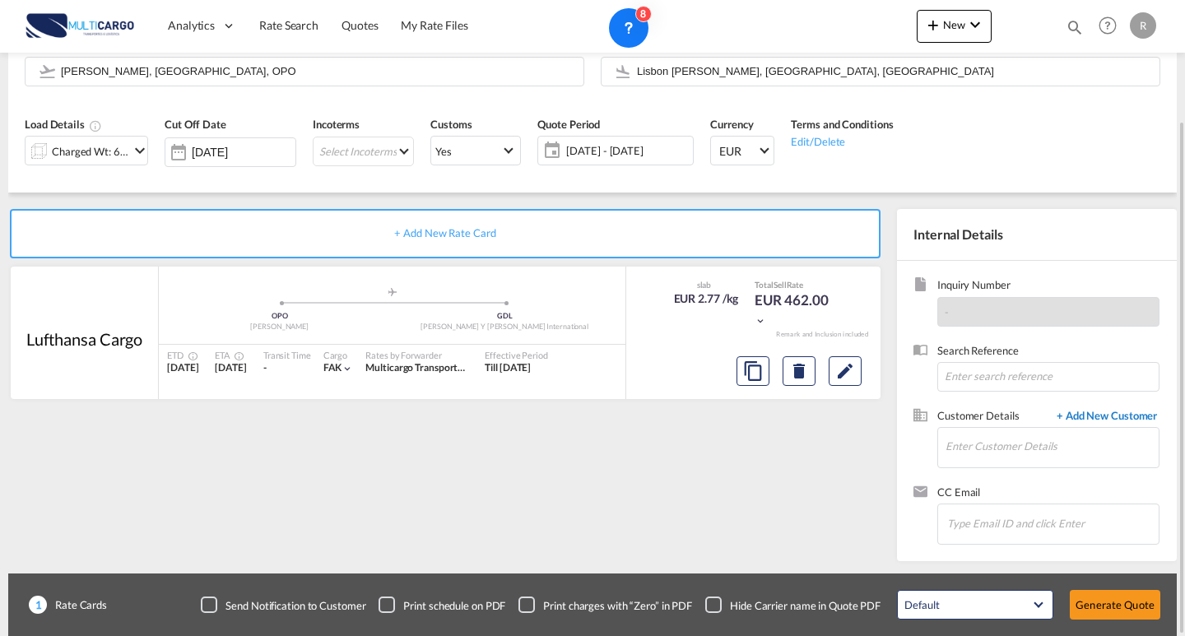
click at [1075, 411] on span "+ Add New Customer" at bounding box center [1103, 417] width 111 height 19
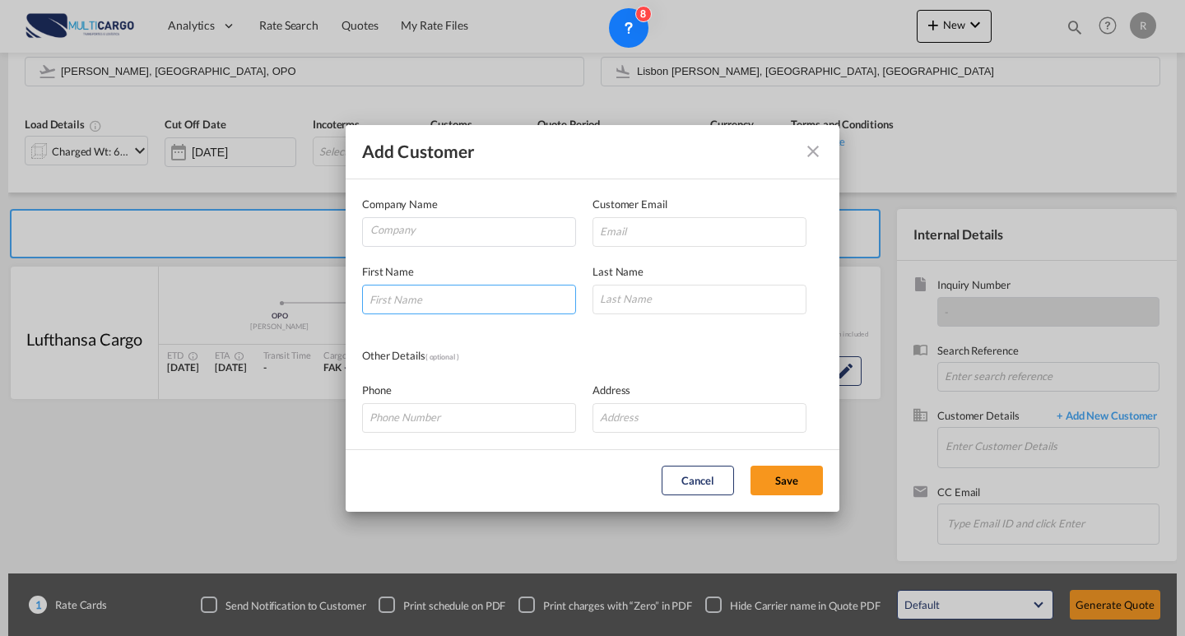
click at [462, 303] on input "Add Customer Company ..." at bounding box center [469, 300] width 214 height 30
type input "[PERSON_NAME]"
click at [498, 234] on input "Company" at bounding box center [472, 230] width 205 height 25
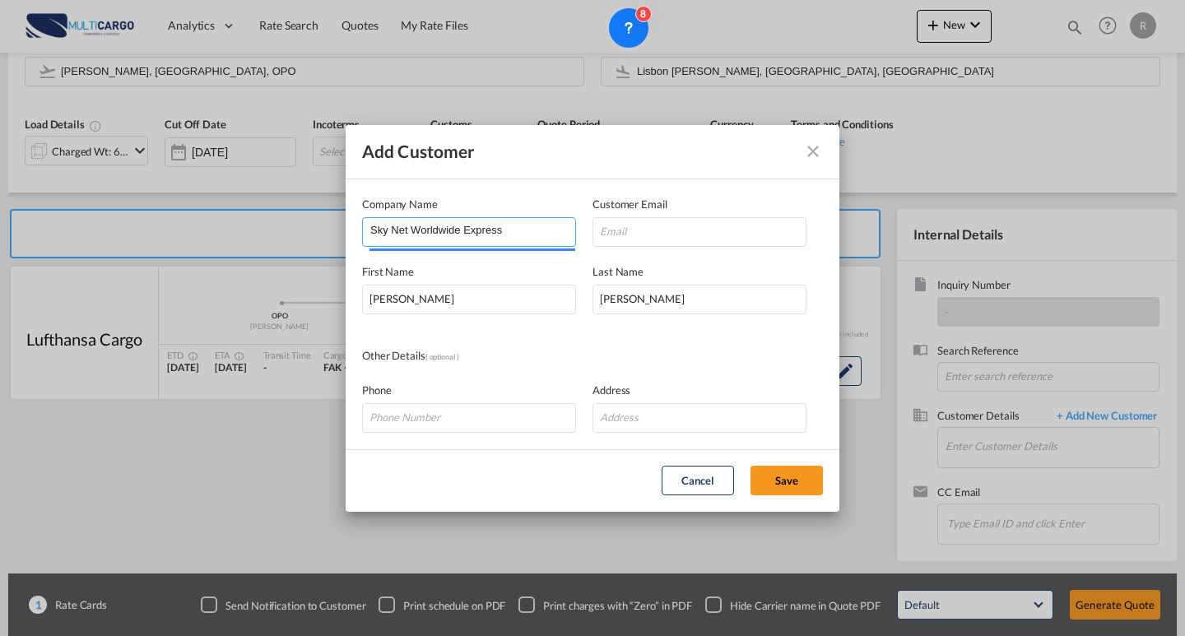
type input "Sky Net Worldwide Express"
click at [681, 230] on input "Add Customer Company ..." at bounding box center [699, 232] width 214 height 30
paste input "[EMAIL_ADDRESS][DOMAIN_NAME]"
type input "[EMAIL_ADDRESS][DOMAIN_NAME]"
drag, startPoint x: 724, startPoint y: 236, endPoint x: 673, endPoint y: 235, distance: 51.0
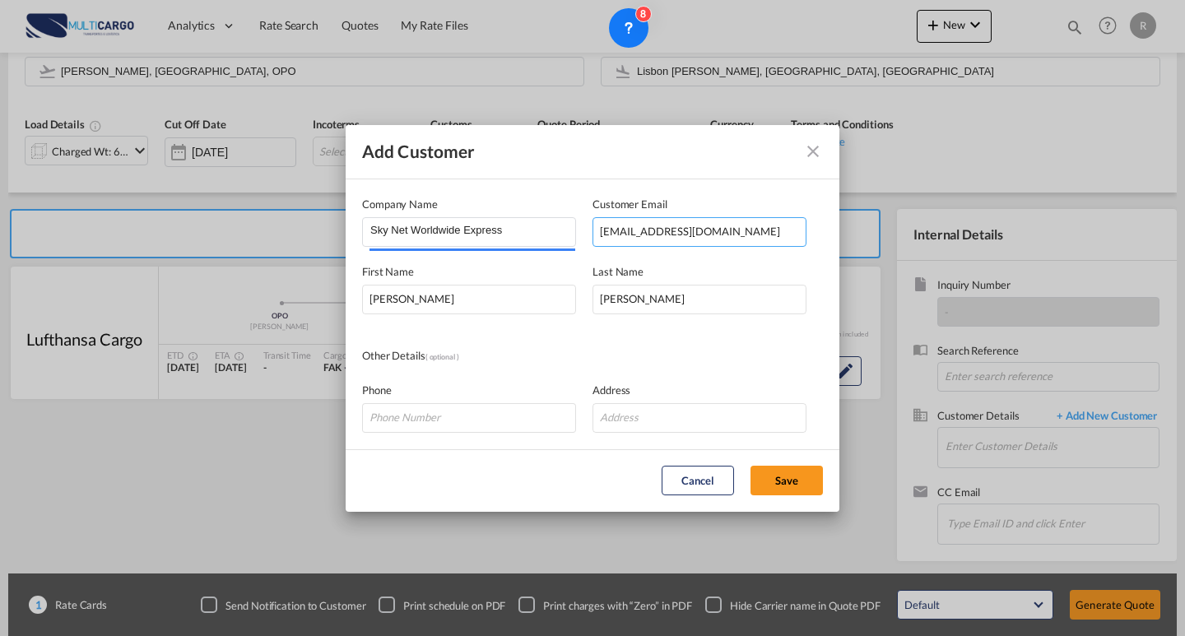
click at [721, 236] on input "[EMAIL_ADDRESS][DOMAIN_NAME]" at bounding box center [699, 232] width 214 height 30
drag, startPoint x: 636, startPoint y: 232, endPoint x: 525, endPoint y: 229, distance: 111.1
click at [369, 230] on div "Company Name Sky Net Worldwide Express Customer Email [EMAIL_ADDRESS][DOMAIN_NA…" at bounding box center [592, 221] width 461 height 51
click at [655, 244] on input "Add Customer Company ..." at bounding box center [699, 232] width 214 height 30
paste input "[PERSON_NAME] <[EMAIL_ADDRESS][DOMAIN_NAME]>"
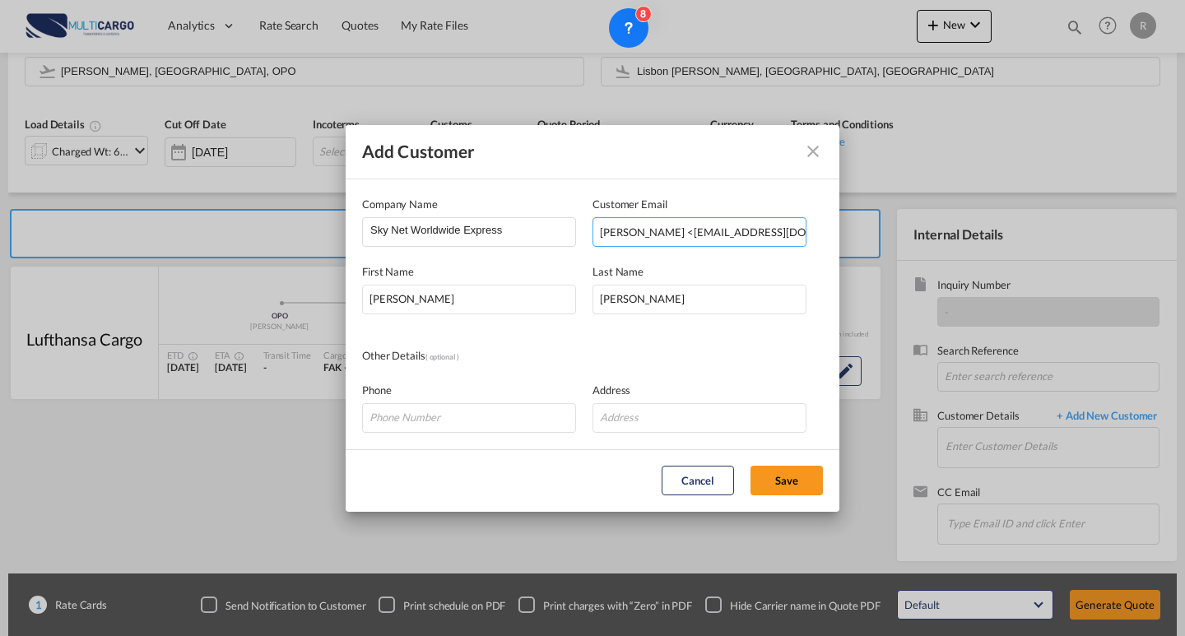
scroll to position [0, 5]
drag, startPoint x: 535, startPoint y: 236, endPoint x: 422, endPoint y: 235, distance: 112.7
click at [422, 235] on div "Company Name Sky Net Worldwide Express Customer Email [PERSON_NAME] <[EMAIL_ADD…" at bounding box center [592, 221] width 461 height 51
click at [770, 234] on input "[EMAIL_ADDRESS][DOMAIN_NAME]>" at bounding box center [699, 232] width 214 height 30
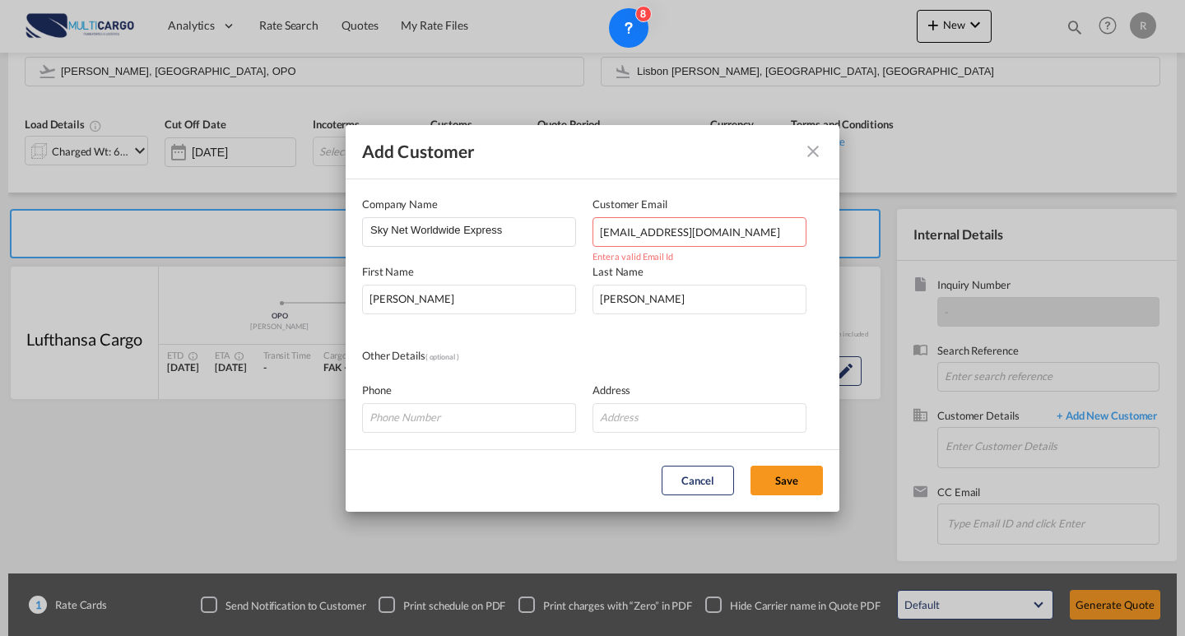
type input "[EMAIL_ADDRESS][DOMAIN_NAME]"
click at [731, 366] on div "Phone Address" at bounding box center [592, 398] width 461 height 67
click at [774, 478] on button "Save" at bounding box center [786, 481] width 72 height 30
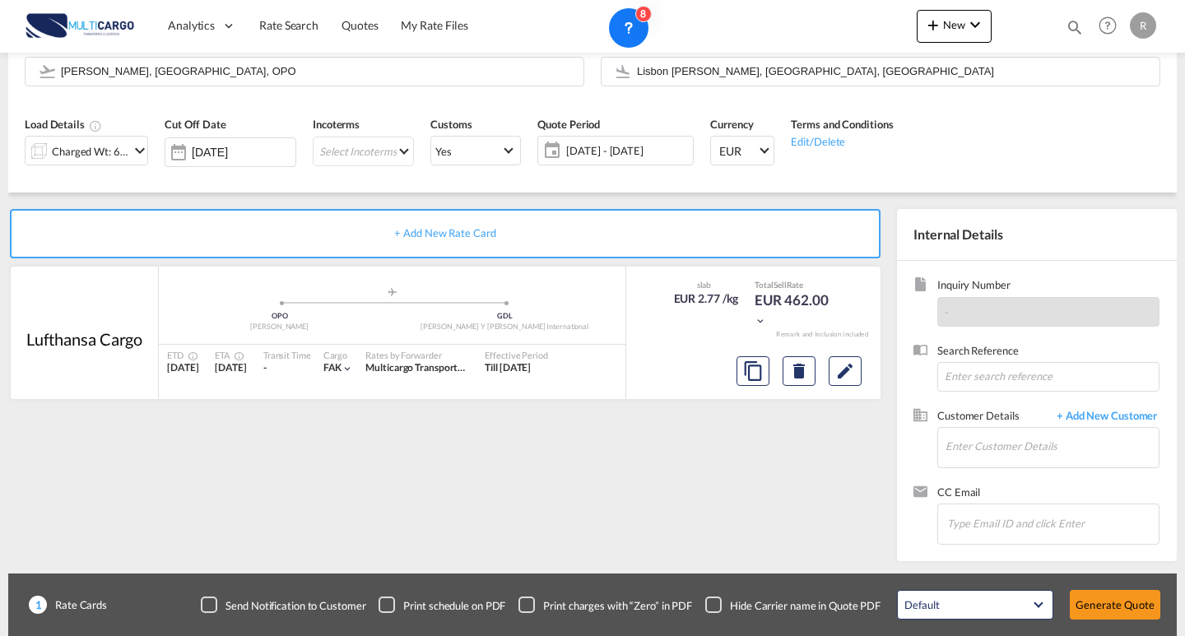
type input "Sky Net Worldwide Express, [PERSON_NAME], [EMAIL_ADDRESS][DOMAIN_NAME]"
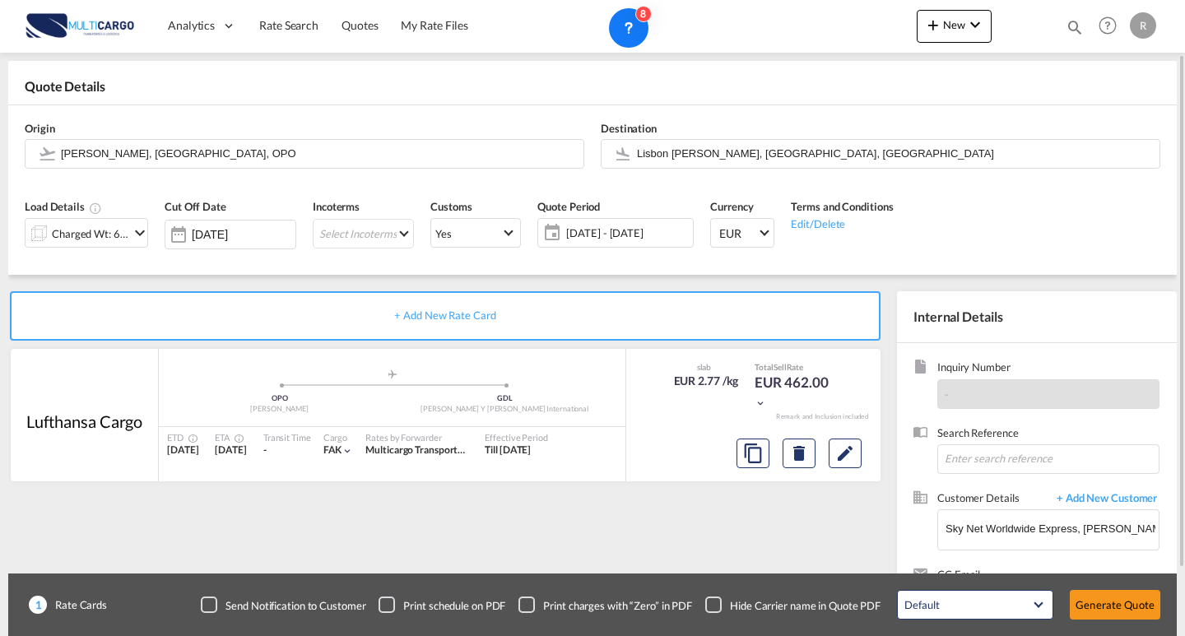
scroll to position [148, 0]
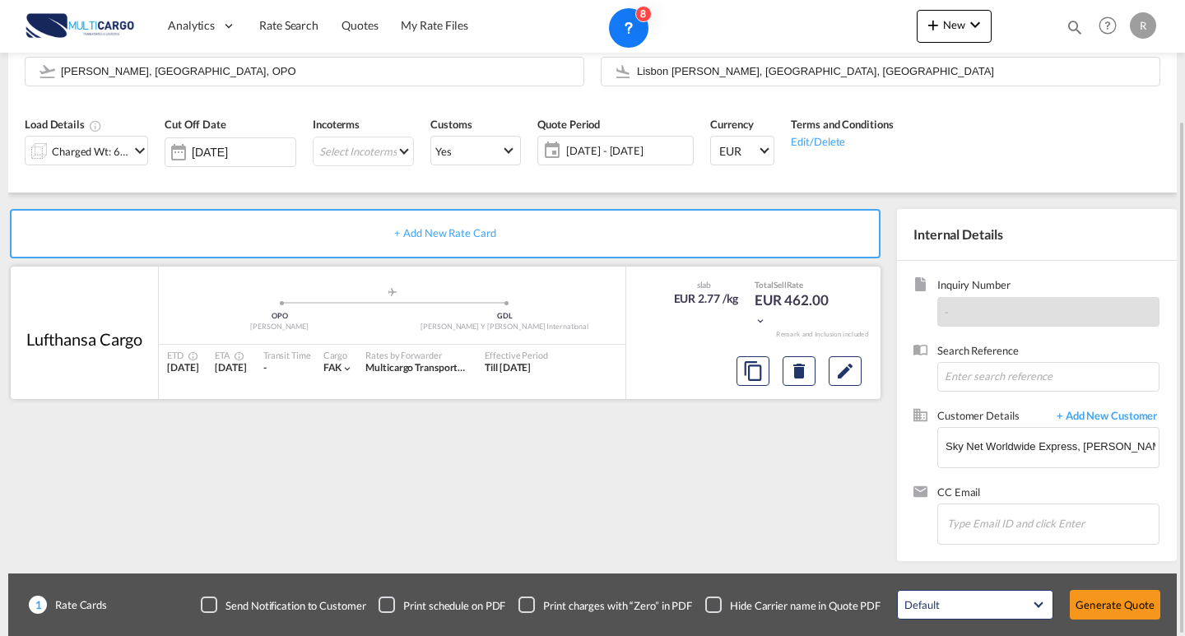
click at [824, 366] on div at bounding box center [799, 370] width 138 height 39
click at [839, 369] on md-icon "Edit" at bounding box center [845, 371] width 20 height 20
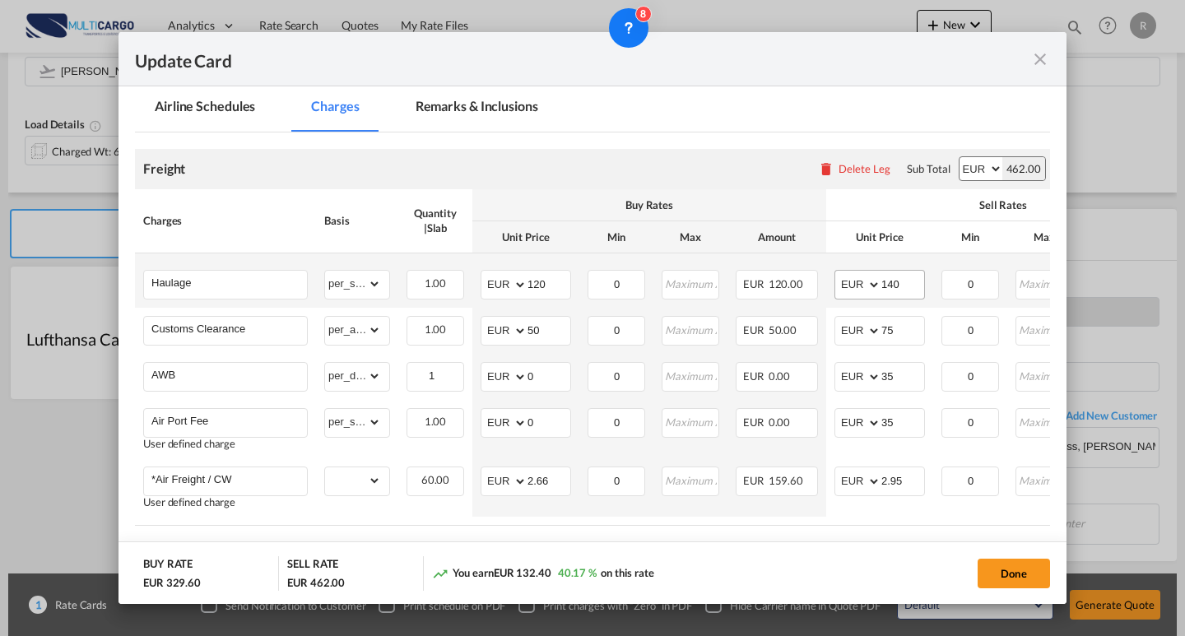
scroll to position [458, 0]
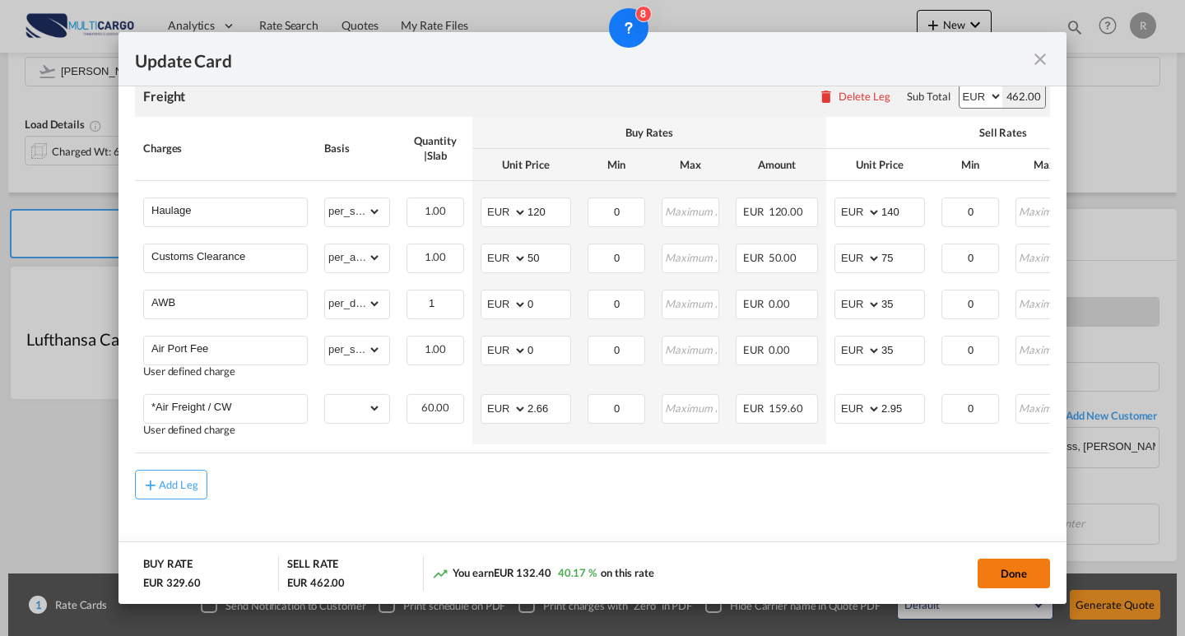
click at [1001, 571] on button "Done" at bounding box center [1014, 574] width 72 height 30
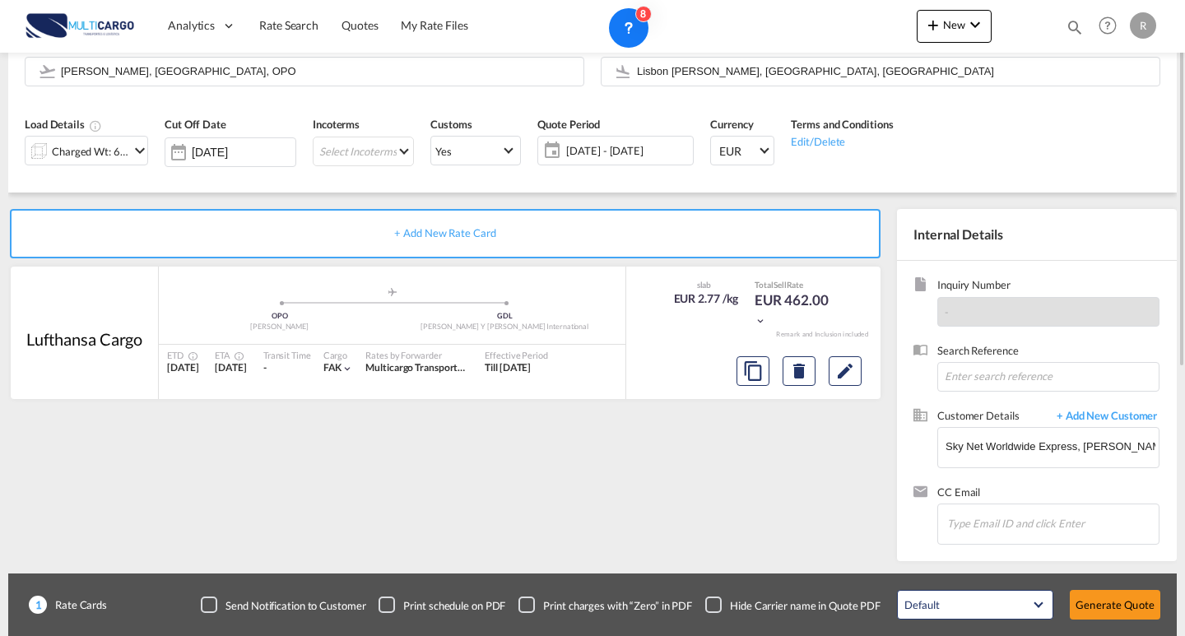
scroll to position [0, 0]
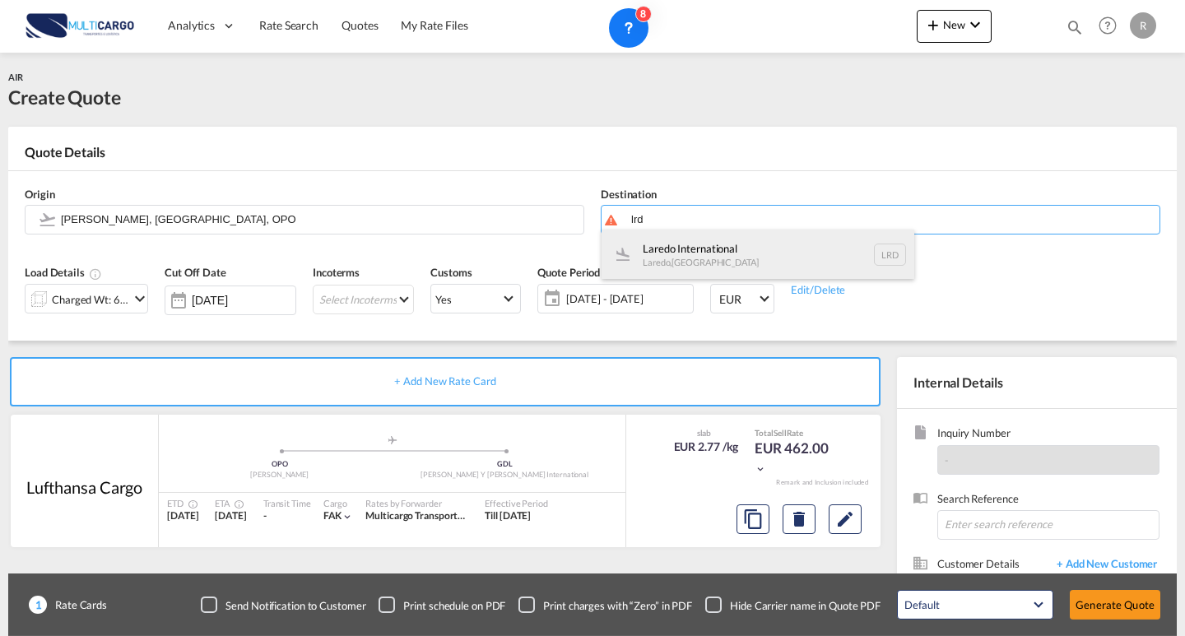
click at [745, 252] on div "Laredo International Laredo , [GEOGRAPHIC_DATA] LRD" at bounding box center [757, 254] width 313 height 49
type input "Laredo International, Laredo, LRD"
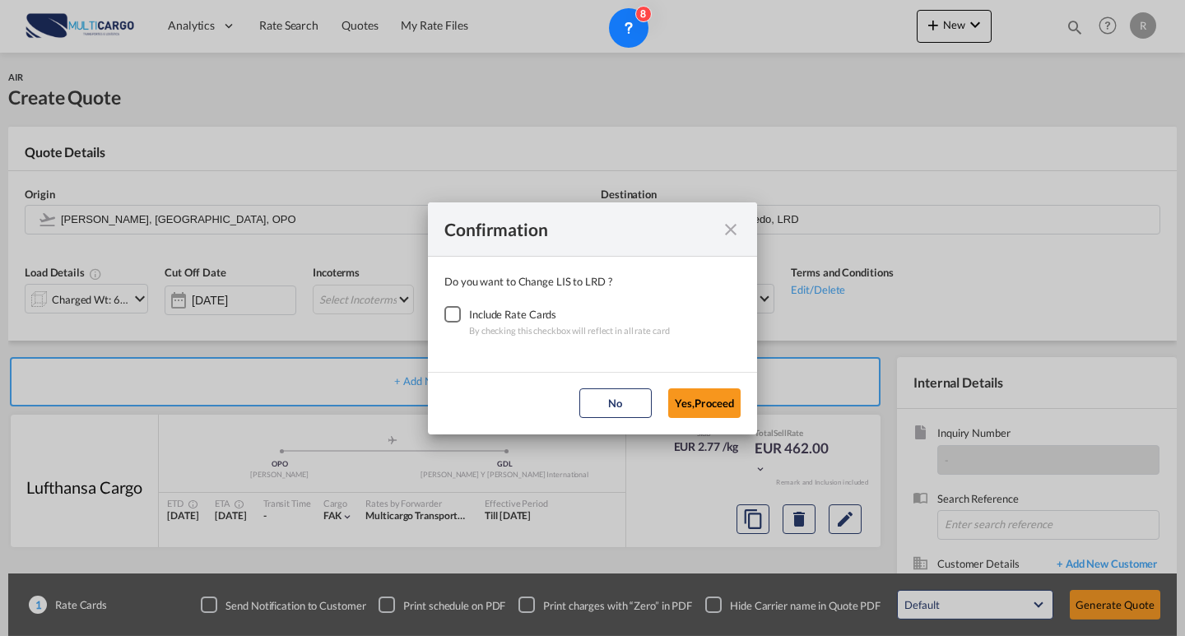
click at [453, 316] on div "Checkbox No Ink" at bounding box center [452, 314] width 16 height 16
click at [680, 392] on button "Yes,Proceed" at bounding box center [704, 403] width 72 height 30
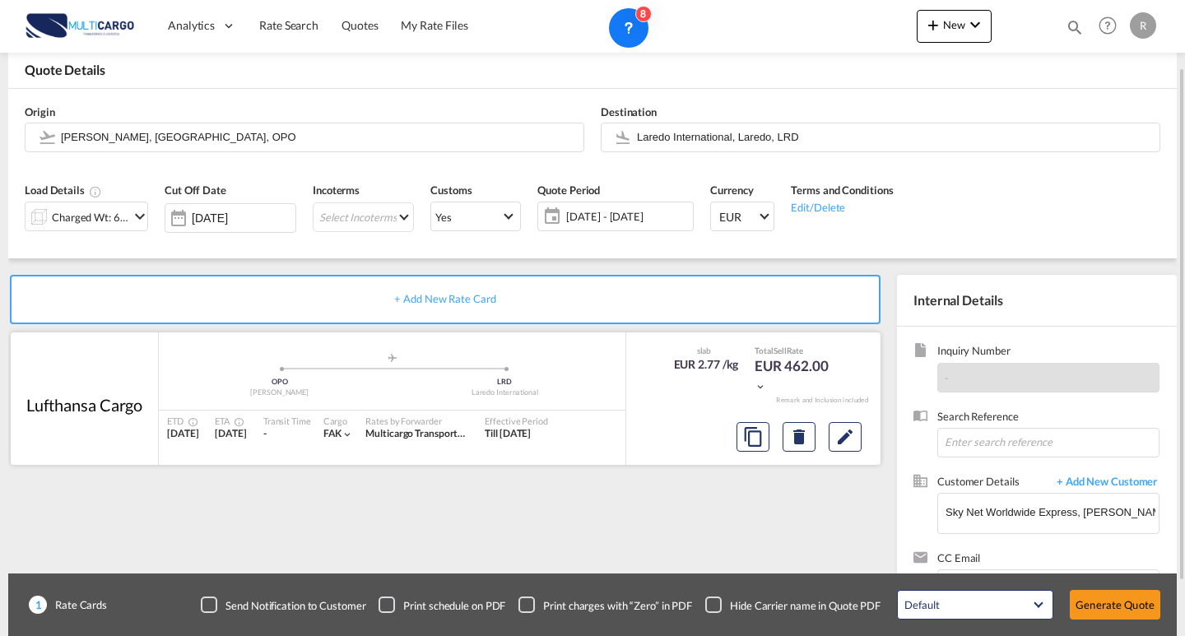
scroll to position [148, 0]
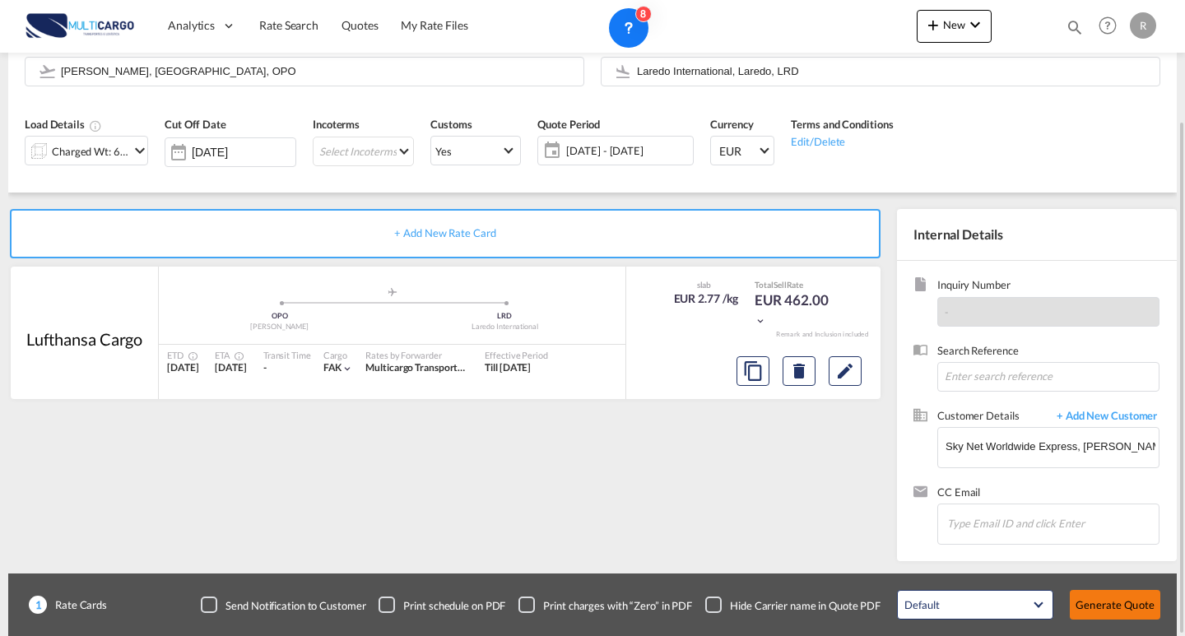
click at [1133, 595] on button "Generate Quote" at bounding box center [1115, 605] width 91 height 30
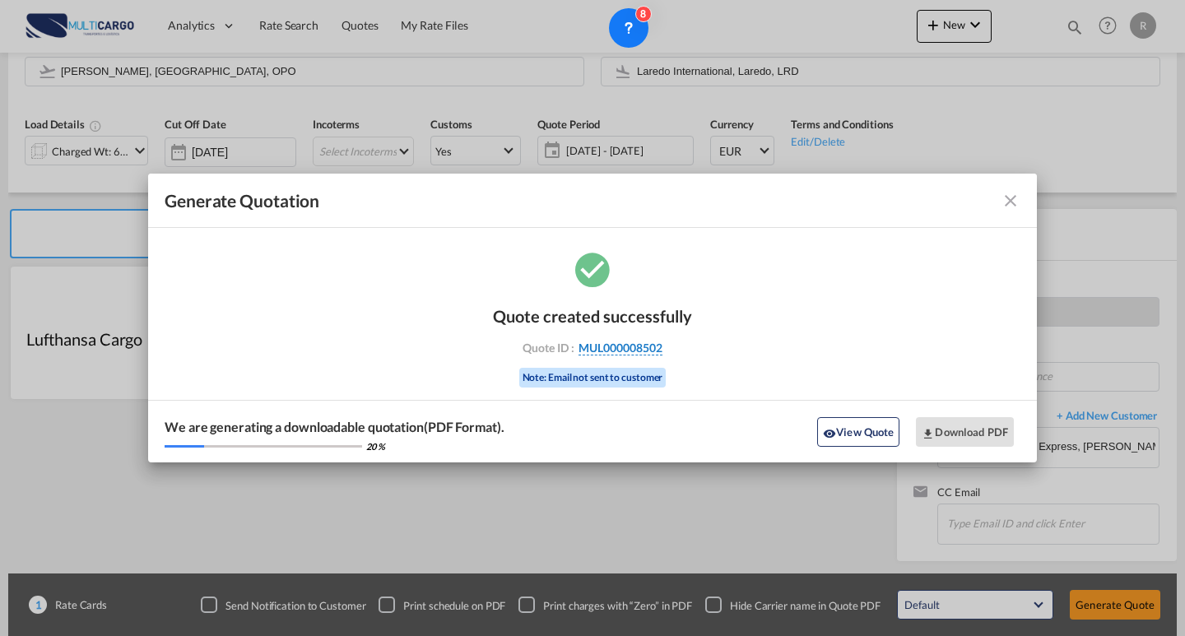
click at [610, 352] on span "MUL000008502" at bounding box center [620, 348] width 84 height 15
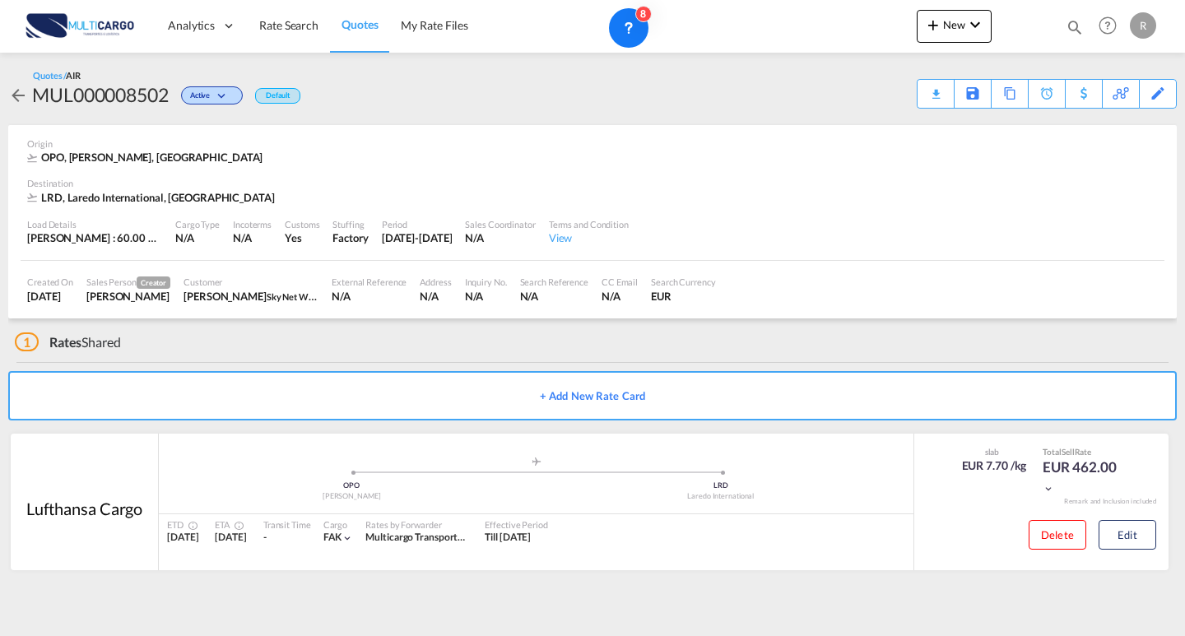
drag, startPoint x: 940, startPoint y: 99, endPoint x: 1061, endPoint y: 138, distance: 126.5
click at [0, 0] on div "Download Quote" at bounding box center [0, 0] width 0 height 0
click at [87, 81] on div "MUL000008502" at bounding box center [100, 94] width 137 height 26
click at [98, 91] on div "MUL000008502" at bounding box center [100, 94] width 137 height 26
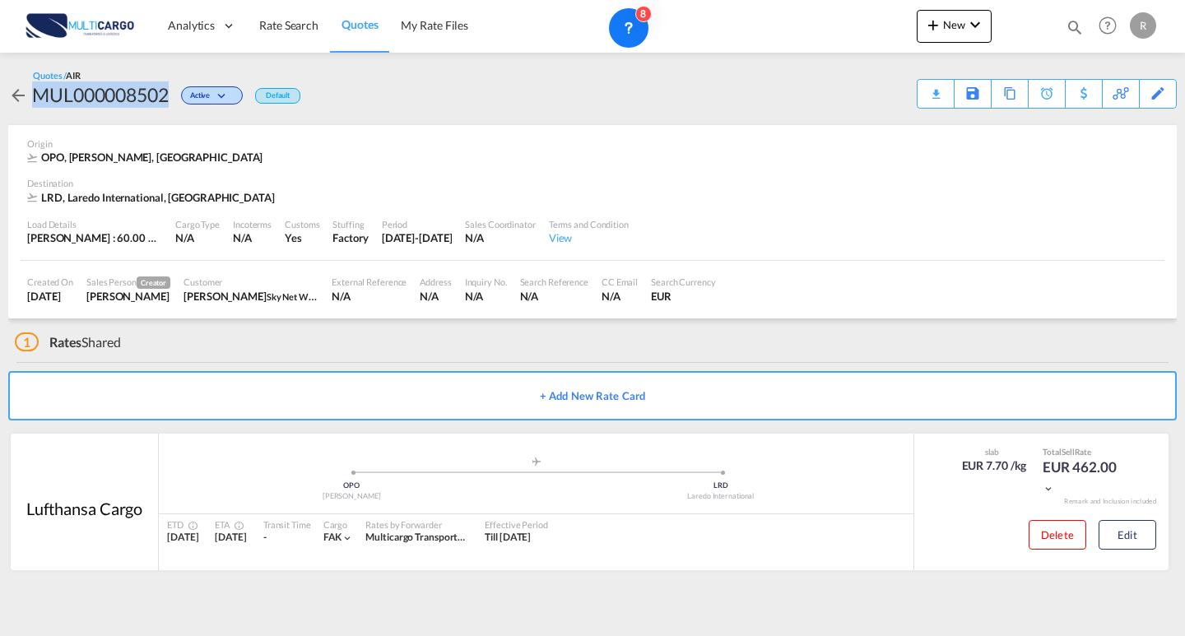
copy div "MUL000008502"
click at [973, 42] on button "New" at bounding box center [954, 26] width 75 height 33
click at [912, 121] on span "Quote" at bounding box center [909, 123] width 18 height 33
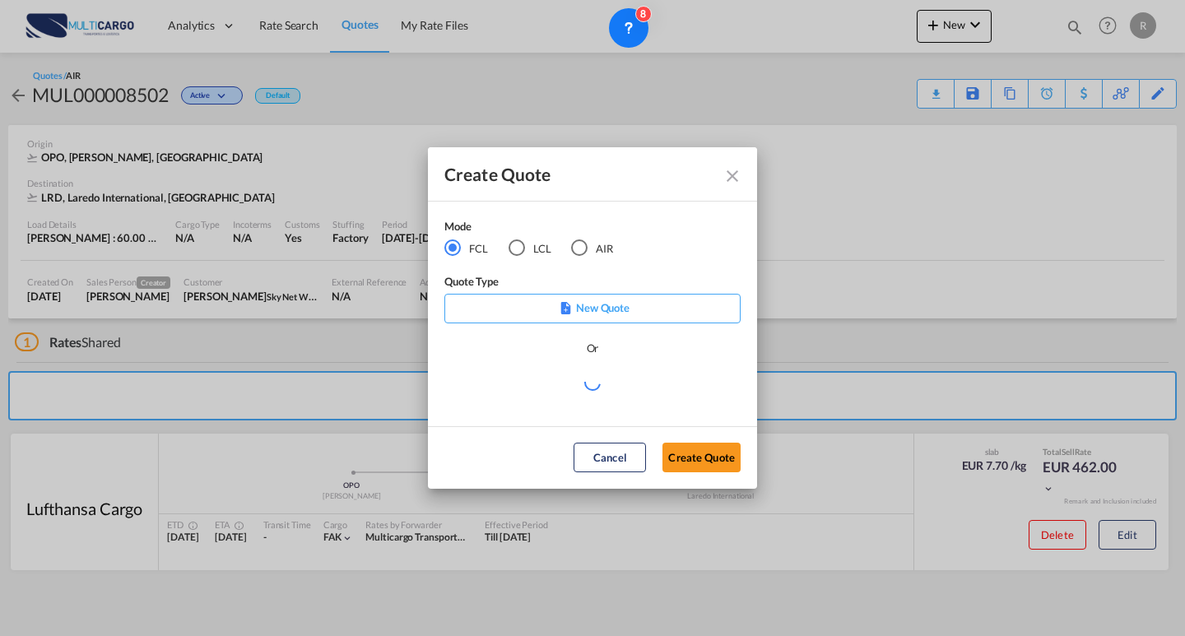
click at [611, 252] on md-radio-button "AIR" at bounding box center [592, 248] width 42 height 18
click at [610, 385] on div "Create QuoteModeFCL LCLAIR ..." at bounding box center [592, 383] width 296 height 21
click at [592, 389] on md-select "Select template EXP EXW AIR 09/2025 [PERSON_NAME] | [DATE] IMP_DAP_AIR <500KG -…" at bounding box center [592, 389] width 296 height 33
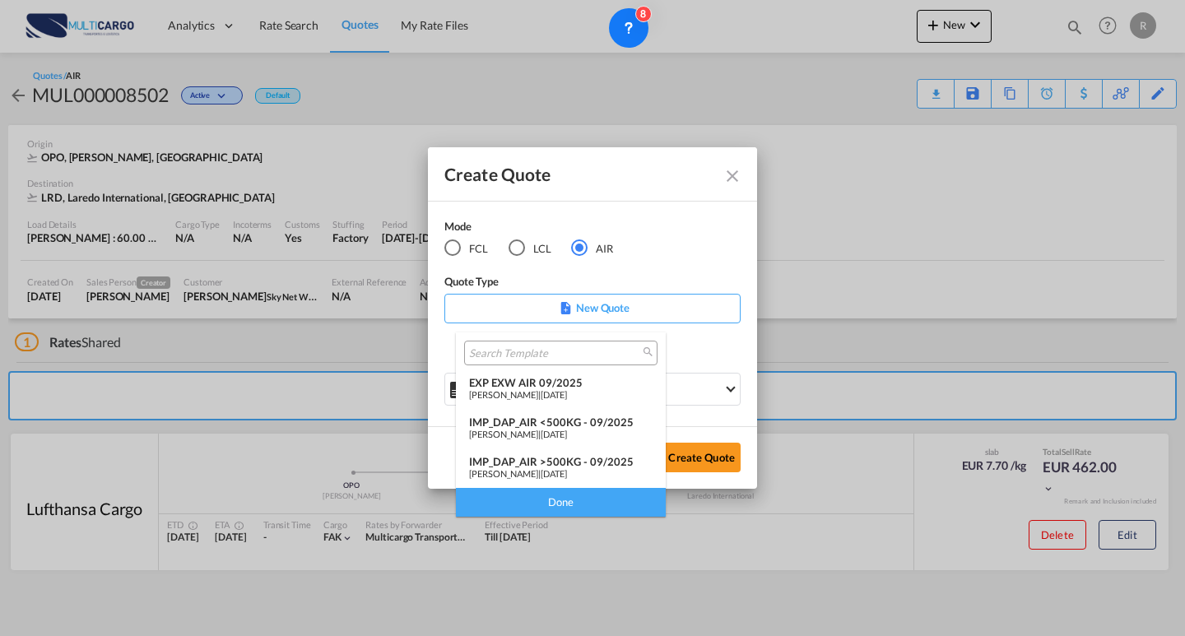
click at [558, 394] on span "[DATE]" at bounding box center [554, 394] width 26 height 11
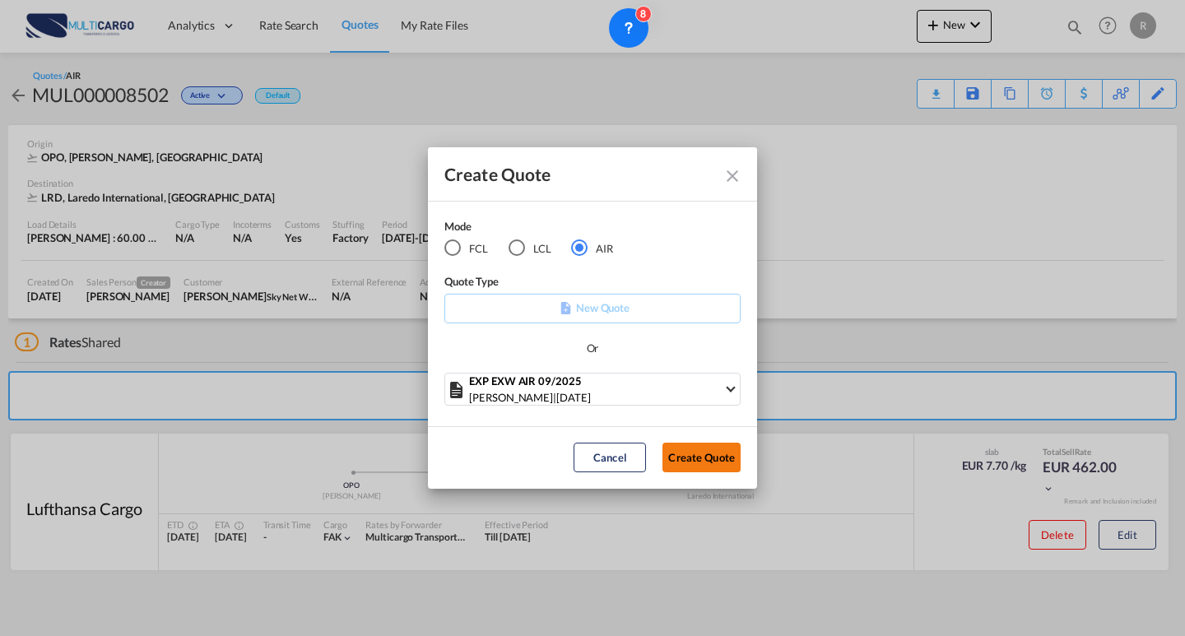
click at [728, 463] on button "Create Quote" at bounding box center [701, 458] width 78 height 30
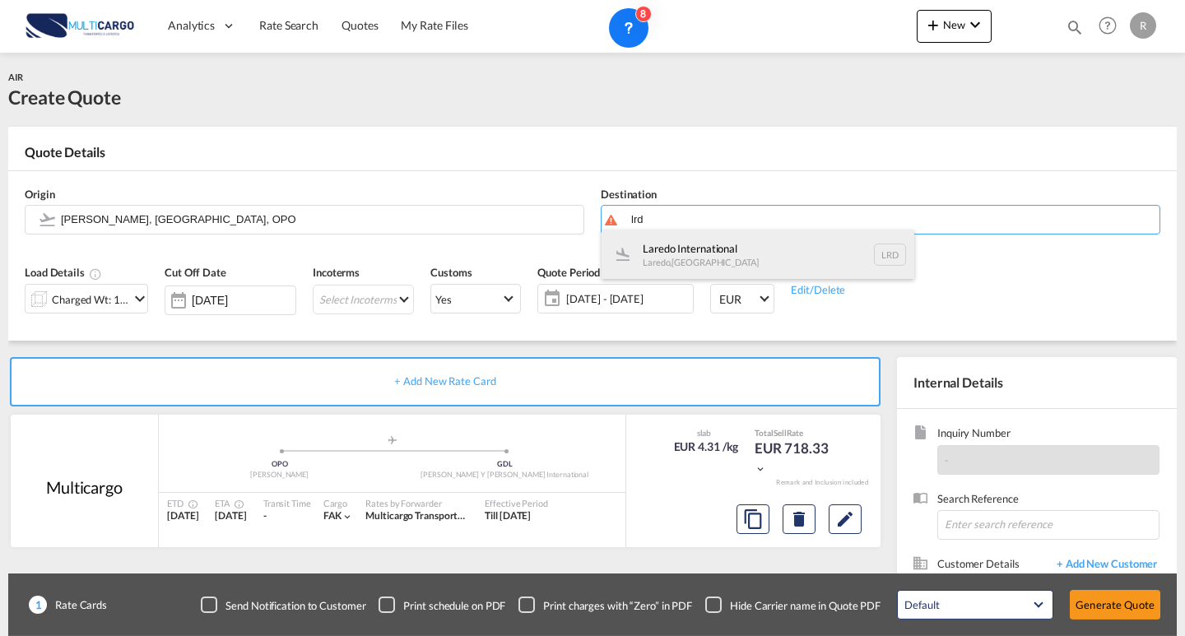
click at [778, 244] on div "Laredo International Laredo , [GEOGRAPHIC_DATA] LRD" at bounding box center [757, 254] width 313 height 49
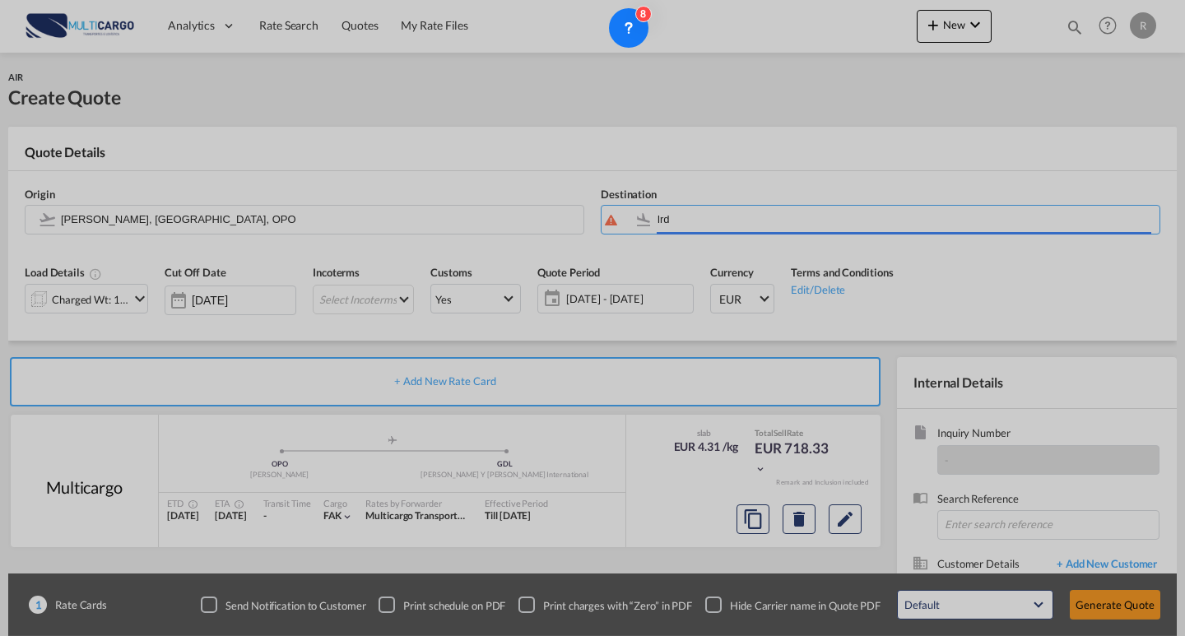
type input "Laredo International, Laredo, LRD"
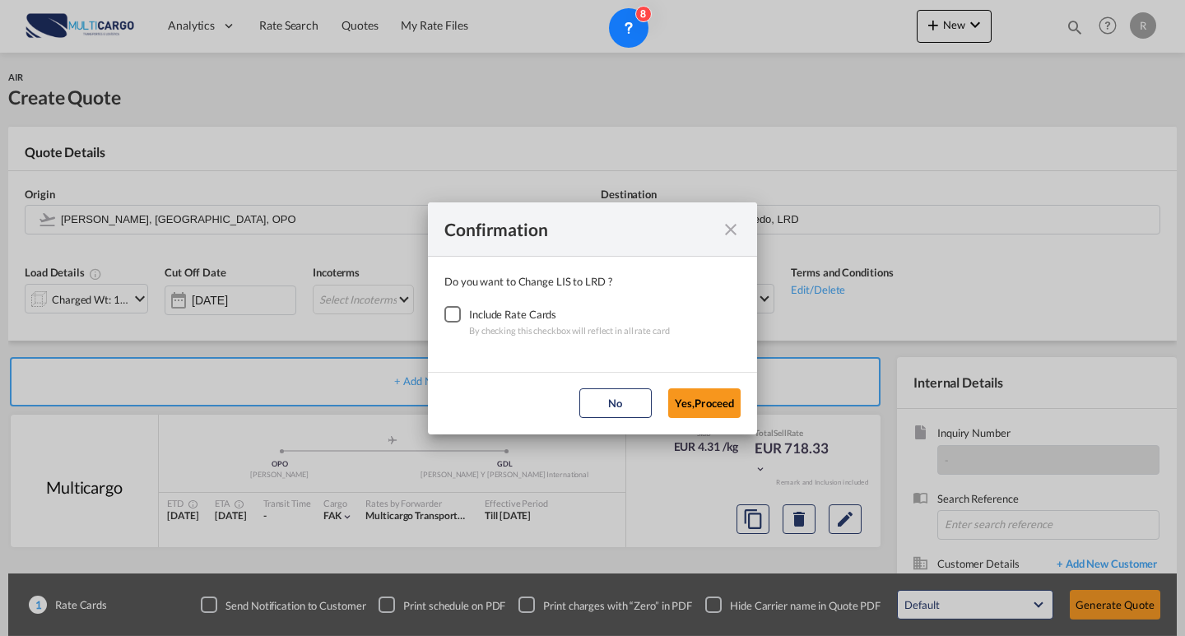
click at [461, 322] on div "Checkbox No Ink" at bounding box center [452, 314] width 16 height 16
click at [728, 410] on button "Yes,Proceed" at bounding box center [704, 403] width 72 height 30
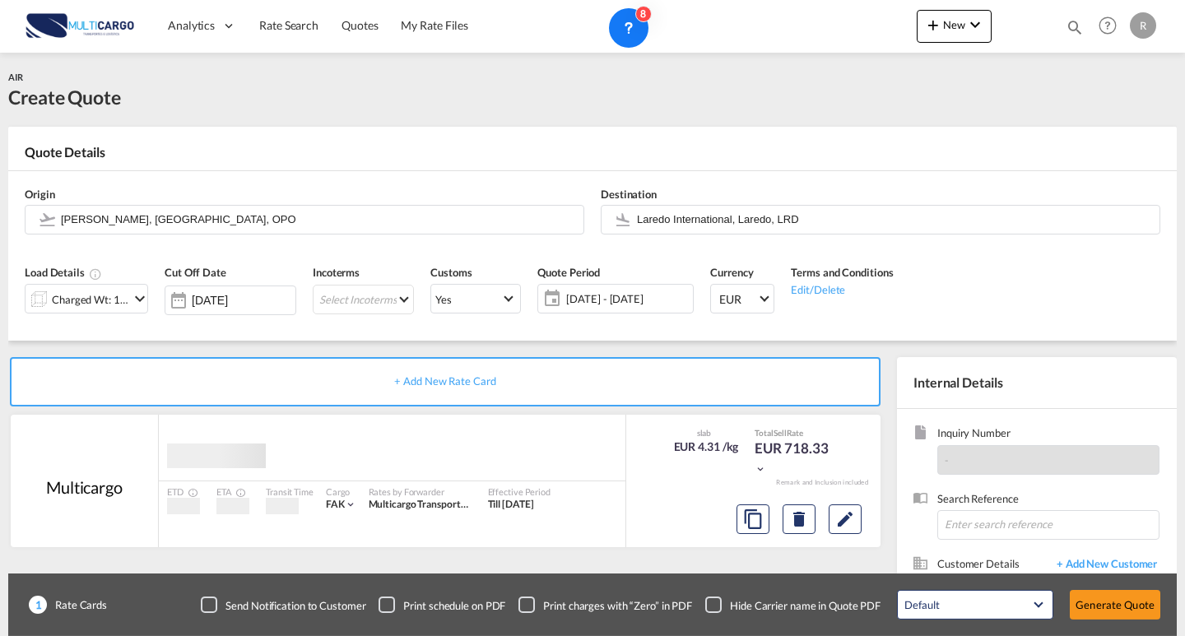
click at [843, 515] on md-icon "Edit" at bounding box center [845, 519] width 20 height 20
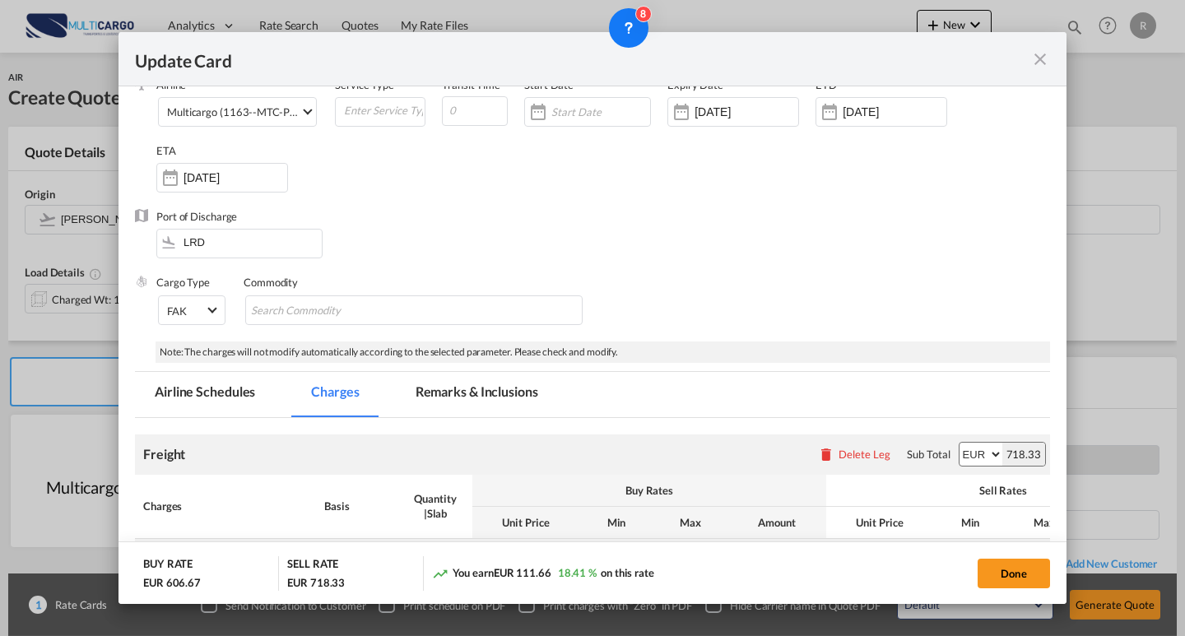
scroll to position [411, 0]
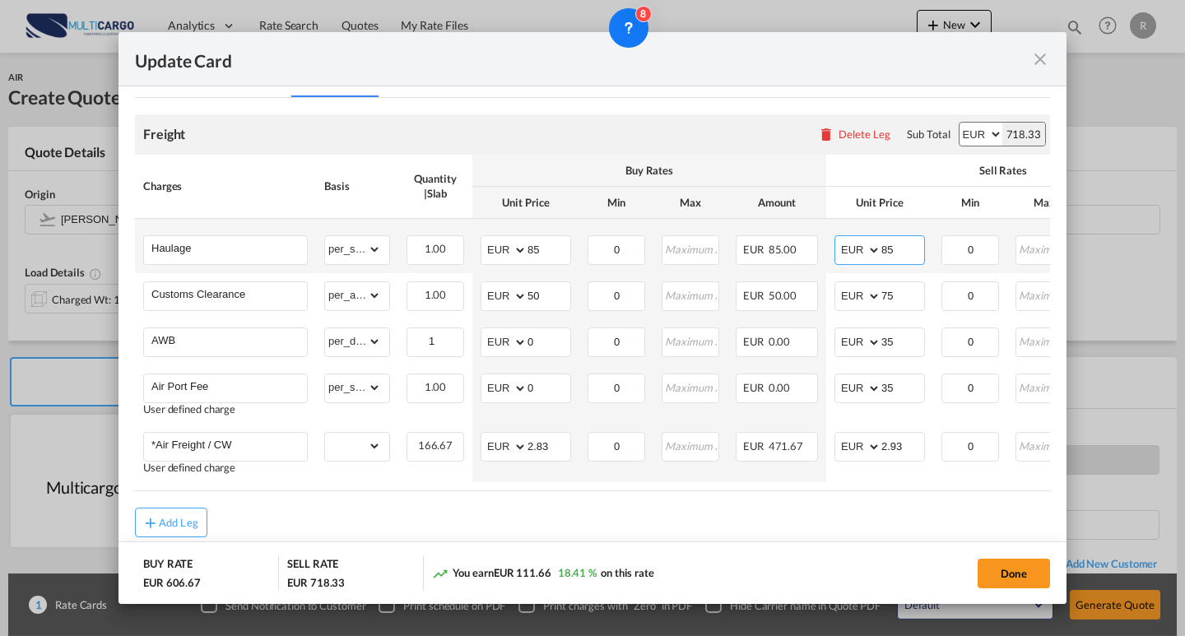
drag, startPoint x: 902, startPoint y: 251, endPoint x: 889, endPoint y: 254, distance: 12.8
click at [852, 254] on md-input-container "AED AFN ALL AMD ANG AOA ARS AUD AWG AZN BAM BBD BDT BGN BHD BIF BMD BND BOB BRL…" at bounding box center [879, 250] width 91 height 30
type input "120"
drag, startPoint x: 509, startPoint y: 248, endPoint x: 488, endPoint y: 244, distance: 20.8
click at [488, 244] on md-input-container "AED AFN ALL AMD ANG AOA ARS AUD AWG AZN BAM BBD BDT BGN BHD BIF BMD BND BOB BRL…" at bounding box center [526, 250] width 91 height 30
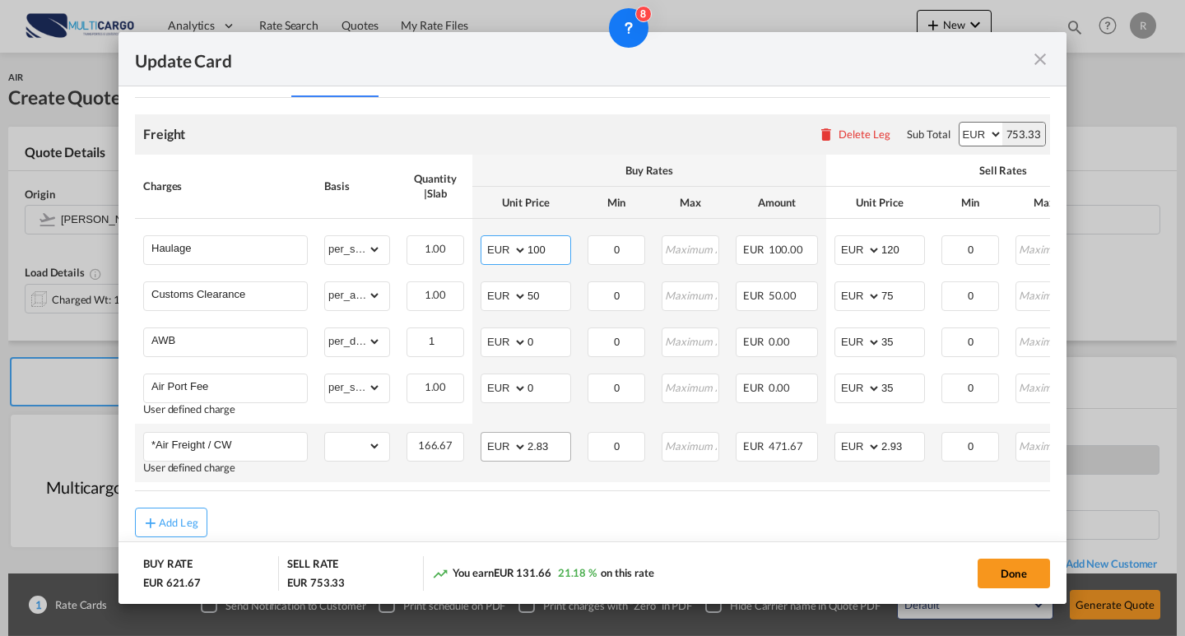
type input "100"
drag, startPoint x: 521, startPoint y: 449, endPoint x: 470, endPoint y: 447, distance: 51.1
click at [490, 447] on md-input-container "AED AFN ALL AMD ANG AOA ARS AUD AWG AZN BAM BBD BDT BGN BHD BIF BMD BND [PERSON…" at bounding box center [526, 447] width 91 height 30
type input "2.9"
drag, startPoint x: 915, startPoint y: 457, endPoint x: 866, endPoint y: 452, distance: 48.8
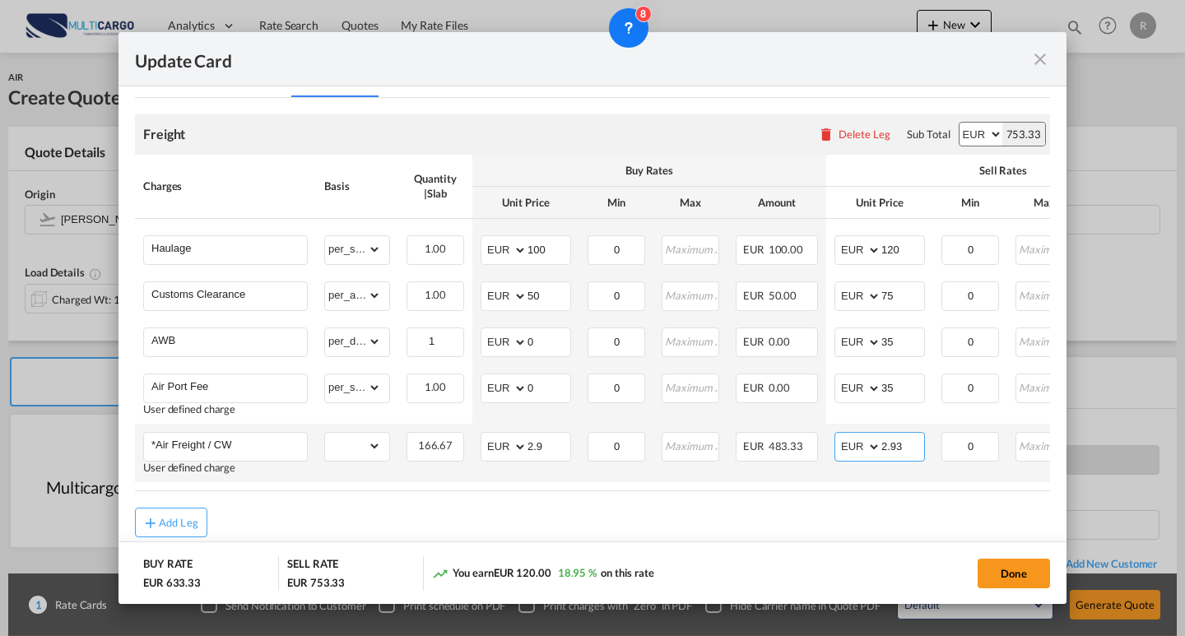
click at [866, 452] on md-input-container "AED AFN ALL AMD ANG AOA ARS AUD AWG AZN BAM BBD BDT BGN BHD BIF BMD BND [PERSON…" at bounding box center [879, 447] width 91 height 30
click at [875, 501] on air-lcl-rate-modification "Freight Please enter leg name Leg Name Already Exists Delete Leg Sub Total AED …" at bounding box center [592, 317] width 915 height 439
drag, startPoint x: 920, startPoint y: 458, endPoint x: 914, endPoint y: 470, distance: 12.9
click at [890, 454] on input "3.15" at bounding box center [902, 445] width 43 height 25
type input "3.20"
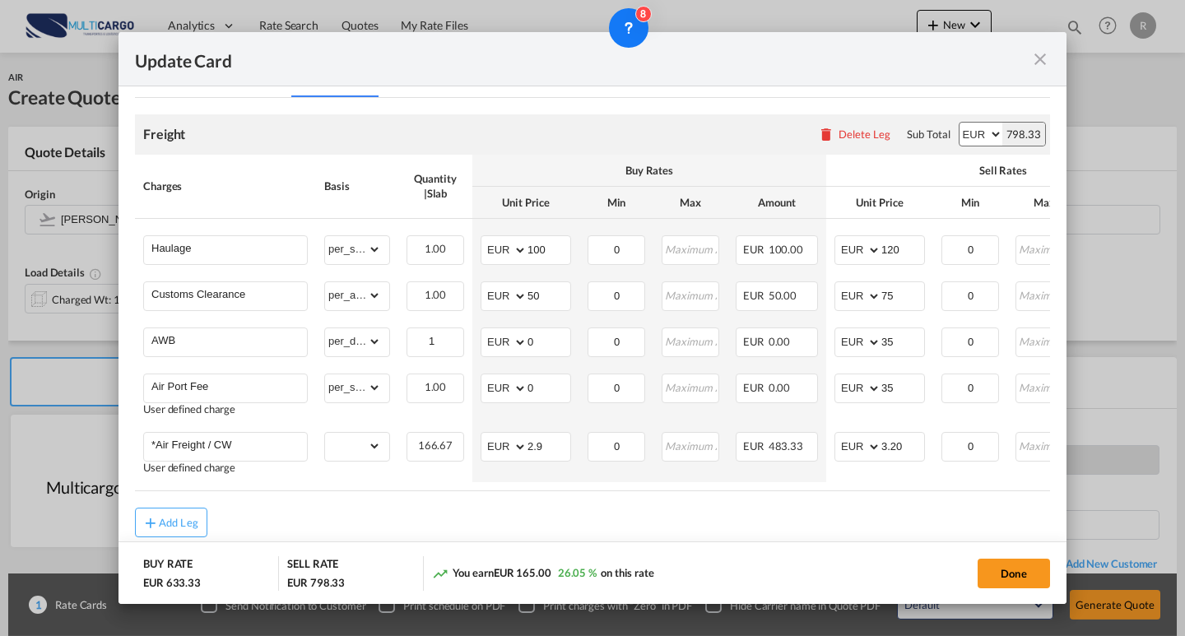
click at [815, 536] on div "Add Leg" at bounding box center [592, 523] width 915 height 30
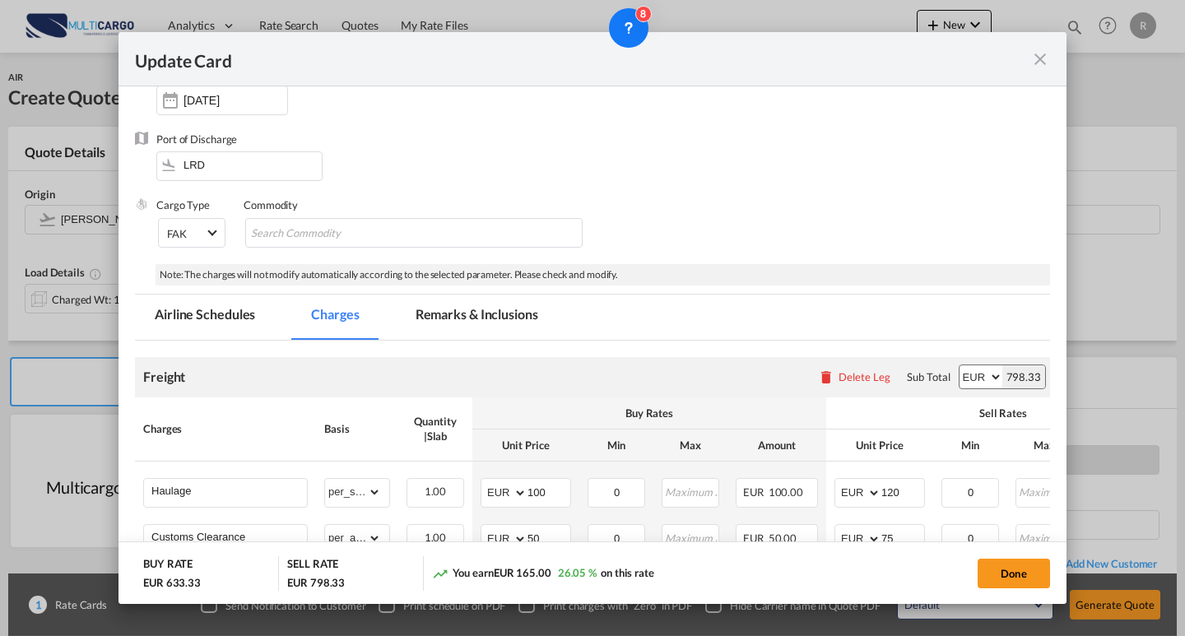
scroll to position [0, 0]
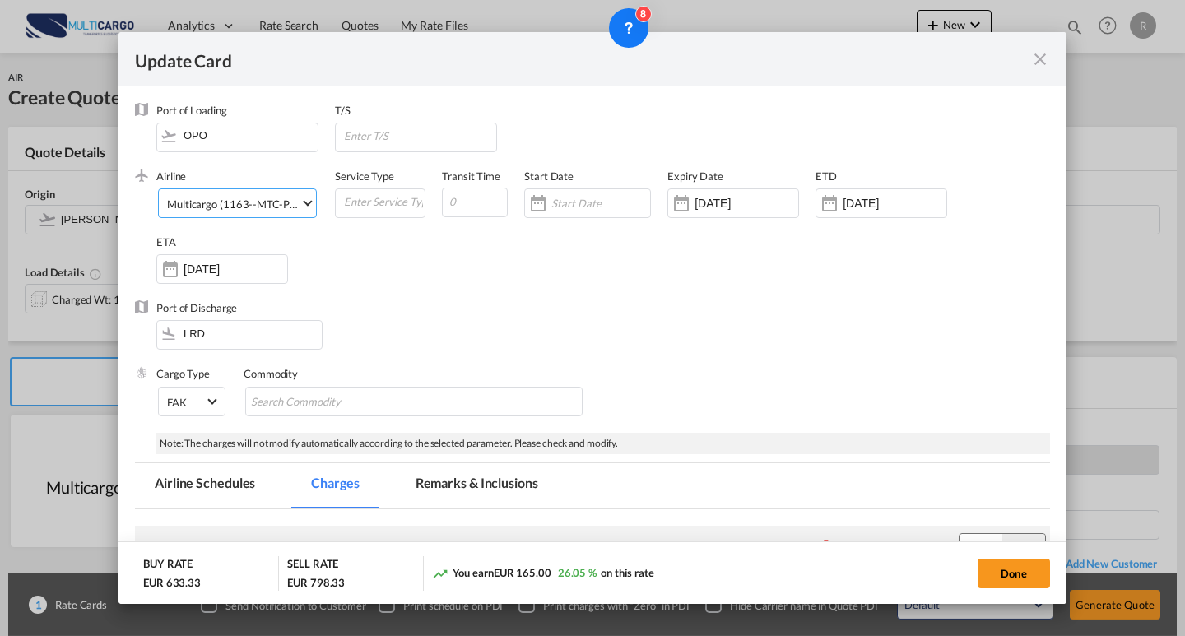
click at [277, 191] on md-select-value "Multicargo (1163--MTC-PT / -)" at bounding box center [240, 202] width 151 height 26
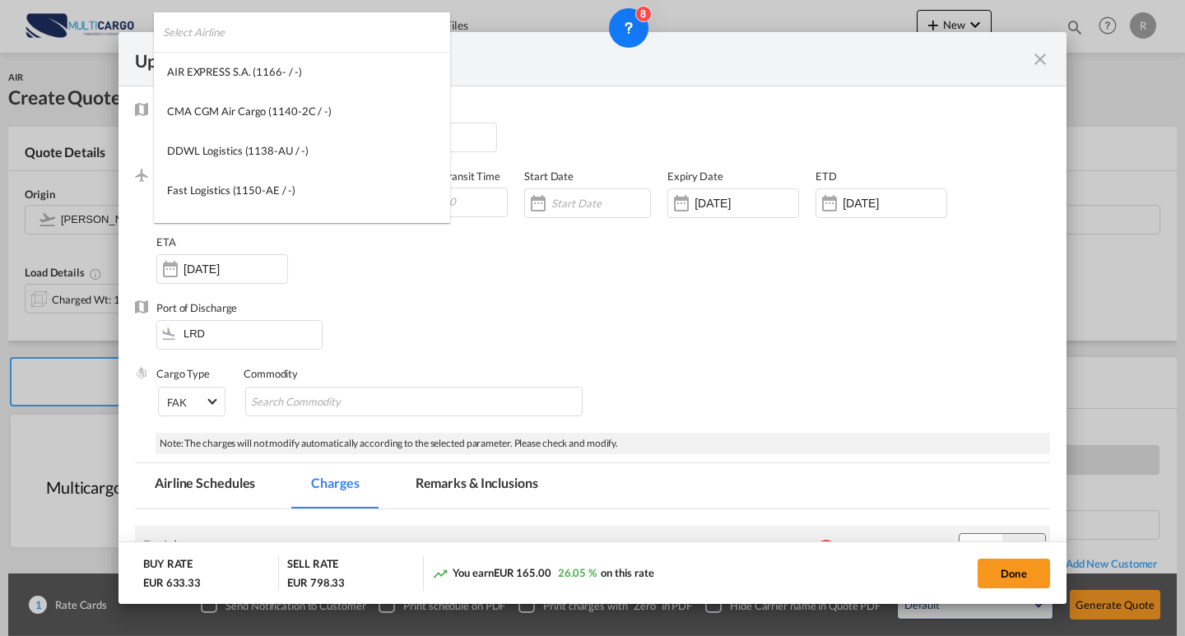
click at [307, 44] on input "search" at bounding box center [306, 31] width 287 height 39
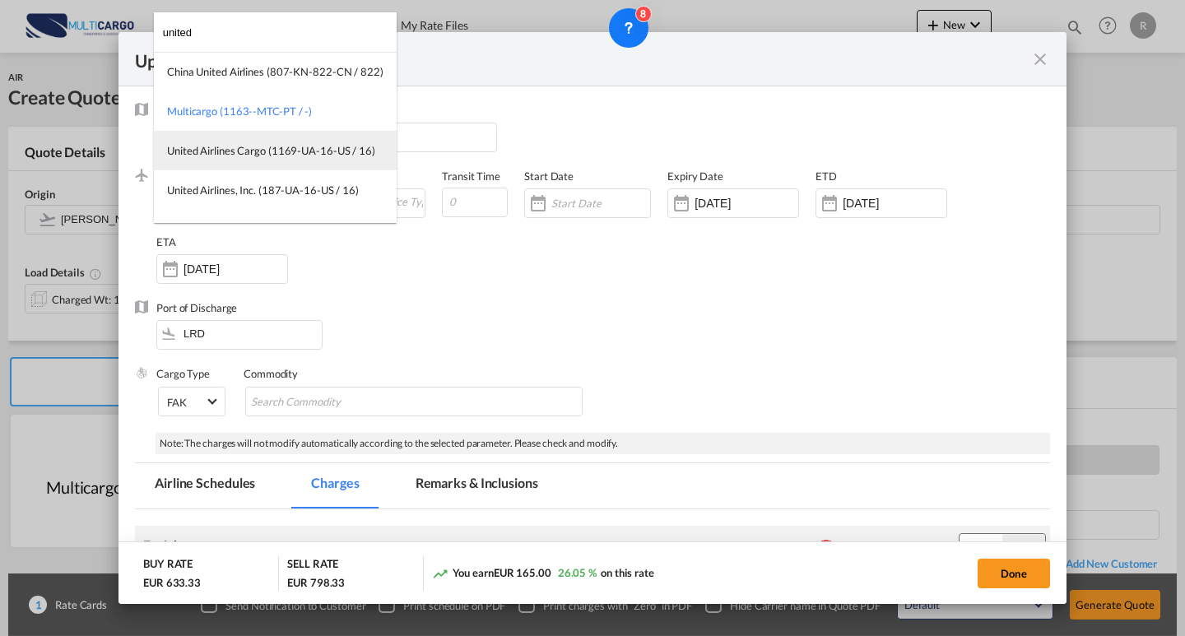
type input "united"
click at [338, 151] on div "United Airlines Cargo (1169-UA-16-US / 16)" at bounding box center [271, 150] width 208 height 15
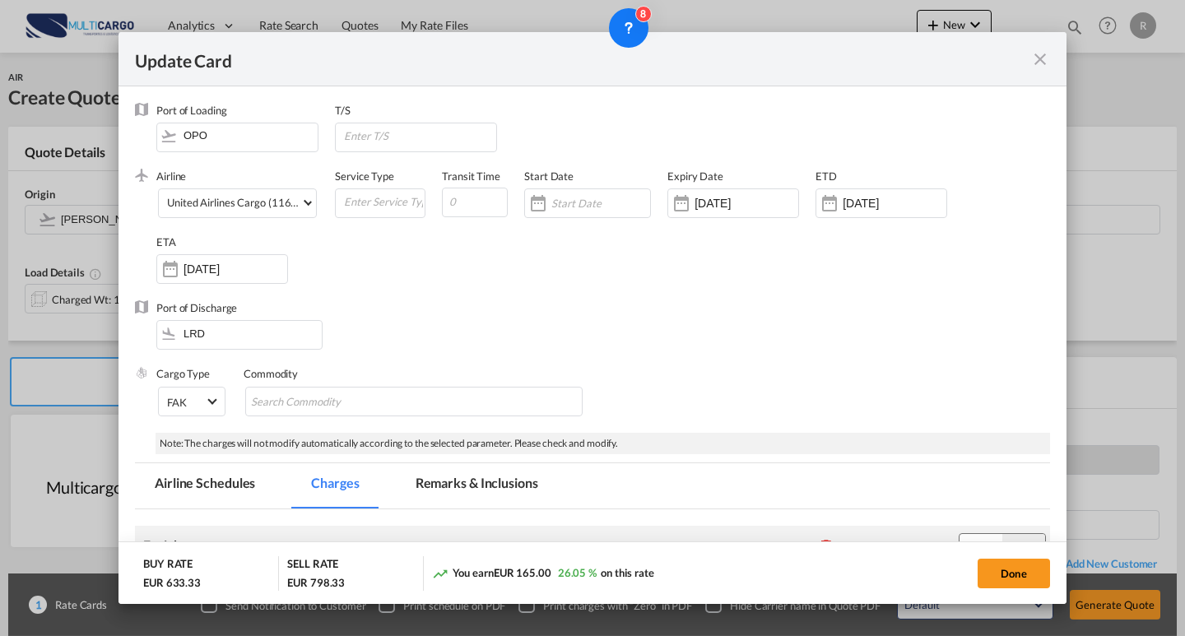
click at [784, 318] on div "Port of Discharge LRD" at bounding box center [592, 333] width 915 height 66
click at [1013, 574] on button "Done" at bounding box center [1014, 574] width 72 height 30
type input "3.2"
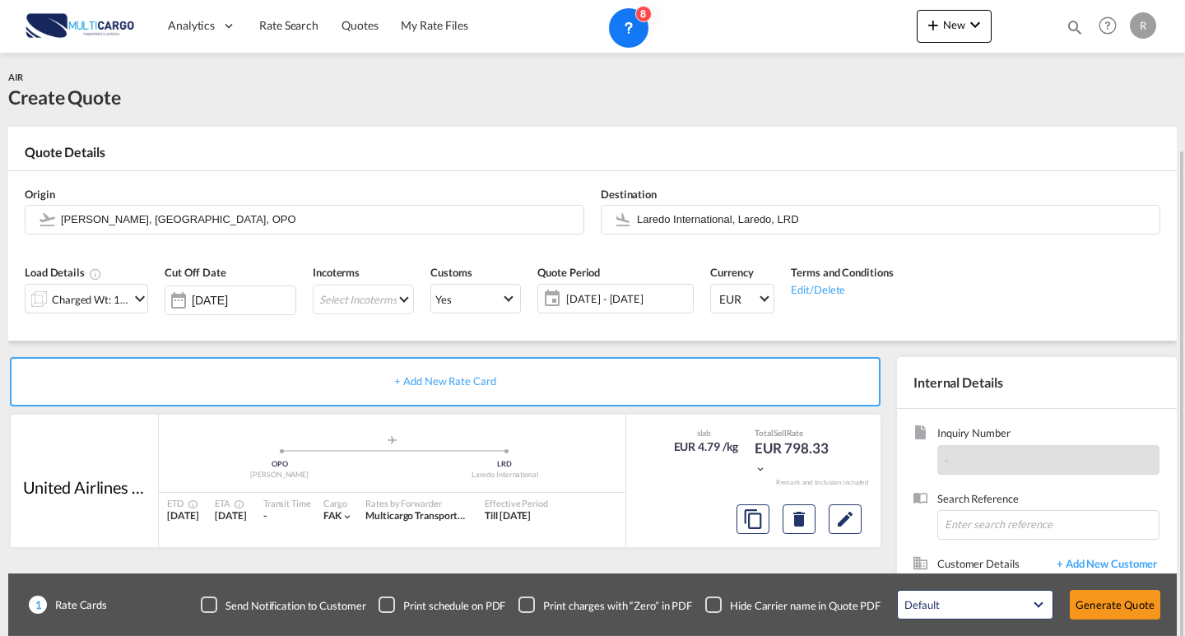
scroll to position [148, 0]
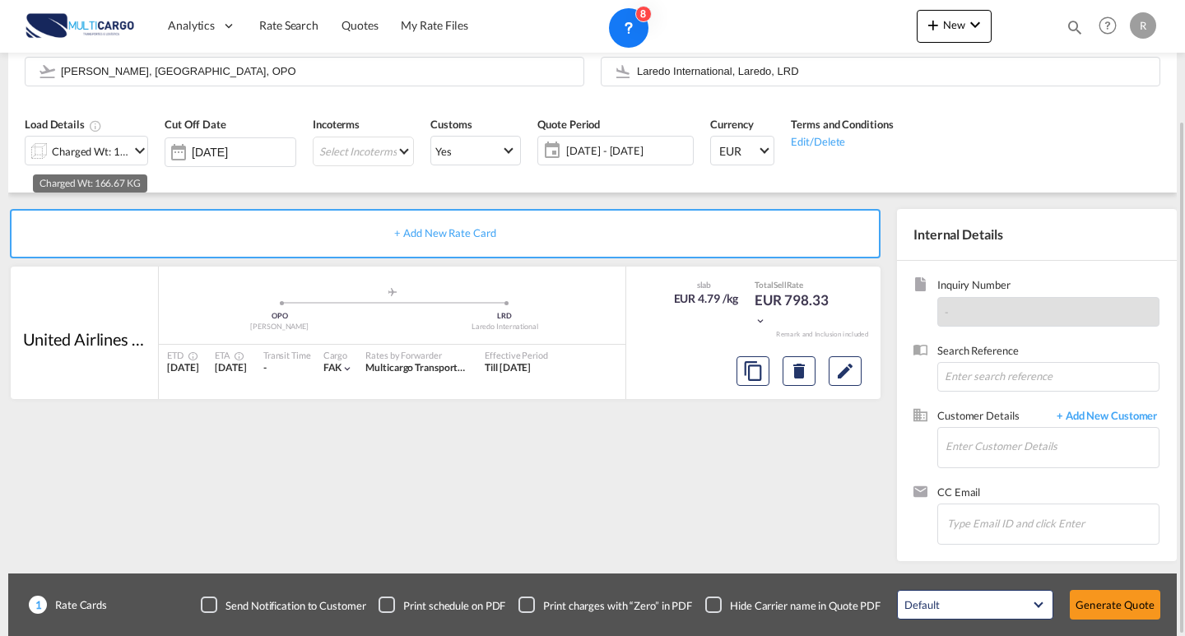
click at [123, 162] on div "Charged Wt: 166.67 KG" at bounding box center [90, 151] width 77 height 23
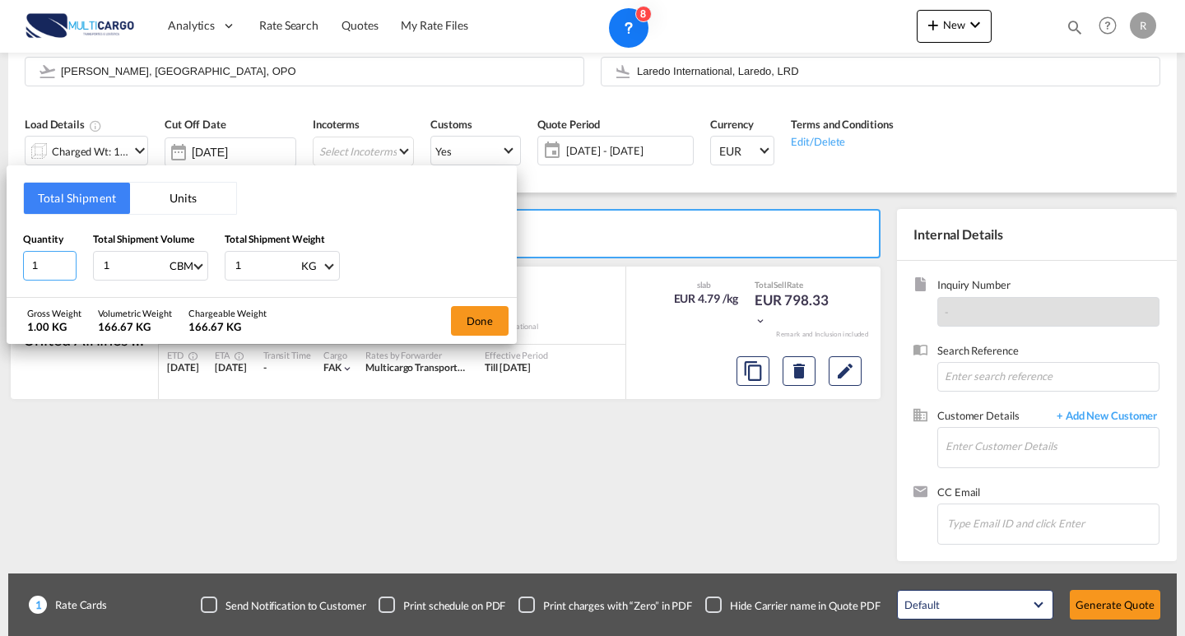
drag, startPoint x: 40, startPoint y: 262, endPoint x: 56, endPoint y: 259, distance: 15.8
click at [28, 259] on input "1" at bounding box center [49, 266] width 53 height 30
type input "3"
click at [107, 264] on input "1" at bounding box center [135, 266] width 66 height 28
click at [152, 198] on button "Units" at bounding box center [183, 198] width 106 height 31
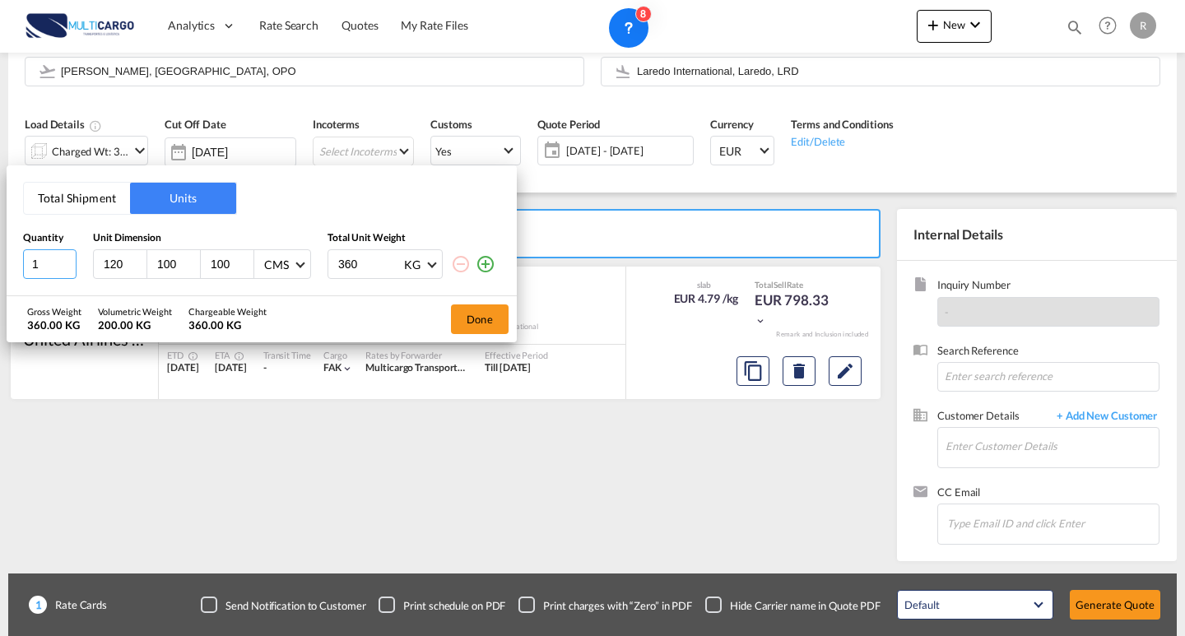
drag, startPoint x: 55, startPoint y: 261, endPoint x: 0, endPoint y: 260, distance: 55.1
click at [0, 260] on div "Total Shipment Units Quantity Unit Dimension Total Unit Weight 1 120 100 100 CM…" at bounding box center [592, 318] width 1185 height 636
type input "3"
drag, startPoint x: 176, startPoint y: 265, endPoint x: 118, endPoint y: 265, distance: 57.6
click at [118, 265] on div "120 100 100 CMS CMS Inches" at bounding box center [202, 264] width 218 height 30
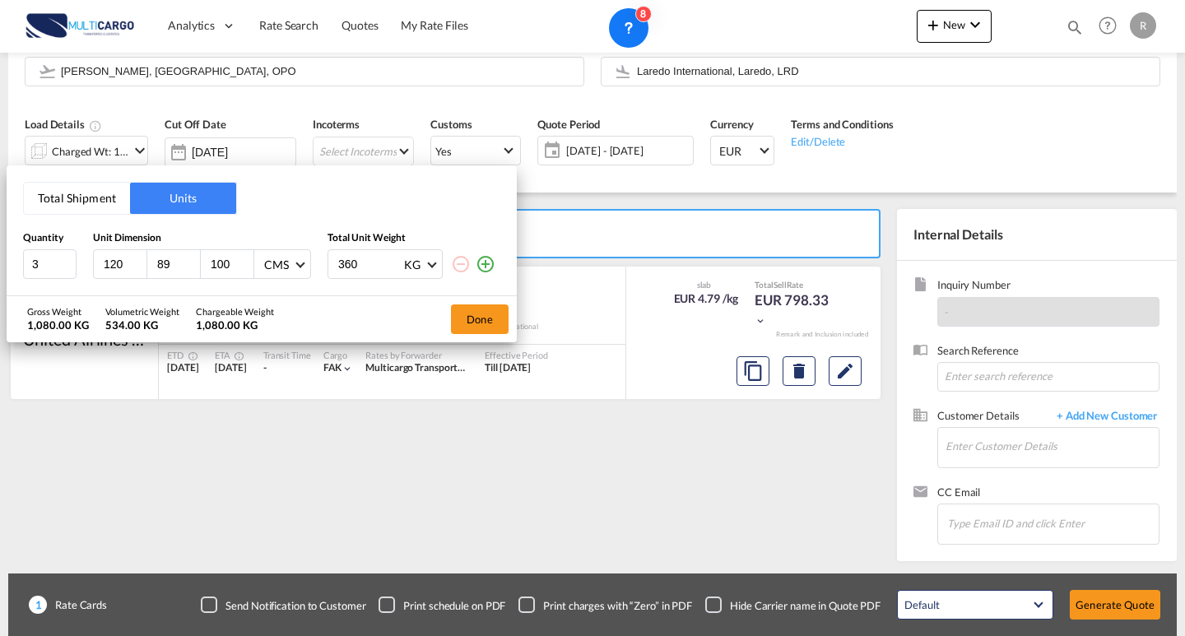
type input "8"
type input "98"
drag, startPoint x: 230, startPoint y: 261, endPoint x: 183, endPoint y: 261, distance: 46.9
click at [183, 261] on div "120 98 100 CMS CMS Inches" at bounding box center [202, 264] width 218 height 30
type input "160"
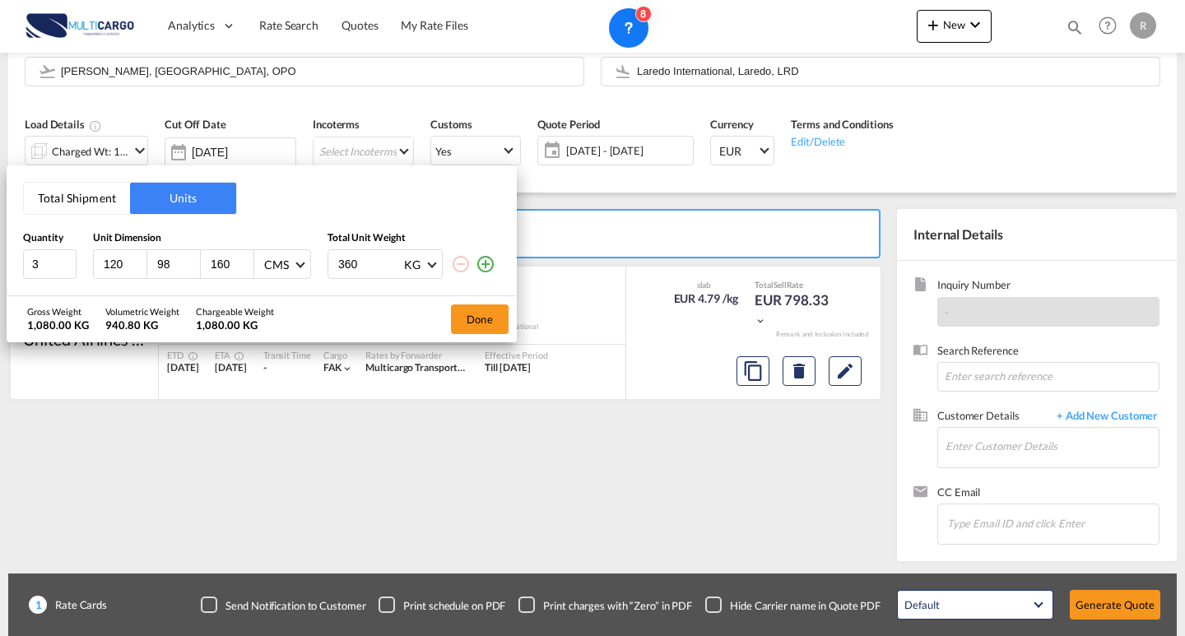
drag, startPoint x: 365, startPoint y: 266, endPoint x: 313, endPoint y: 272, distance: 52.2
click at [309, 270] on div "3 120 98 160 CMS CMS Inches 360 KG KG LB" at bounding box center [261, 264] width 477 height 30
drag, startPoint x: 380, startPoint y: 267, endPoint x: 334, endPoint y: 262, distance: 46.3
click at [338, 262] on input "149" at bounding box center [370, 264] width 66 height 28
type input "149"
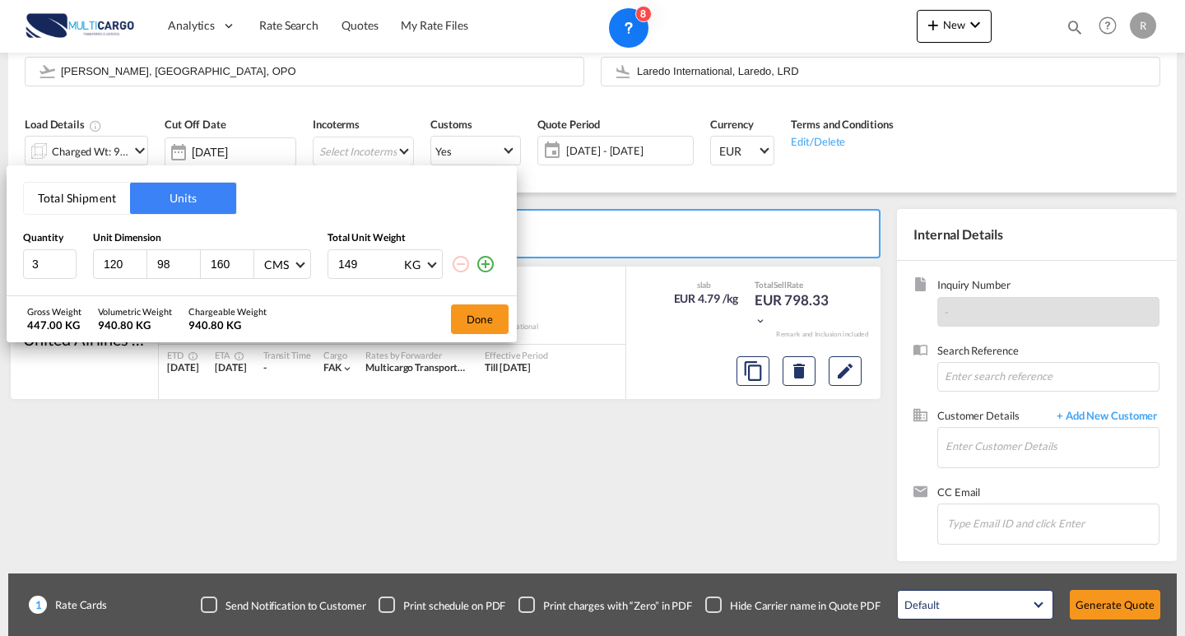
click at [119, 203] on button "Total Shipment" at bounding box center [77, 198] width 106 height 31
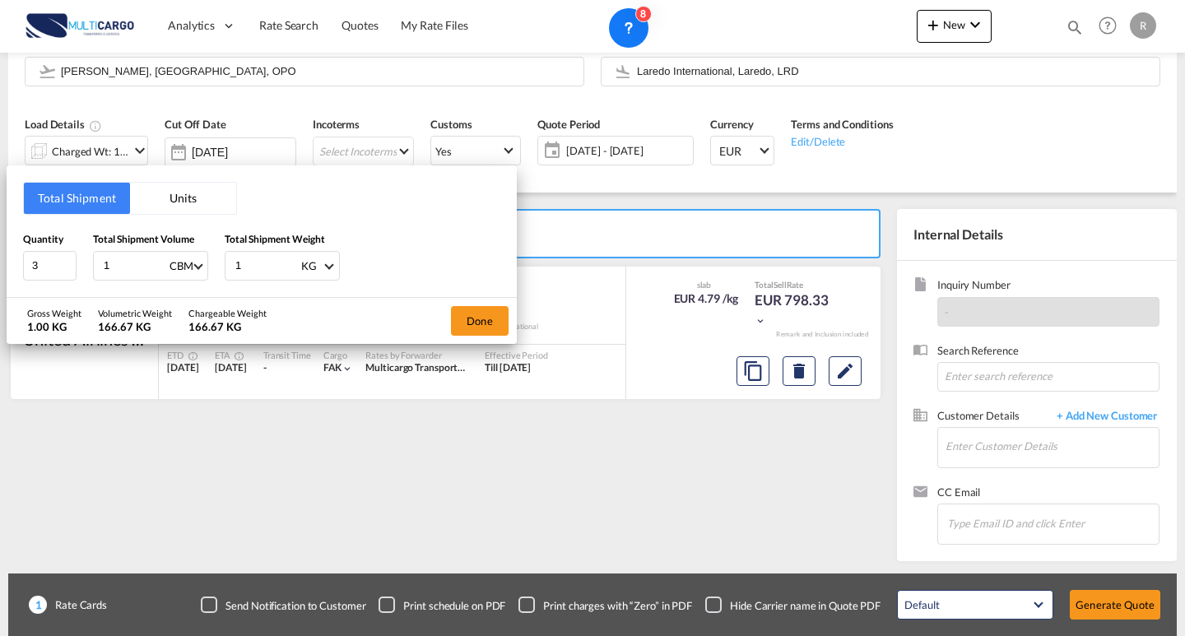
click at [160, 198] on button "Units" at bounding box center [183, 198] width 106 height 31
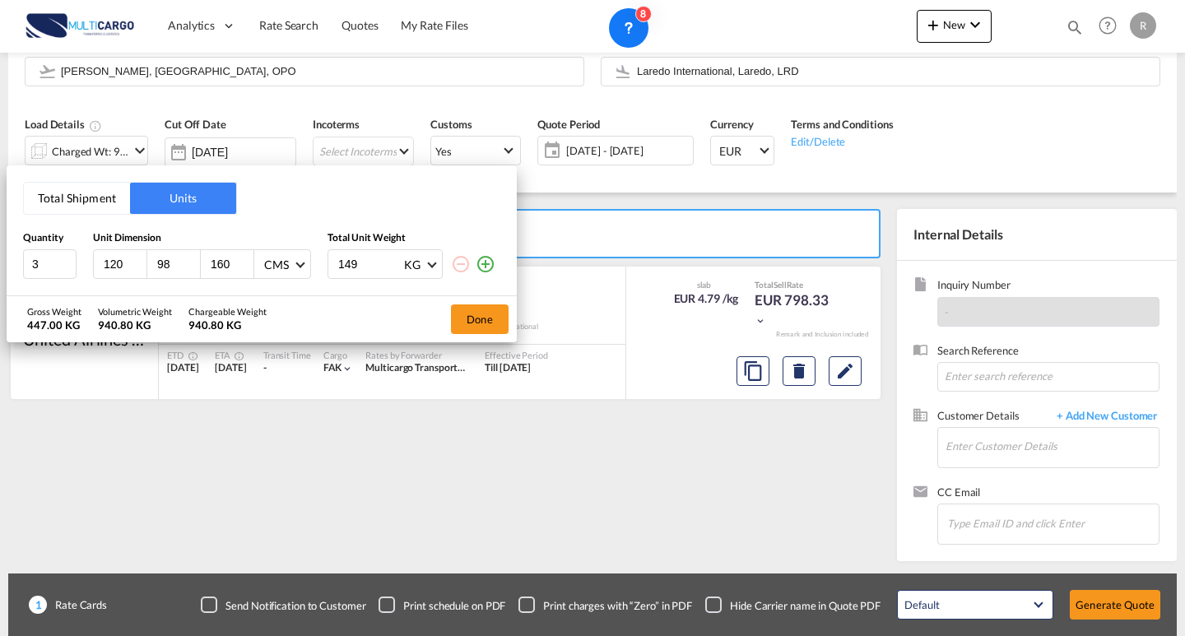
click at [102, 200] on button "Total Shipment" at bounding box center [77, 198] width 106 height 31
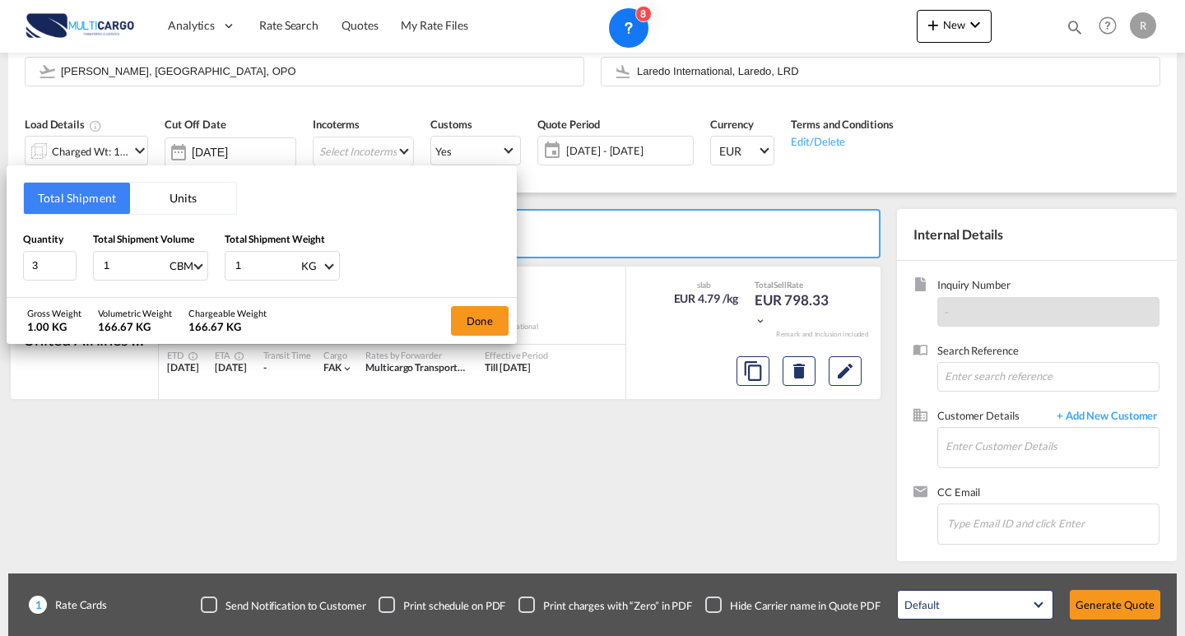
drag, startPoint x: 123, startPoint y: 269, endPoint x: 84, endPoint y: 257, distance: 41.4
click at [84, 257] on div "Quantity 3 Total Shipment Volume 1 CBM CBM CFT KG LB Total Shipment Weight 1 KG…" at bounding box center [261, 255] width 477 height 49
type input "5"
type input "5.64"
click at [151, 262] on div "Quantity 3 Total Shipment Volume 5.64 CBM CBM CFT KG LB Total Shipment Weight 1…" at bounding box center [261, 255] width 477 height 49
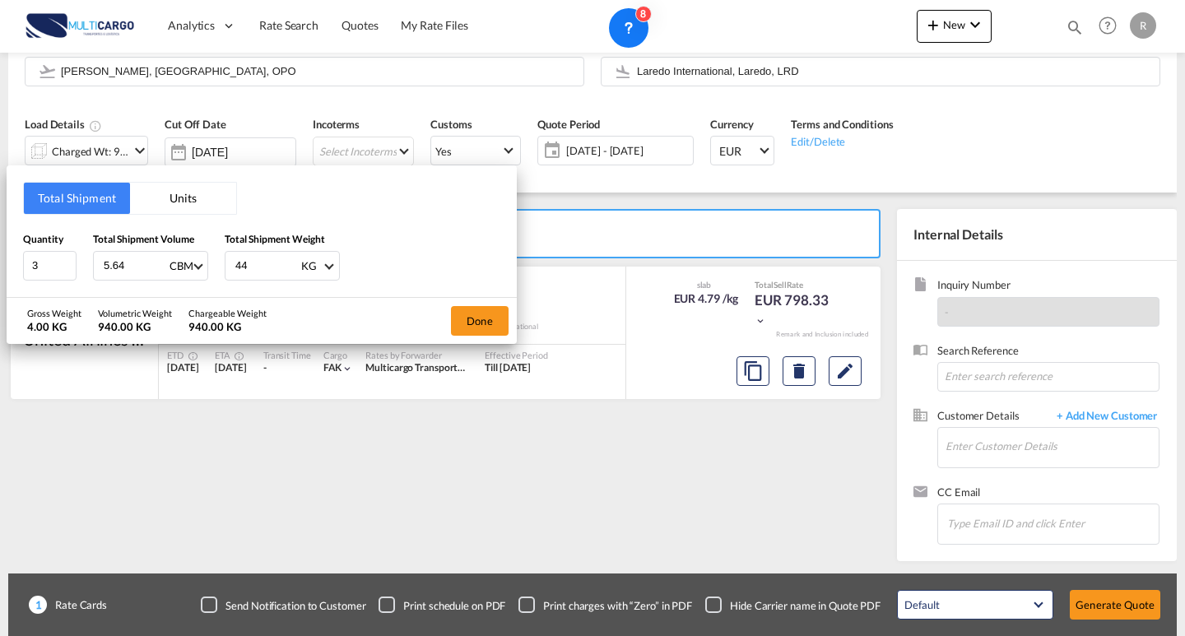
type input "447"
click at [494, 316] on button "Done" at bounding box center [480, 321] width 58 height 30
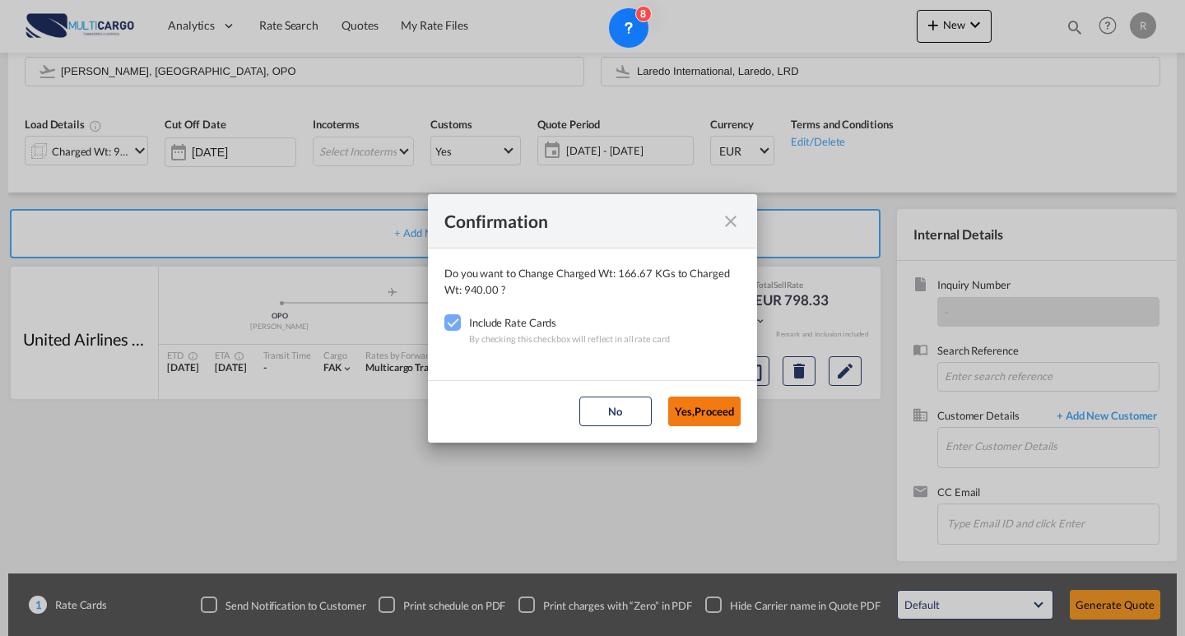
click at [709, 413] on button "Yes,Proceed" at bounding box center [704, 412] width 72 height 30
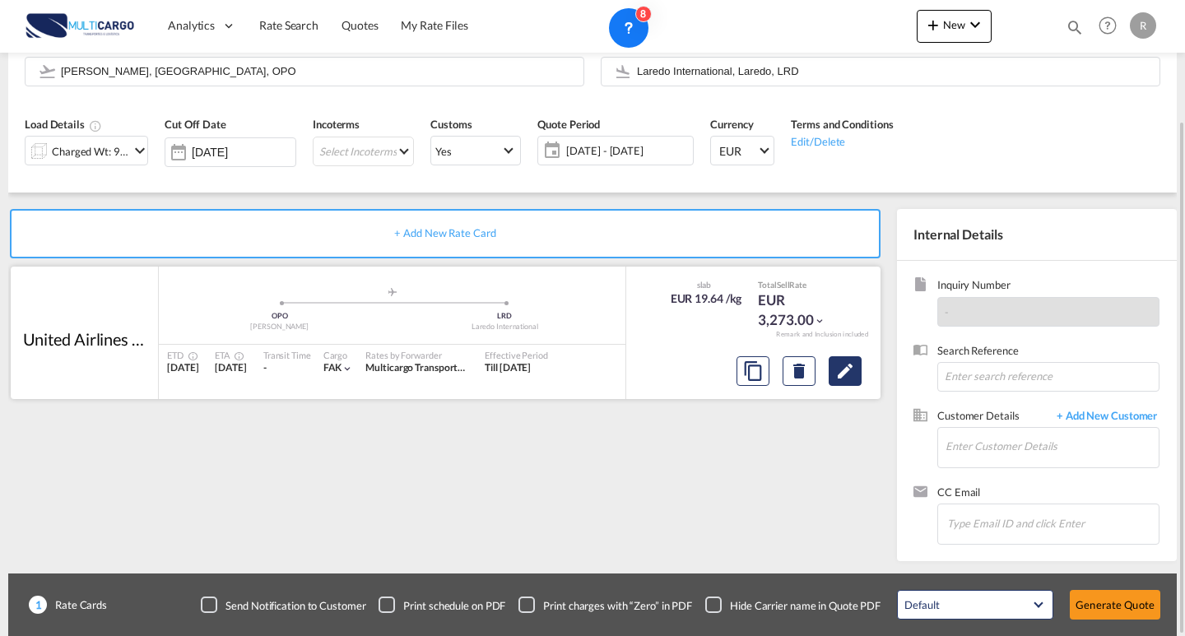
click at [839, 369] on md-icon "Edit" at bounding box center [845, 371] width 20 height 20
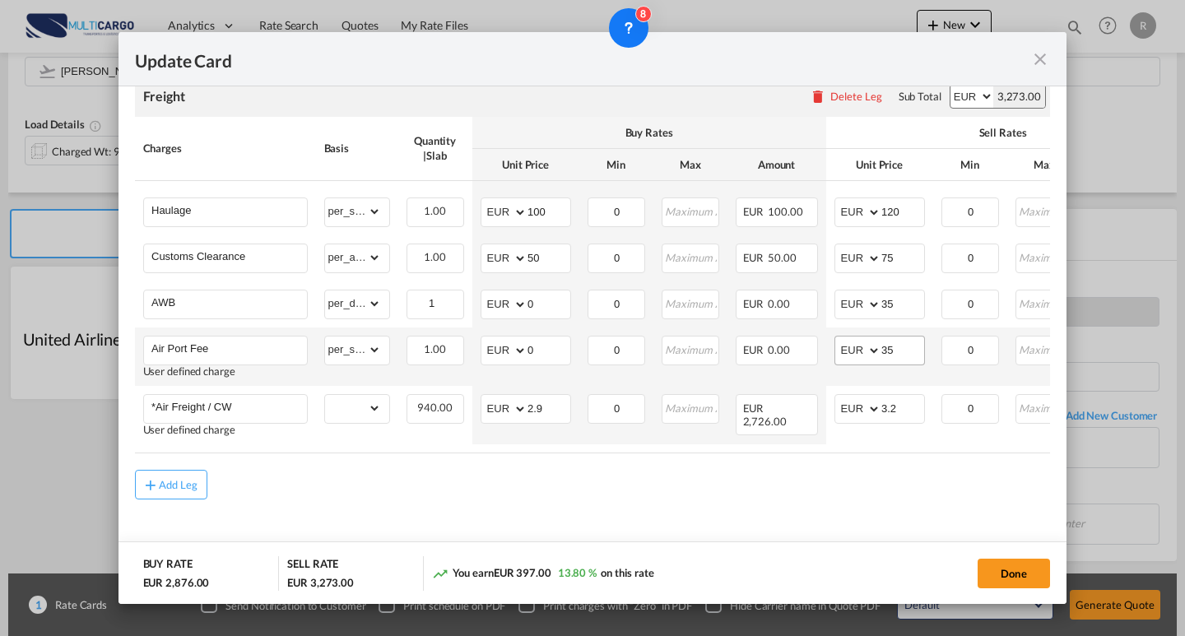
scroll to position [458, 0]
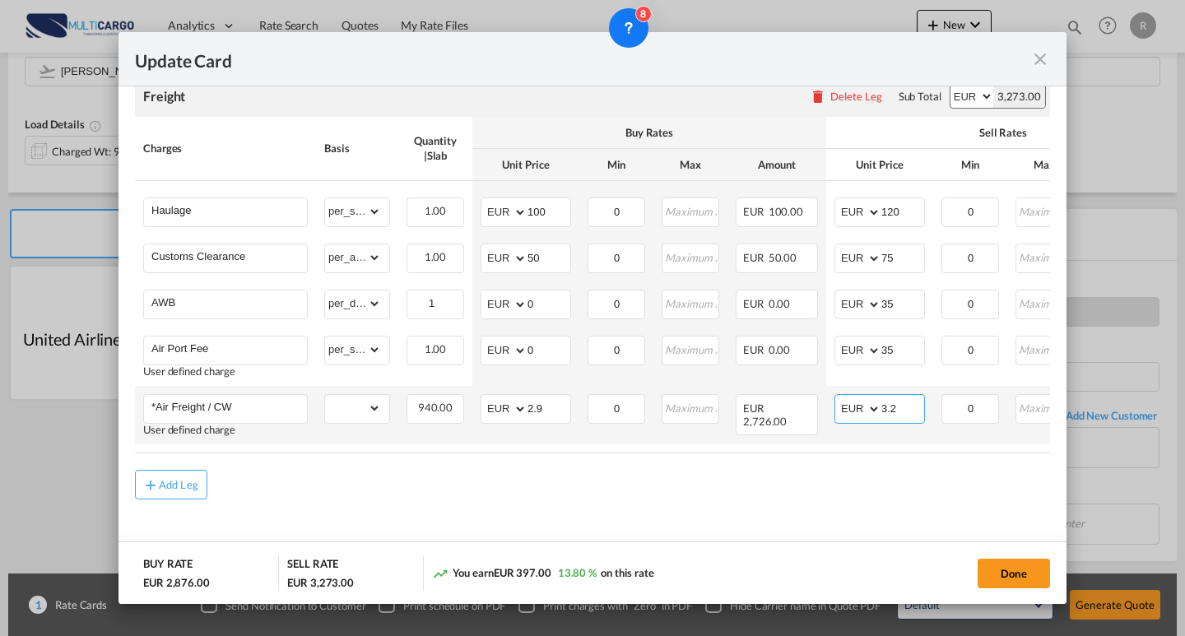
click at [893, 411] on input "3.2" at bounding box center [902, 407] width 43 height 25
click at [899, 411] on md-input-container "AED AFN ALL AMD ANG AOA ARS AUD AWG AZN BAM BBD BDT BGN BHD BIF BMD BND [PERSON…" at bounding box center [879, 409] width 91 height 30
click at [898, 405] on input "3.10" at bounding box center [902, 407] width 43 height 25
drag, startPoint x: 1000, startPoint y: 561, endPoint x: 960, endPoint y: 428, distance: 139.0
click at [1000, 561] on button "Done" at bounding box center [1014, 574] width 72 height 30
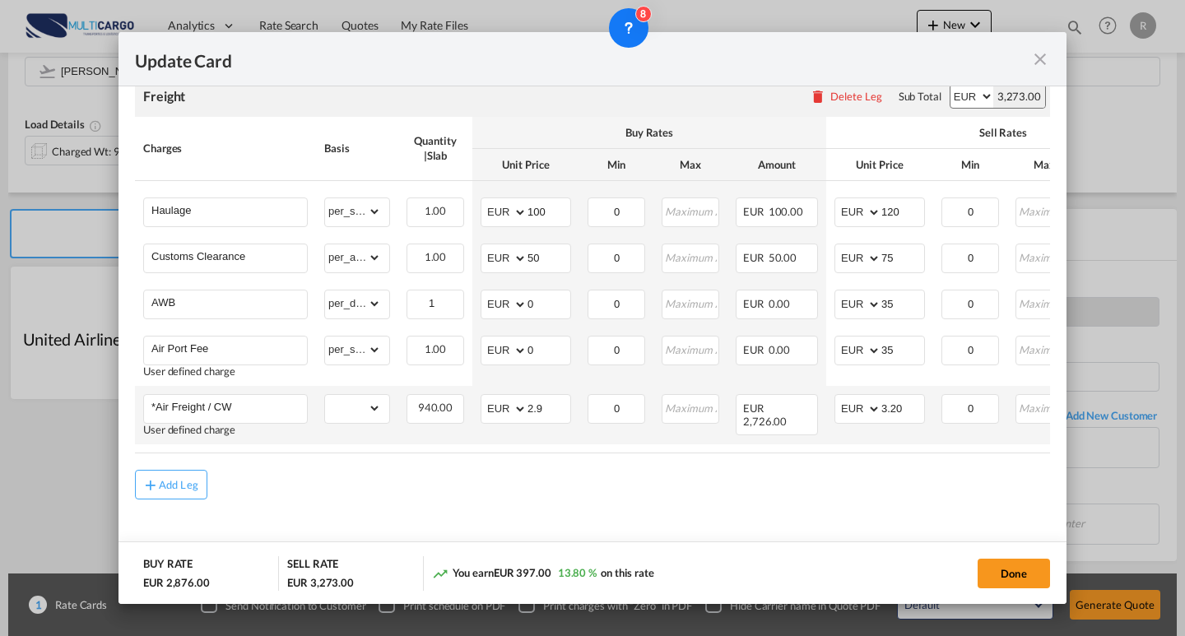
type input "3.2"
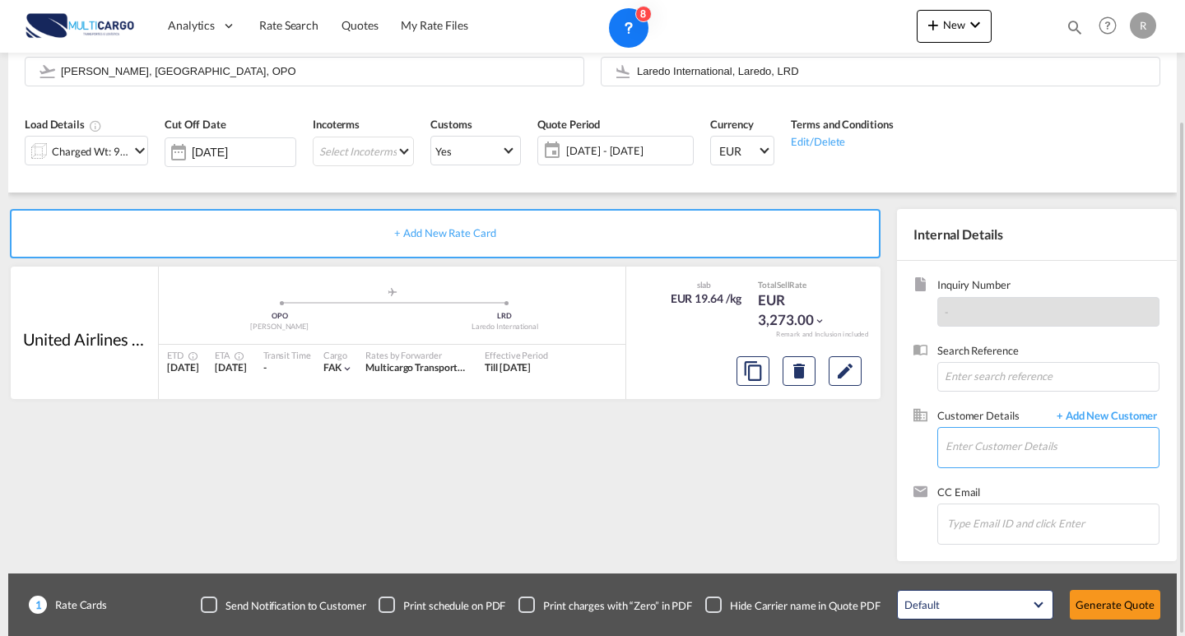
click at [996, 459] on input "Enter Customer Details" at bounding box center [1051, 446] width 213 height 37
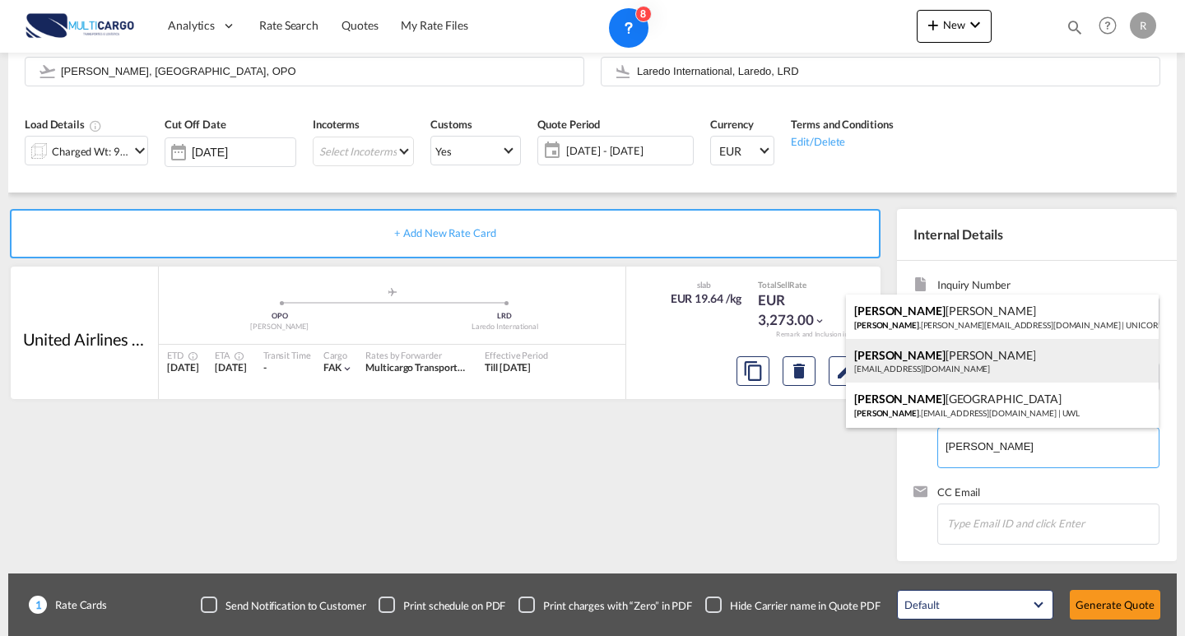
click at [960, 359] on div "[PERSON_NAME] [EMAIL_ADDRESS][DOMAIN_NAME]" at bounding box center [1002, 361] width 313 height 44
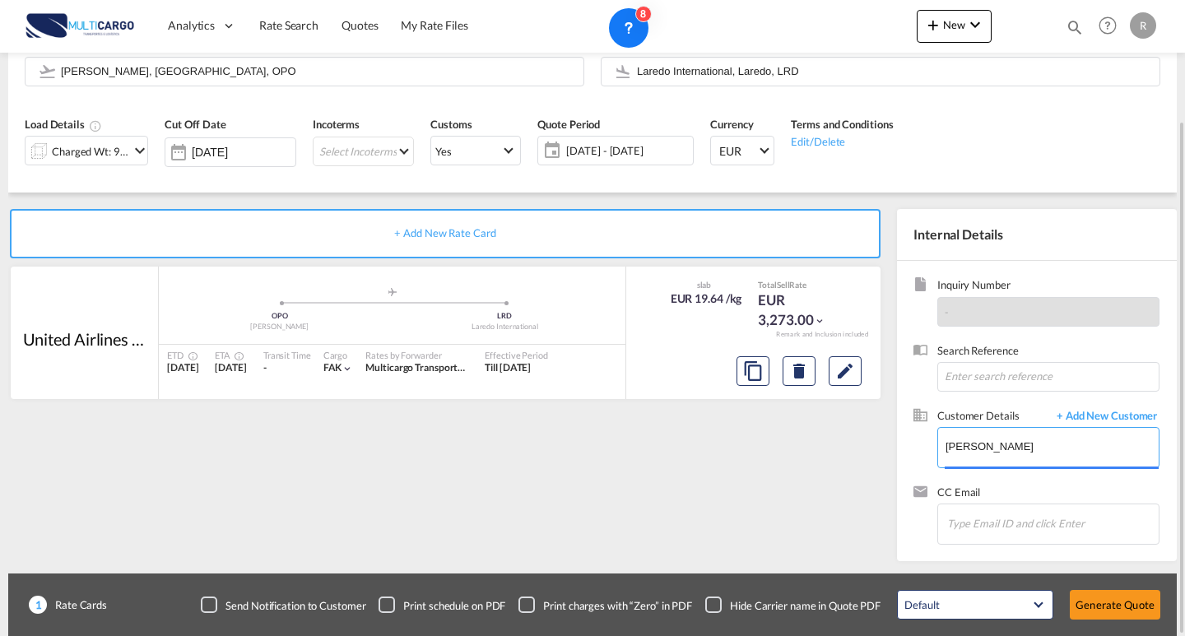
type input "Sky Net Worldwide Express, [PERSON_NAME], [EMAIL_ADDRESS][DOMAIN_NAME]"
click at [1126, 605] on button "Generate Quote" at bounding box center [1115, 605] width 91 height 30
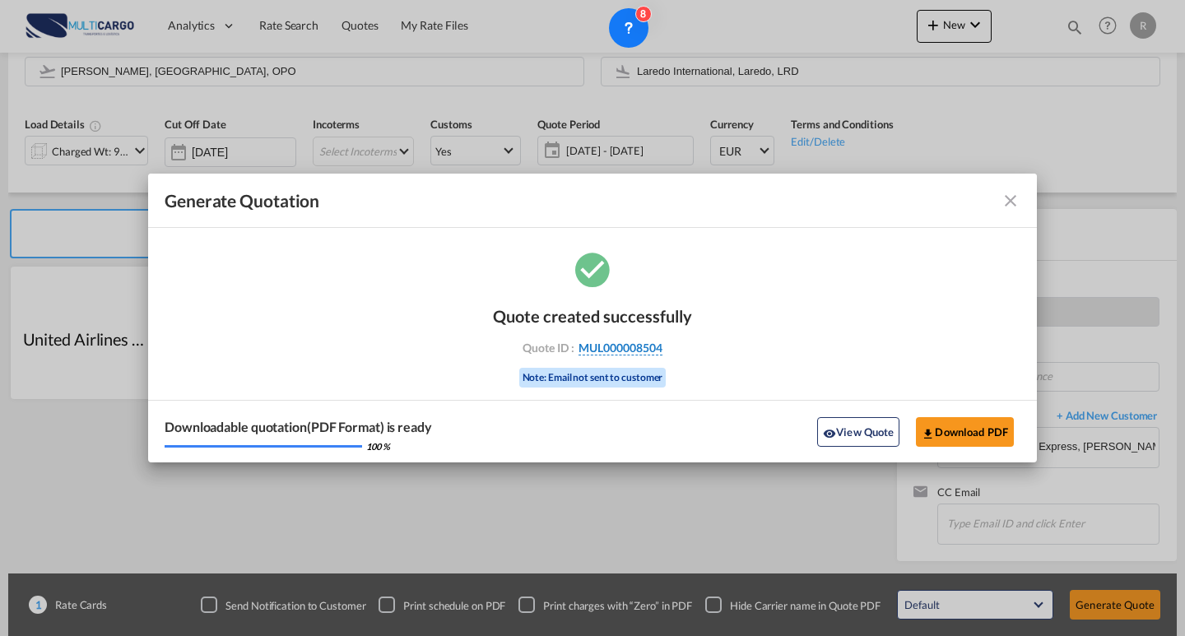
click at [621, 353] on span "MUL000008504" at bounding box center [620, 348] width 84 height 15
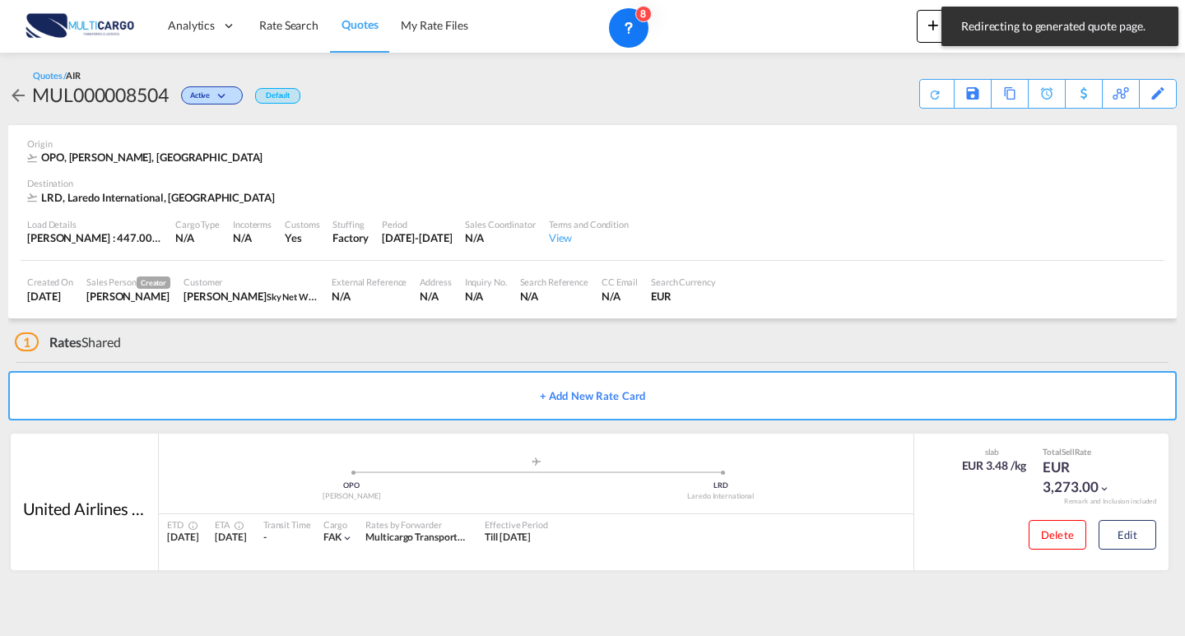
click at [140, 100] on div "MUL000008504" at bounding box center [100, 94] width 137 height 26
copy div "MUL000008504"
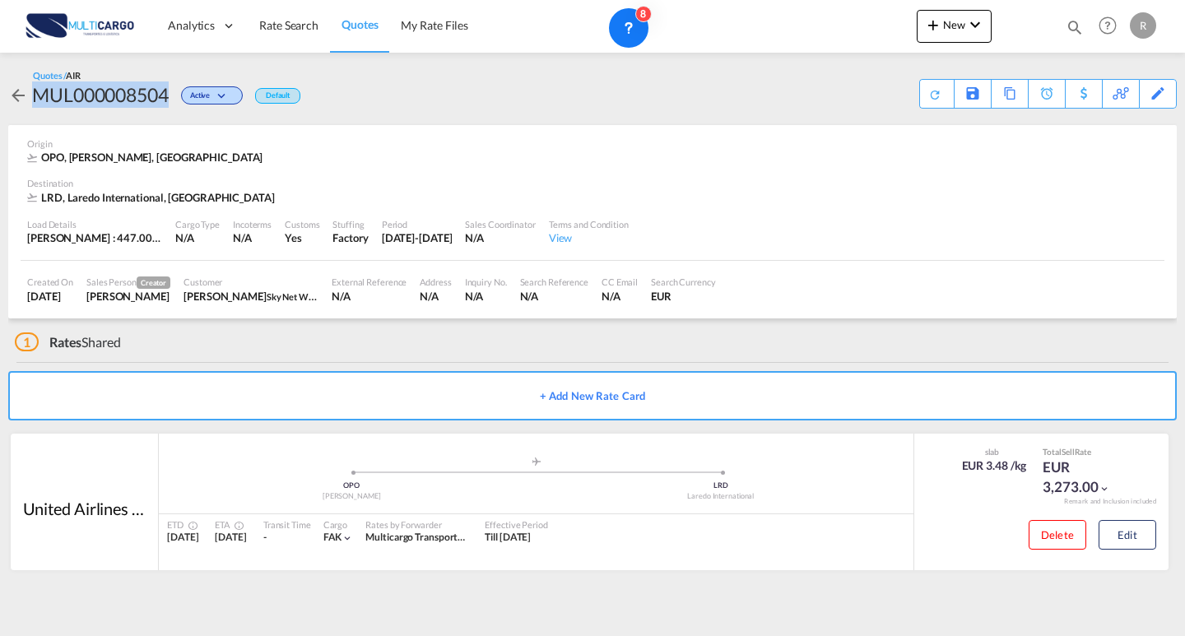
drag, startPoint x: 924, startPoint y: 91, endPoint x: 833, endPoint y: 209, distance: 149.6
click at [924, 91] on div at bounding box center [936, 94] width 35 height 30
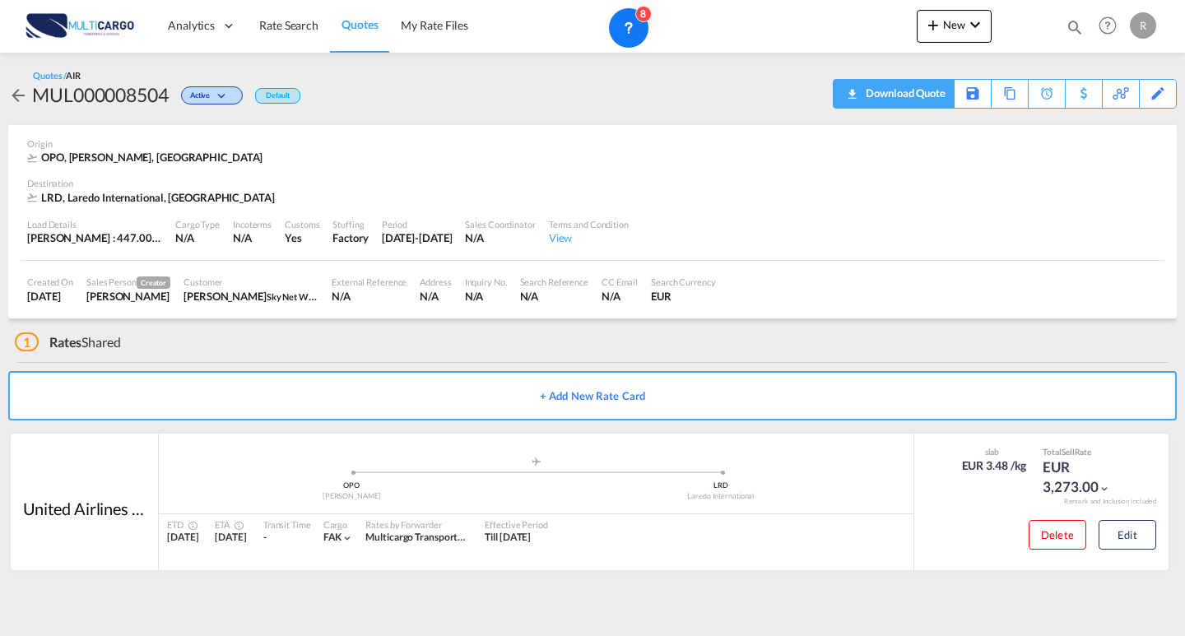
click at [939, 100] on div "Download Quote" at bounding box center [904, 93] width 84 height 26
click at [276, 27] on span "Rate Search" at bounding box center [288, 25] width 59 height 14
click at [300, 47] on link "Rate Search" at bounding box center [289, 25] width 82 height 53
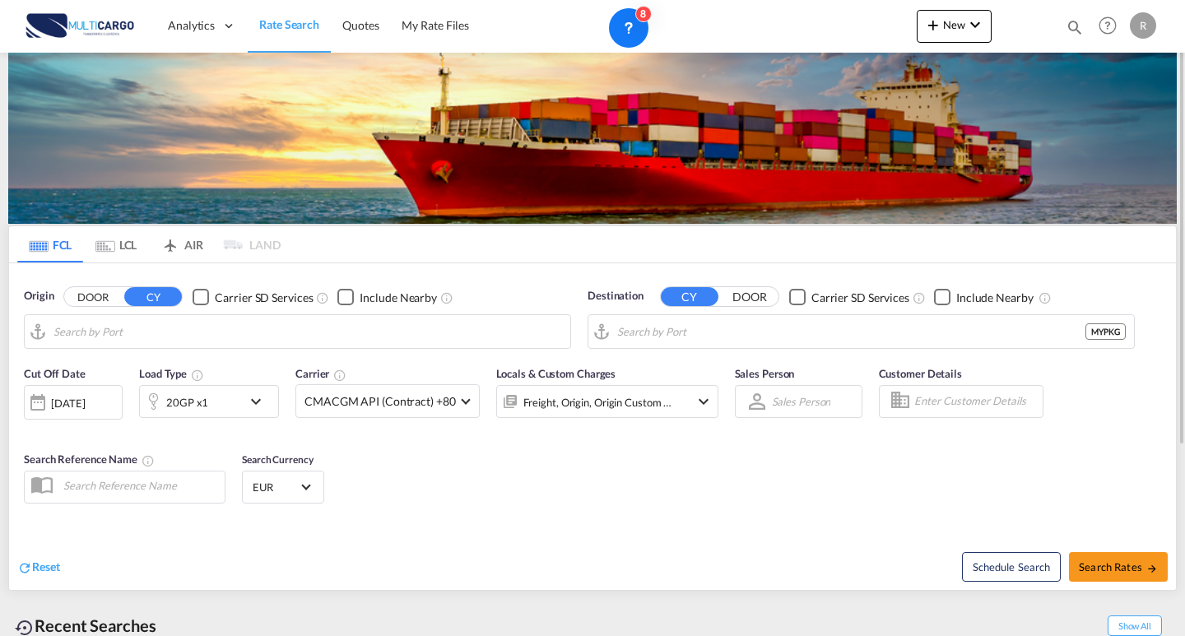
type input "Leixoes, PTLEI"
type input "[GEOGRAPHIC_DATA] ([GEOGRAPHIC_DATA]), MYPKG"
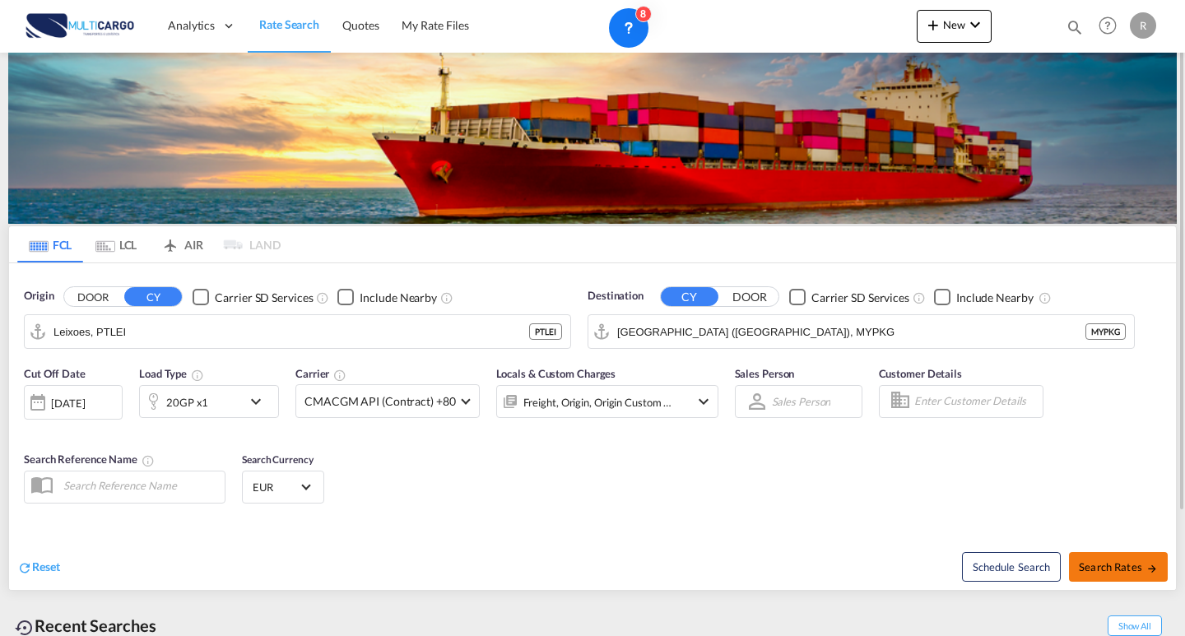
click at [1131, 560] on span "Search Rates" at bounding box center [1118, 566] width 79 height 13
type input "PTLEI to MYPKG / [DATE]"
